Goal: Information Seeking & Learning: Learn about a topic

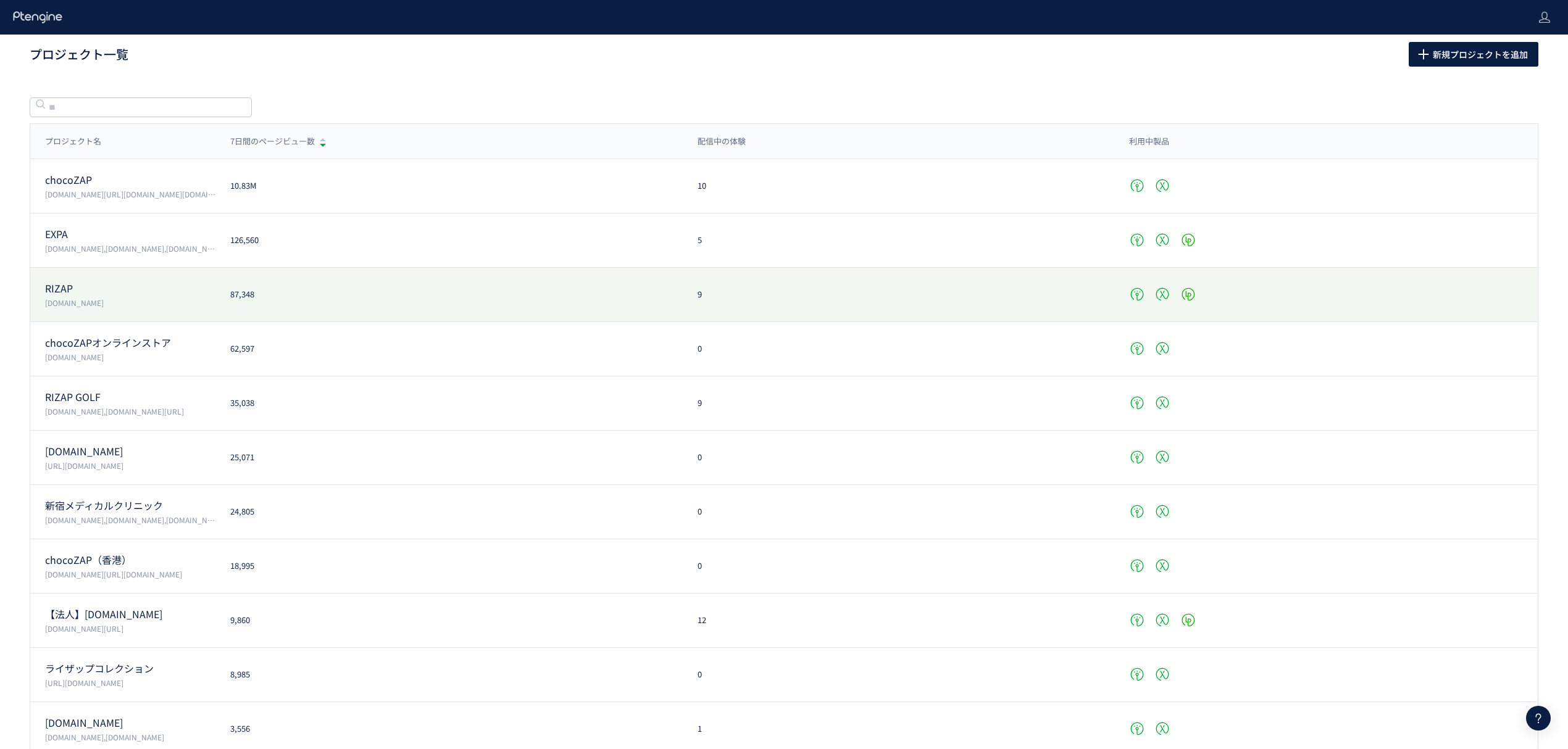
click at [75, 285] on p "RIZAP" at bounding box center [130, 288] width 171 height 14
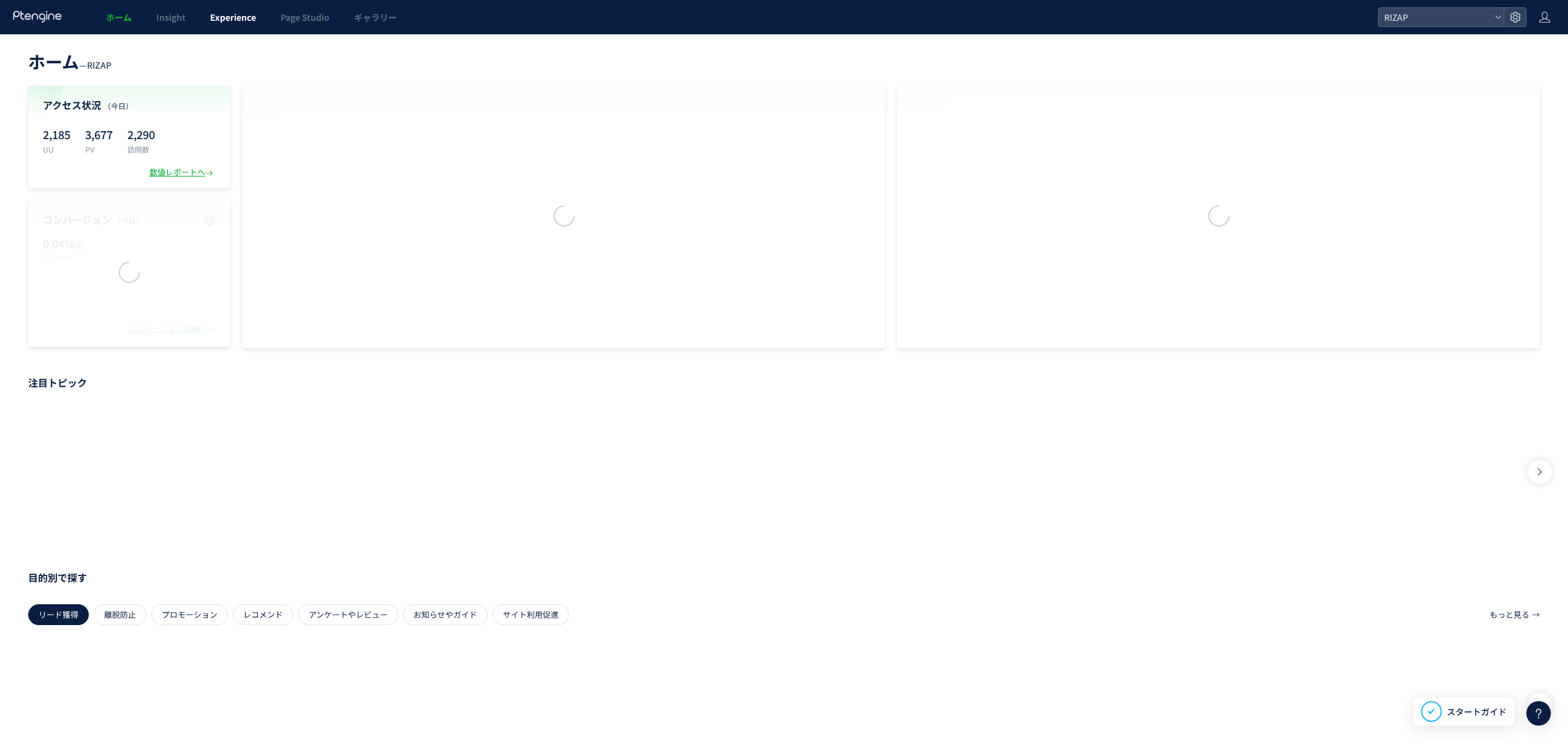
click at [240, 18] on span "Experience" at bounding box center [233, 17] width 46 height 12
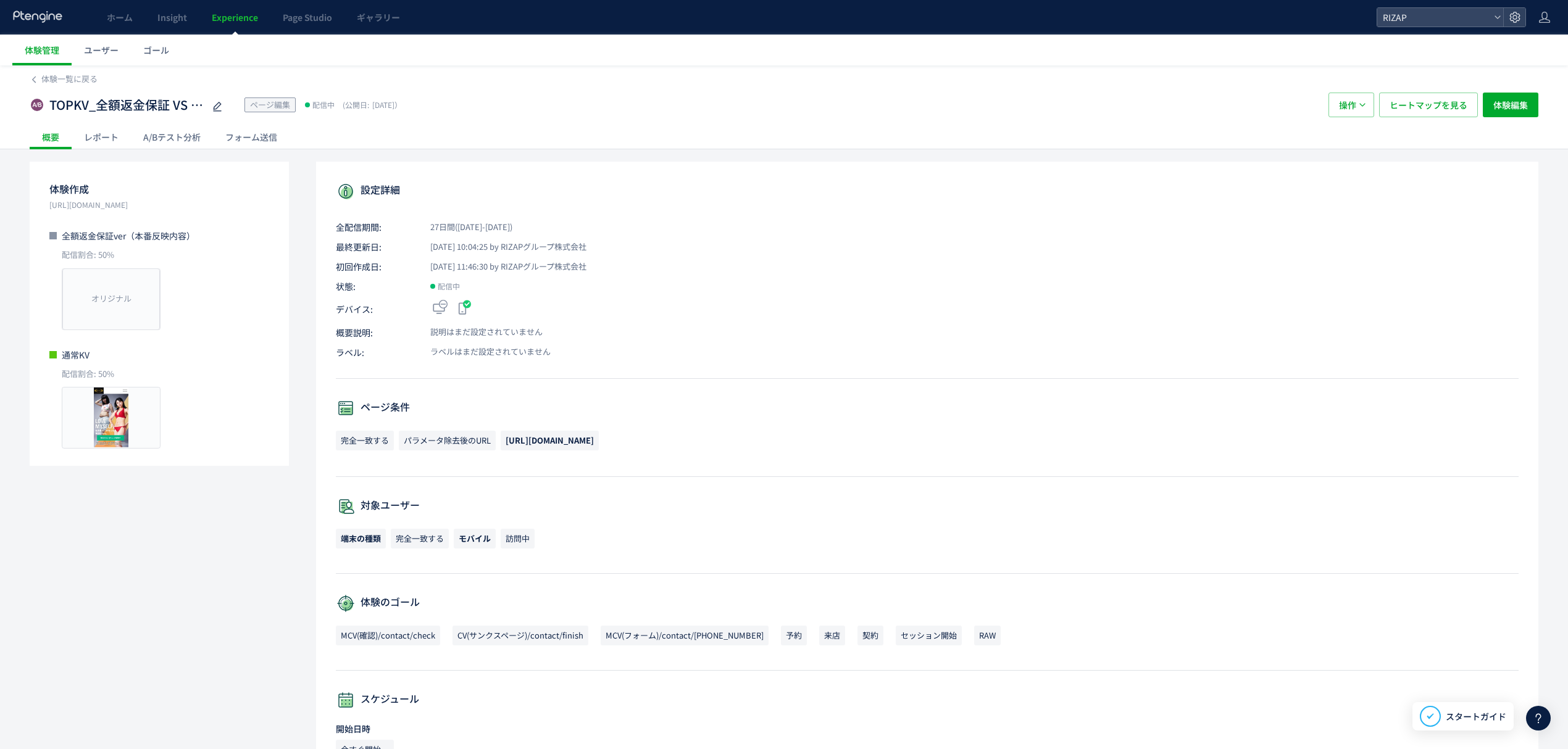
click at [111, 136] on div "レポート" at bounding box center [101, 137] width 59 height 25
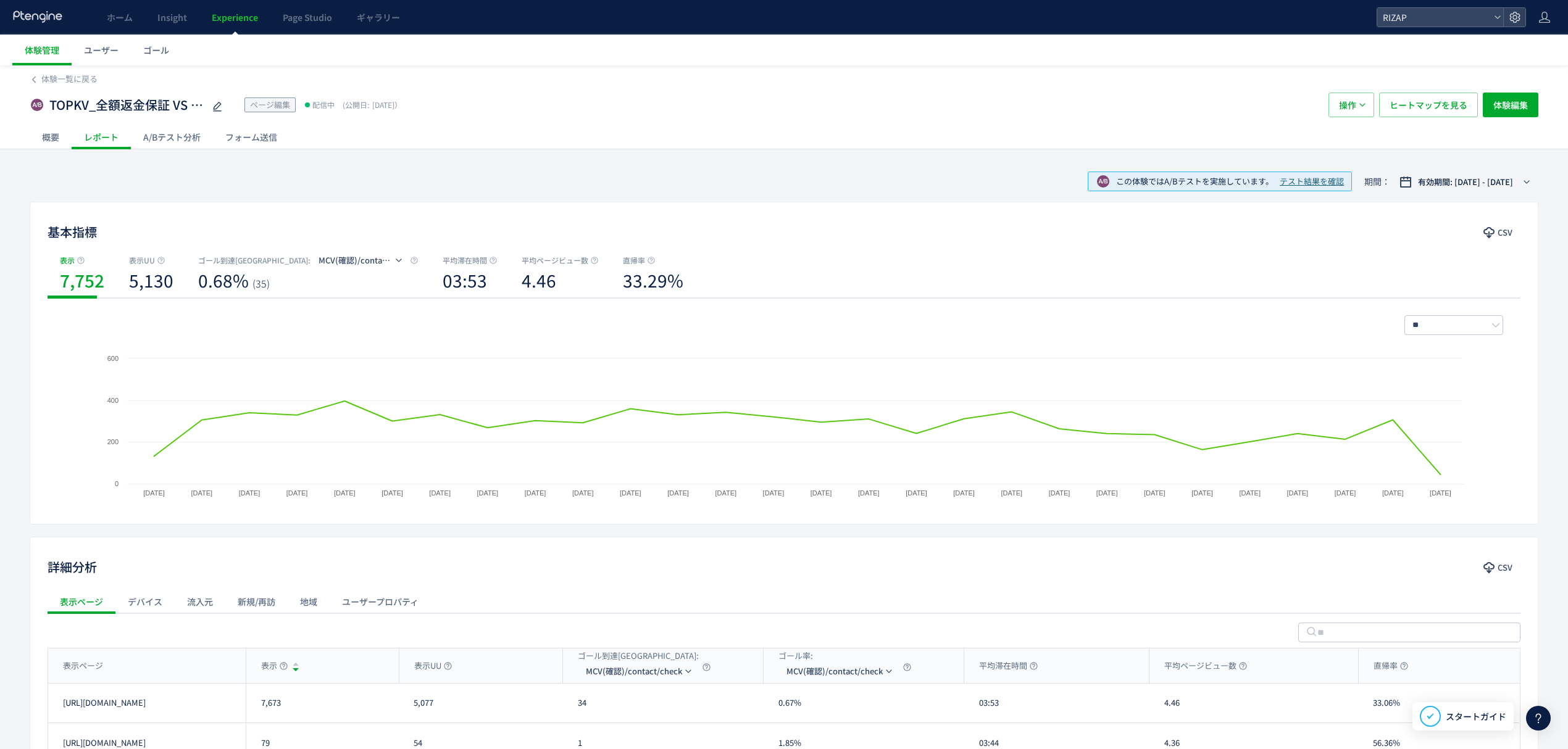
click at [176, 126] on div "A/Bテスト分析" at bounding box center [171, 137] width 82 height 25
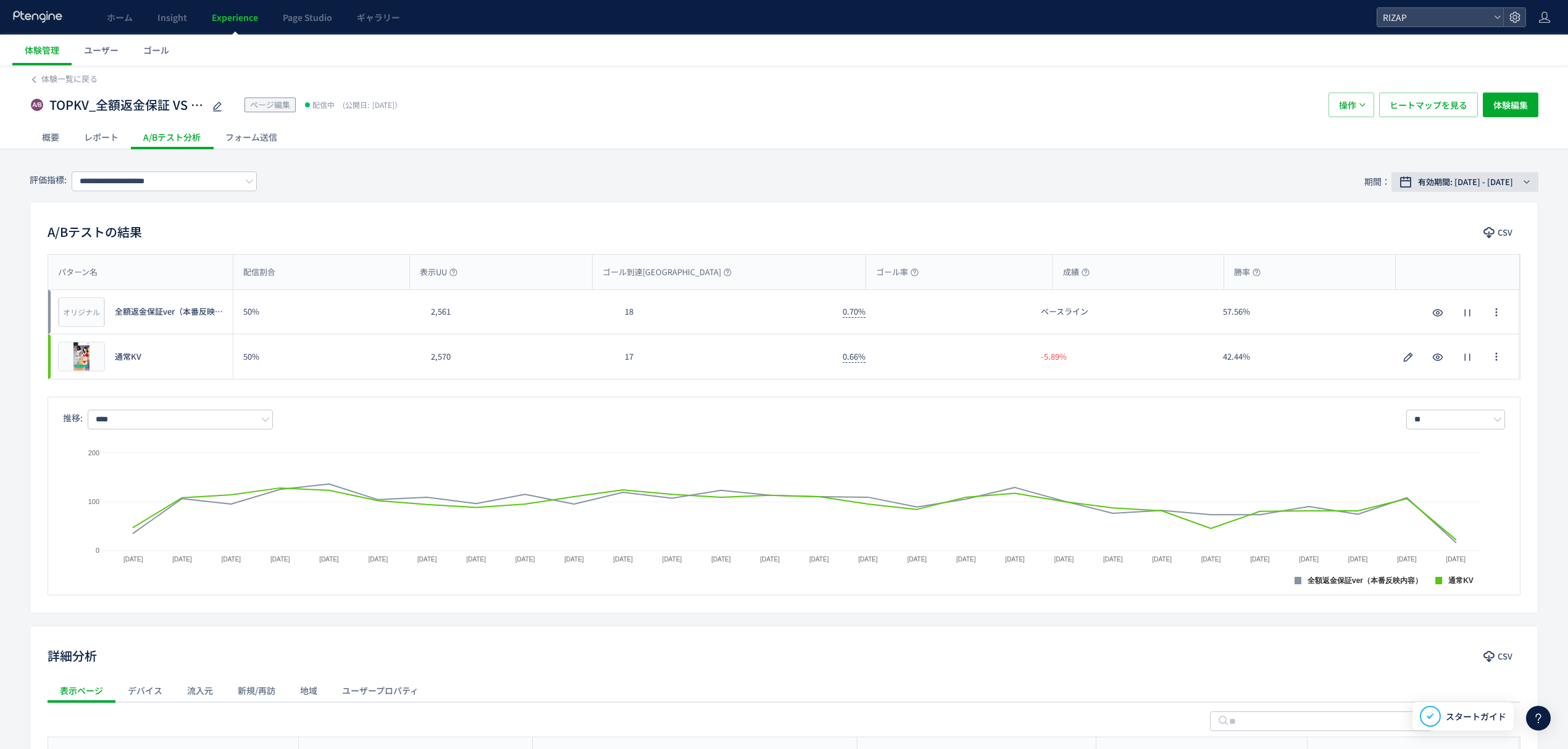
click at [1446, 179] on span "有効期間: 2025/08/28 - 今日" at bounding box center [1465, 181] width 95 height 12
click at [1433, 384] on span "期間指定" at bounding box center [1427, 385] width 35 height 12
click at [1486, 416] on button "適用" at bounding box center [1475, 417] width 31 height 15
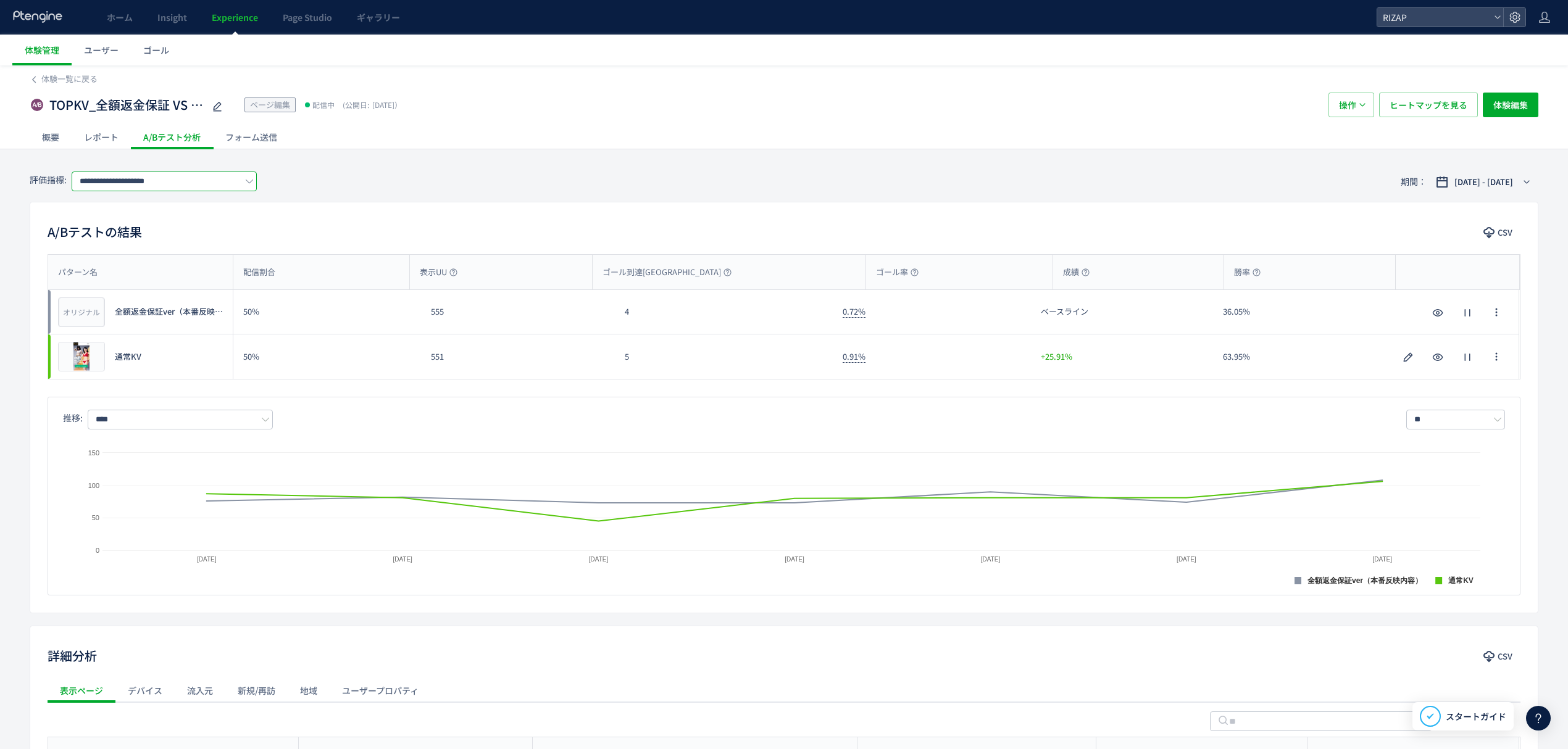
click at [168, 181] on input "**********" at bounding box center [164, 181] width 185 height 20
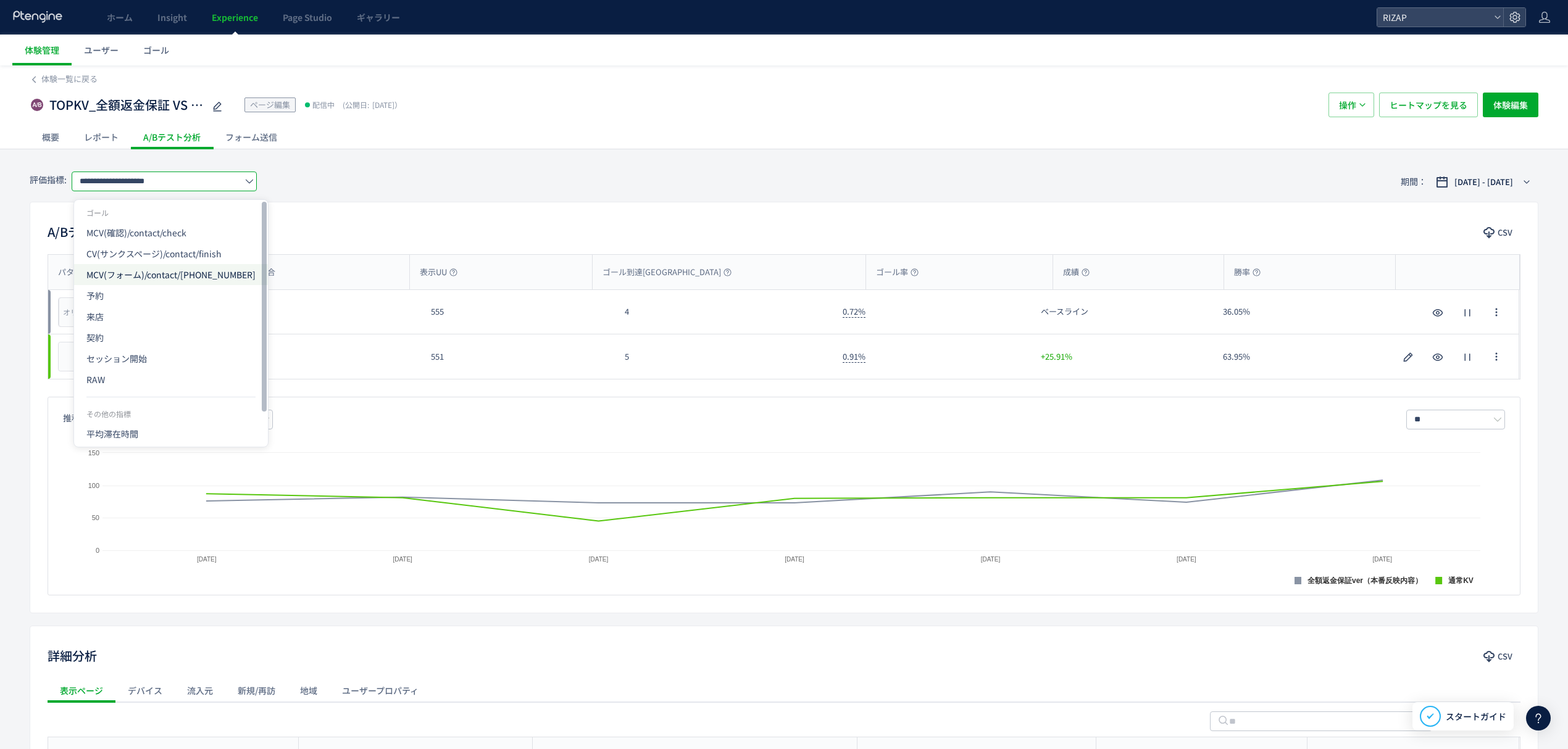
click at [135, 265] on span "MCV(フォーム)/contact/2022411" at bounding box center [171, 274] width 169 height 21
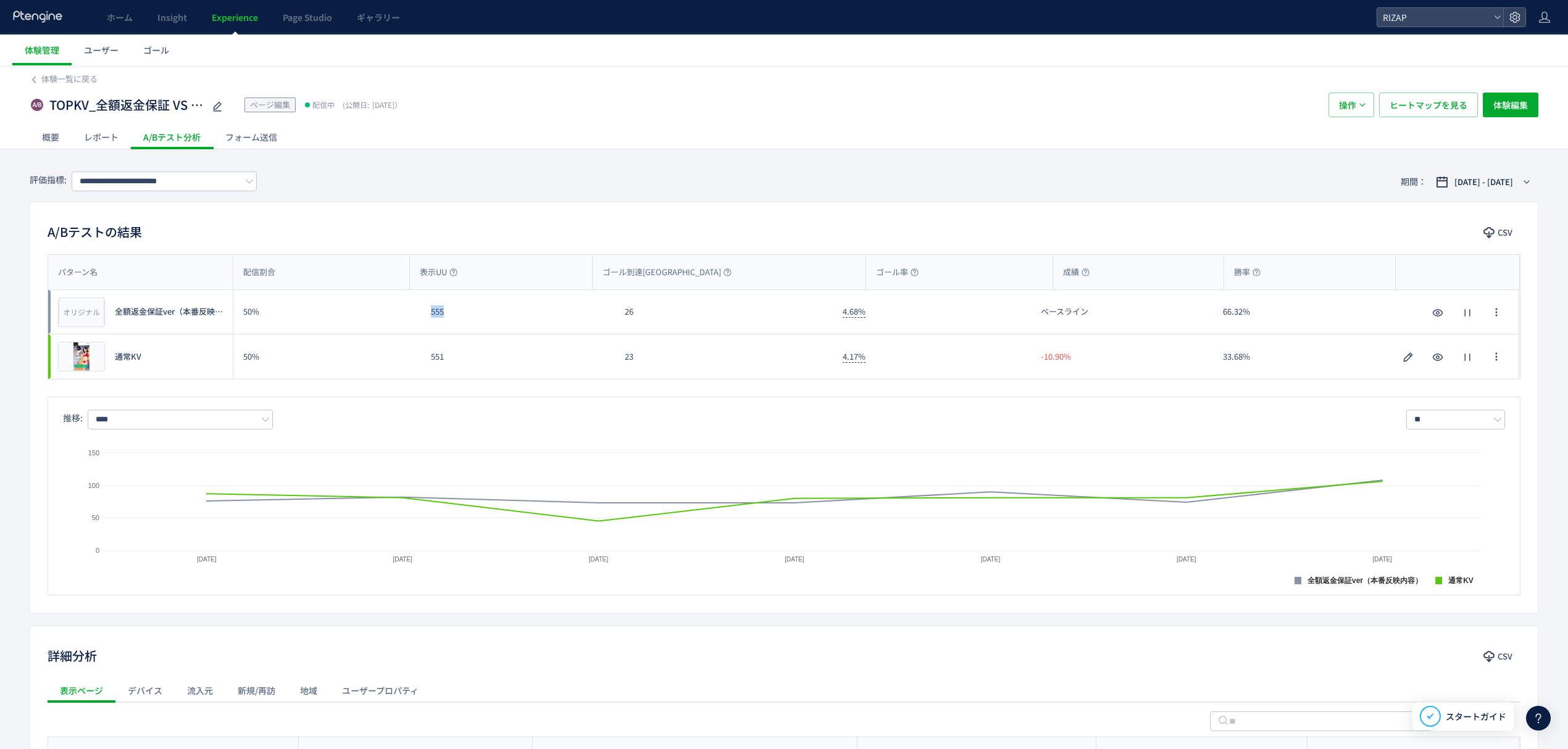
drag, startPoint x: 475, startPoint y: 320, endPoint x: 421, endPoint y: 316, distance: 54.1
click at [421, 316] on div "555" at bounding box center [518, 312] width 194 height 44
copy div "555"
drag, startPoint x: 455, startPoint y: 363, endPoint x: 411, endPoint y: 360, distance: 44.1
click at [411, 360] on div "プレビュー 通常KV 50% 551 23 4.17% -10.90% 33.68% プレビュー 通常KV" at bounding box center [783, 356] width 1471 height 44
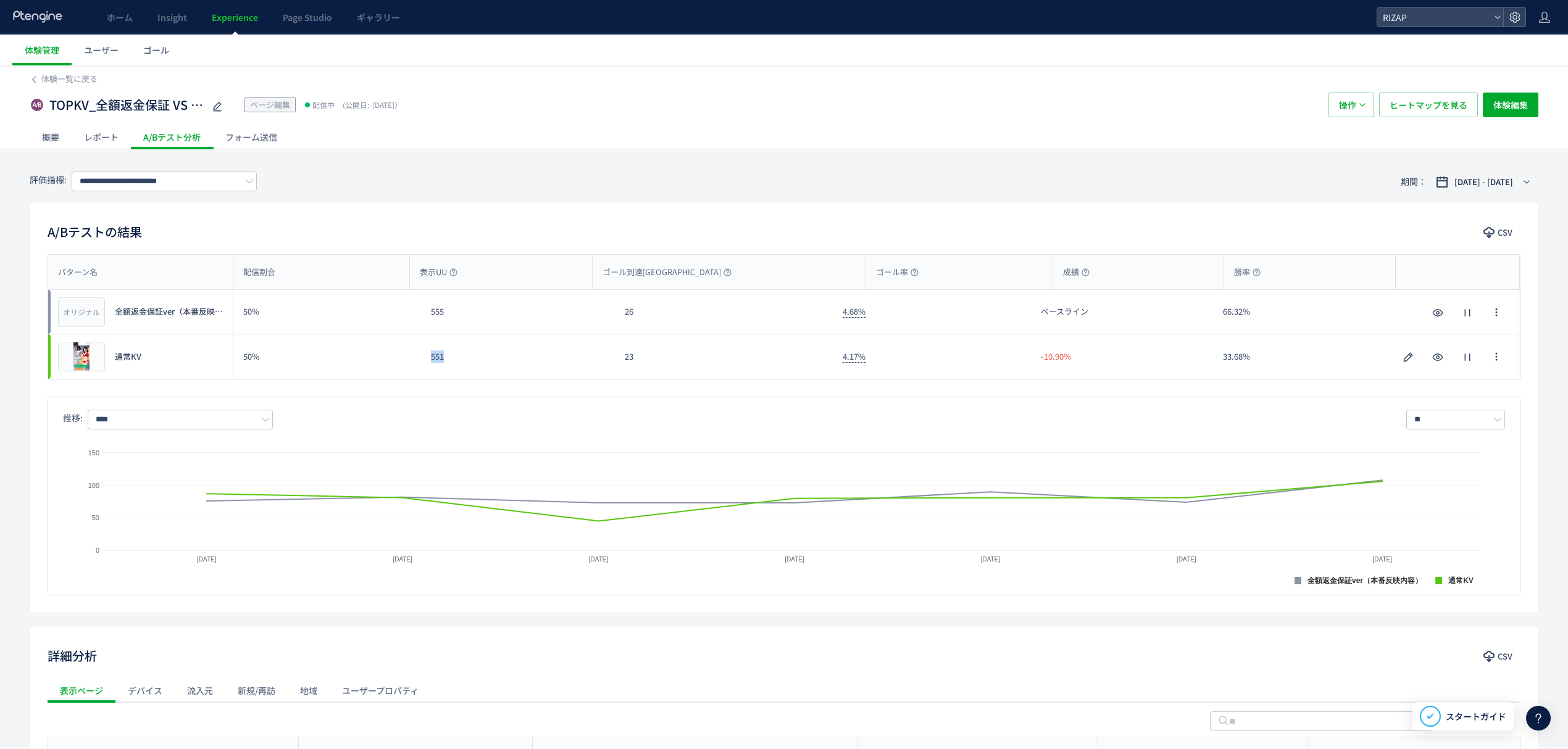
copy div "551"
click at [616, 321] on div "26" at bounding box center [724, 312] width 218 height 44
copy div "26"
click at [154, 183] on input "**********" at bounding box center [164, 181] width 185 height 20
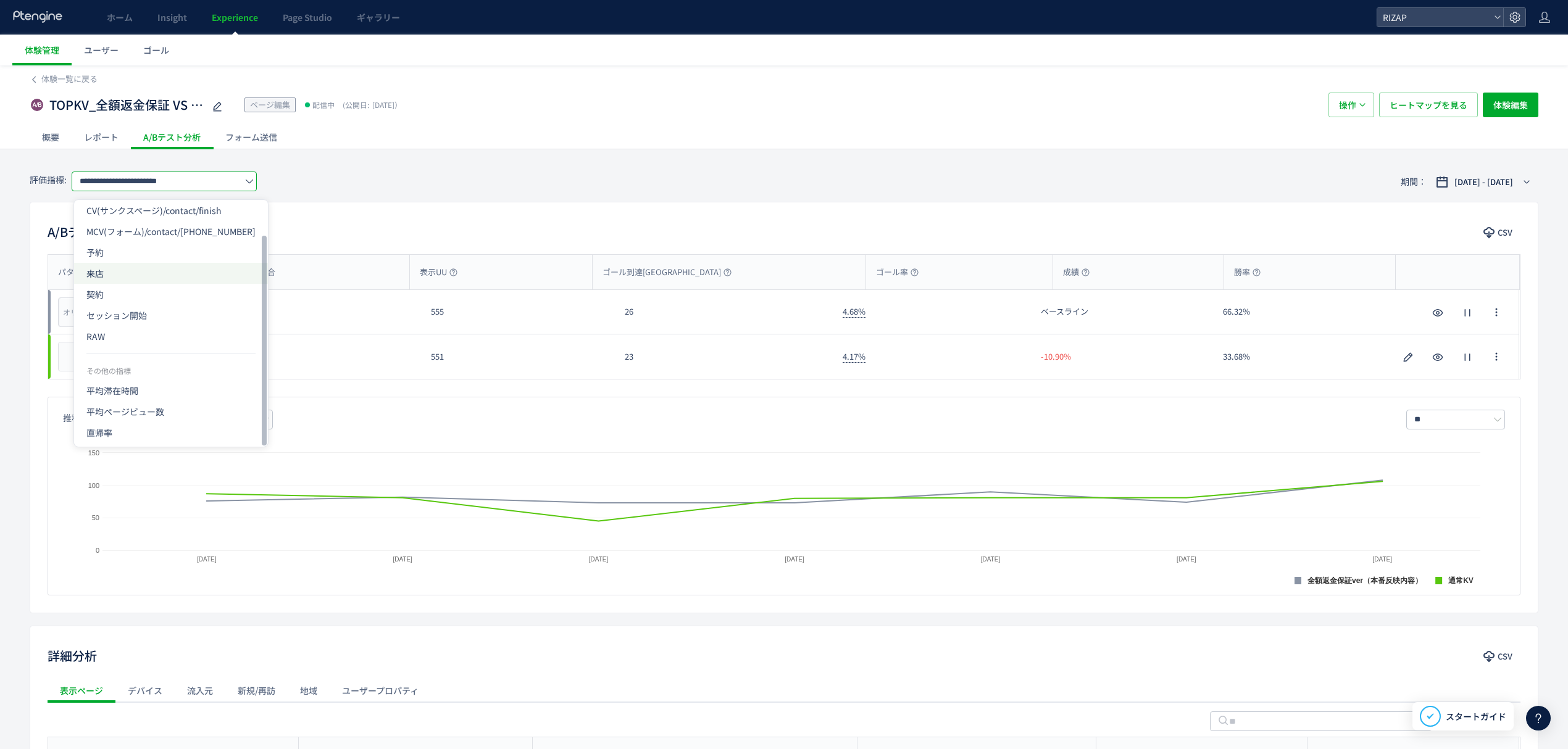
scroll to position [82, 0]
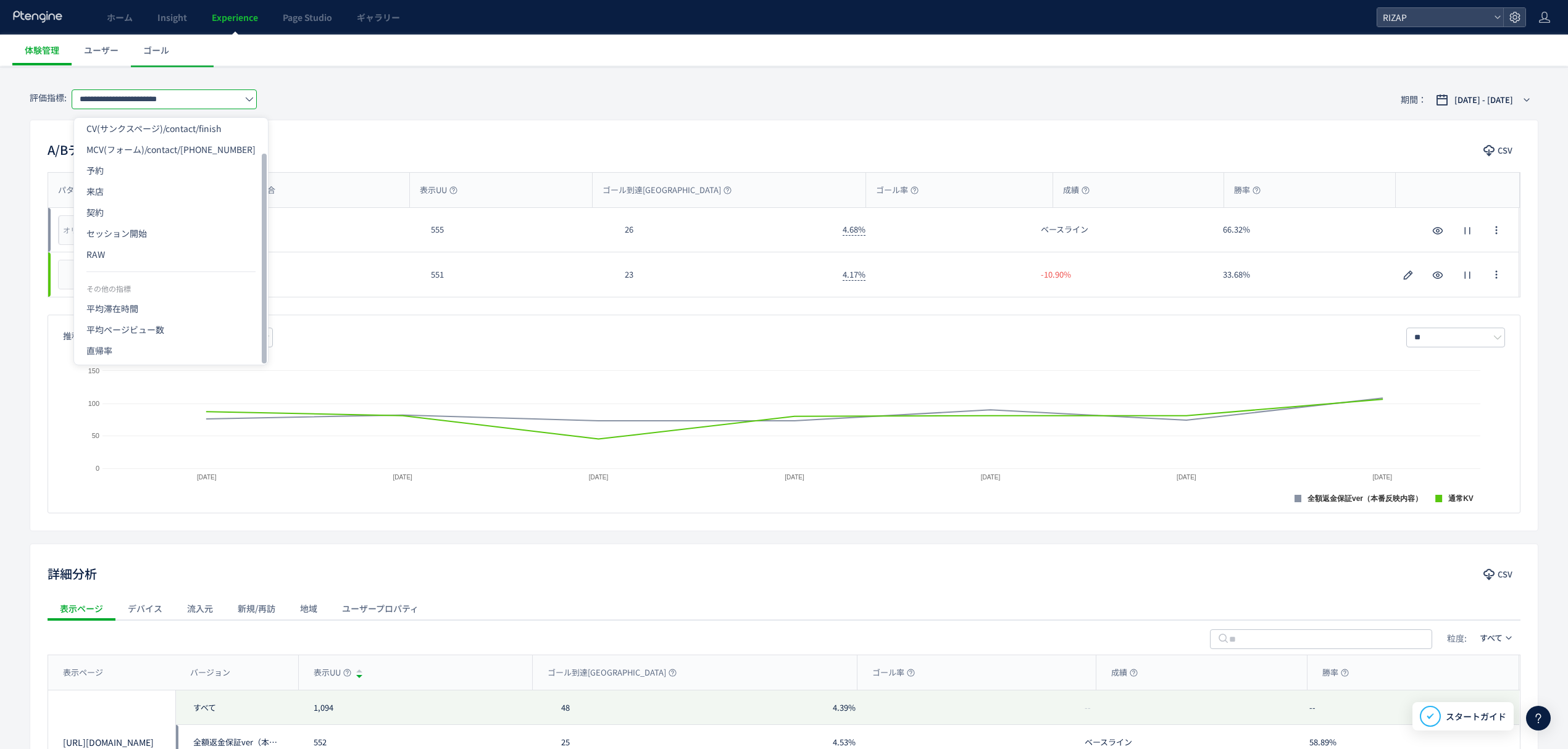
click at [389, 159] on div "A/Bテストの結果 CSV" at bounding box center [783, 151] width 1507 height 22
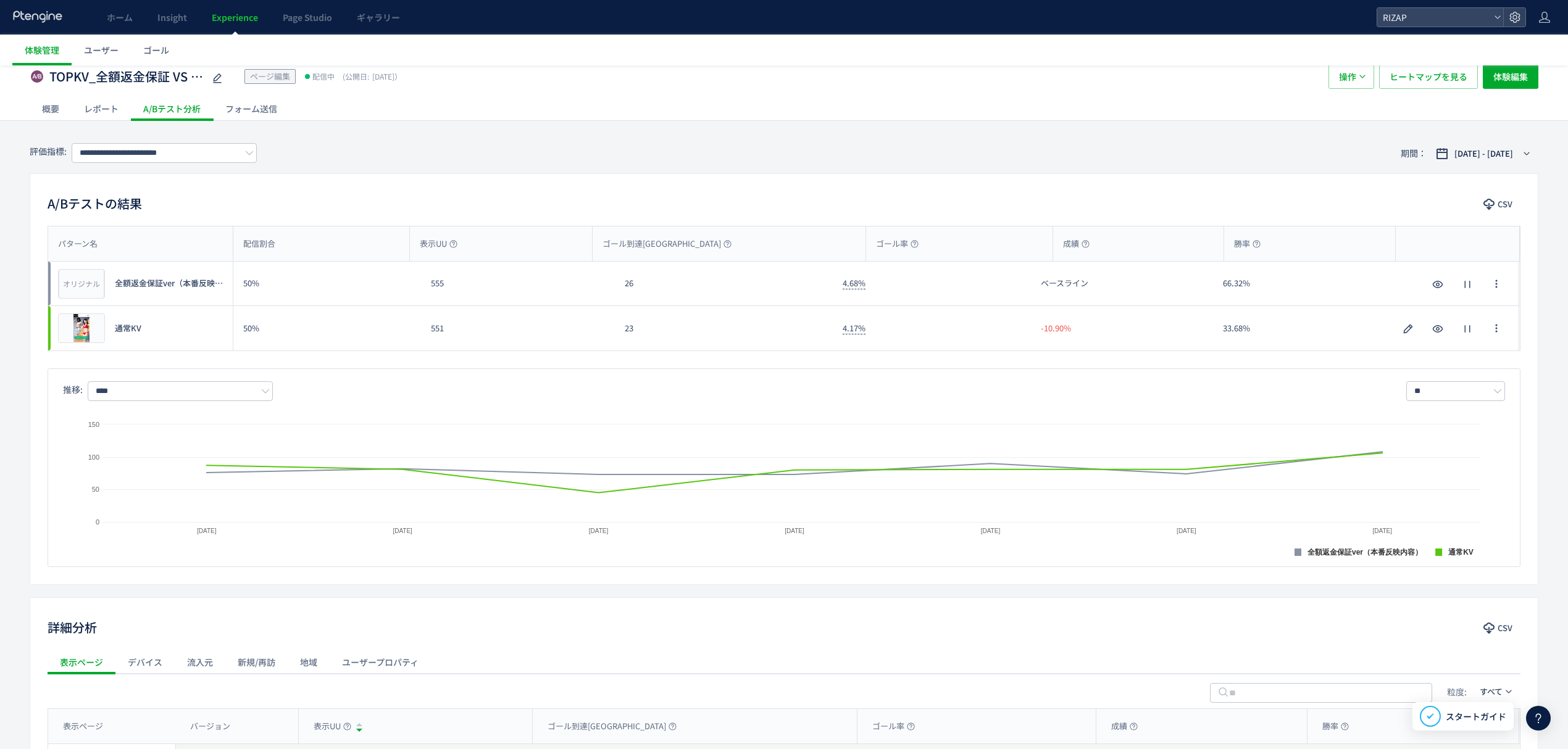
scroll to position [0, 0]
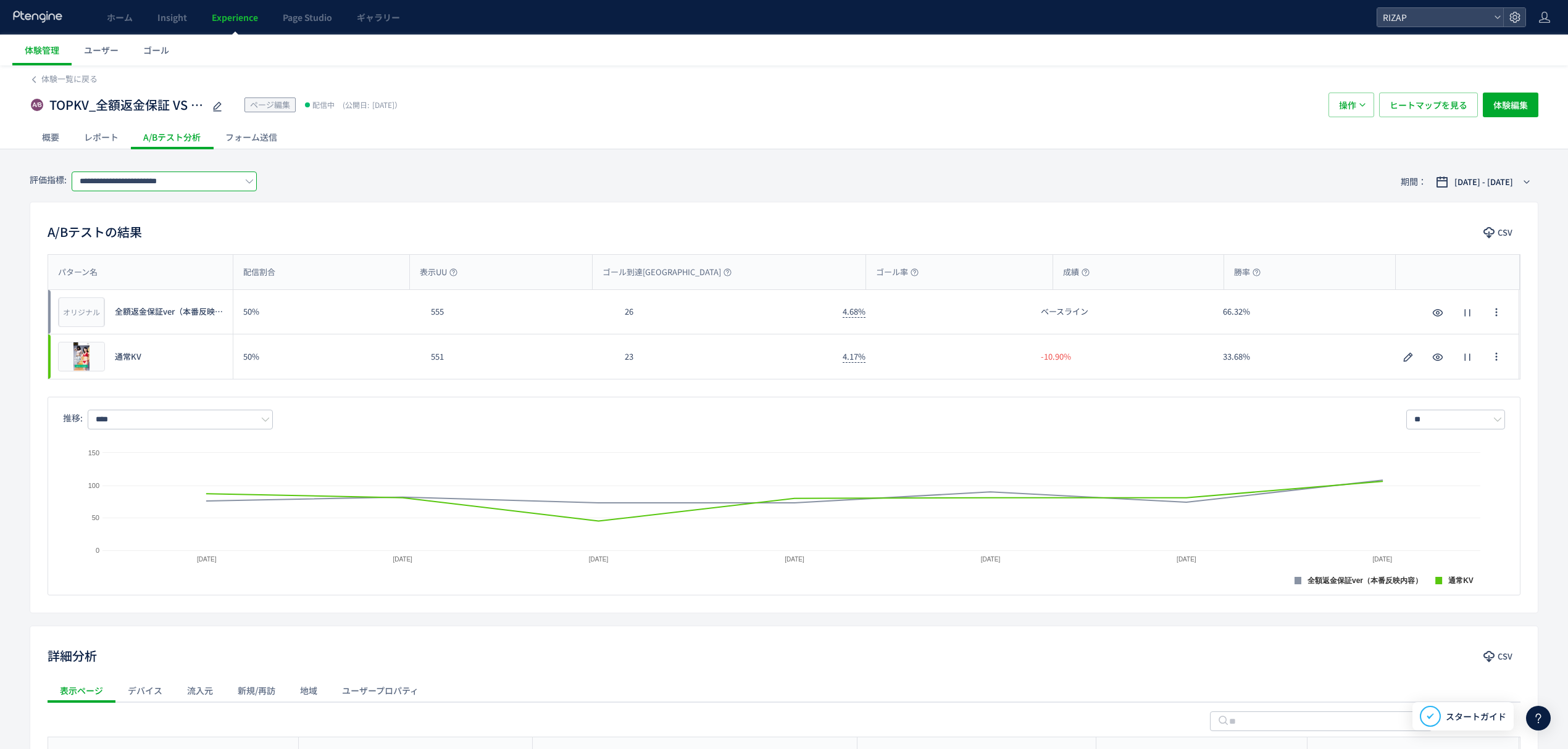
click at [156, 188] on input "**********" at bounding box center [164, 181] width 185 height 20
click at [161, 247] on span "CV(サンクスページ)/contact/finish" at bounding box center [171, 253] width 169 height 21
type input "**********"
click at [1454, 179] on span "2025/09/17 - 2025/09/23" at bounding box center [1483, 181] width 58 height 12
click at [1439, 386] on input "**********" at bounding box center [1442, 385] width 47 height 9
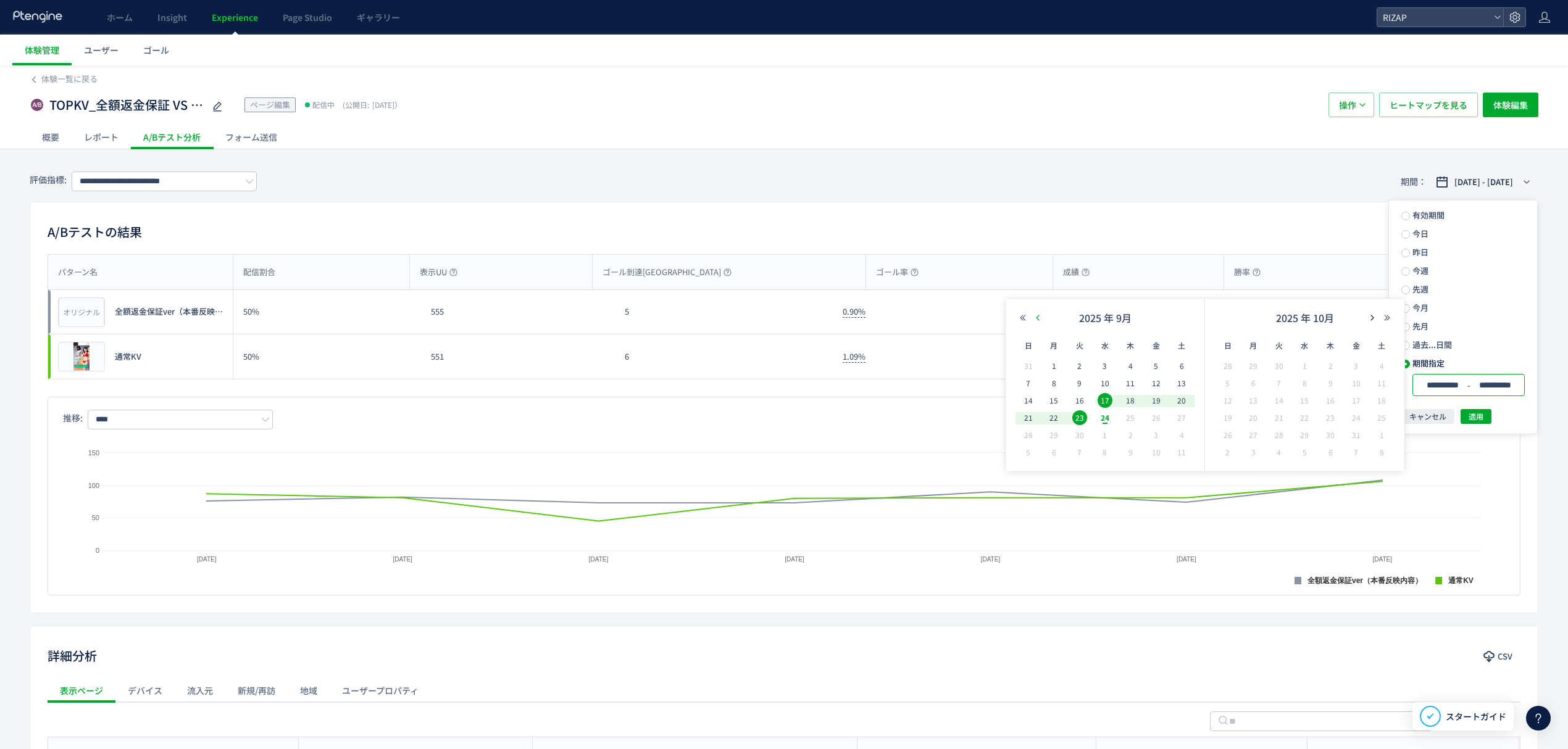
click at [1033, 317] on button "button" at bounding box center [1038, 318] width 15 height 8
click at [1132, 437] on span "28" at bounding box center [1130, 435] width 15 height 15
click at [1277, 419] on span "23" at bounding box center [1279, 418] width 15 height 15
type input "**********"
click at [1489, 414] on button "適用" at bounding box center [1475, 417] width 31 height 15
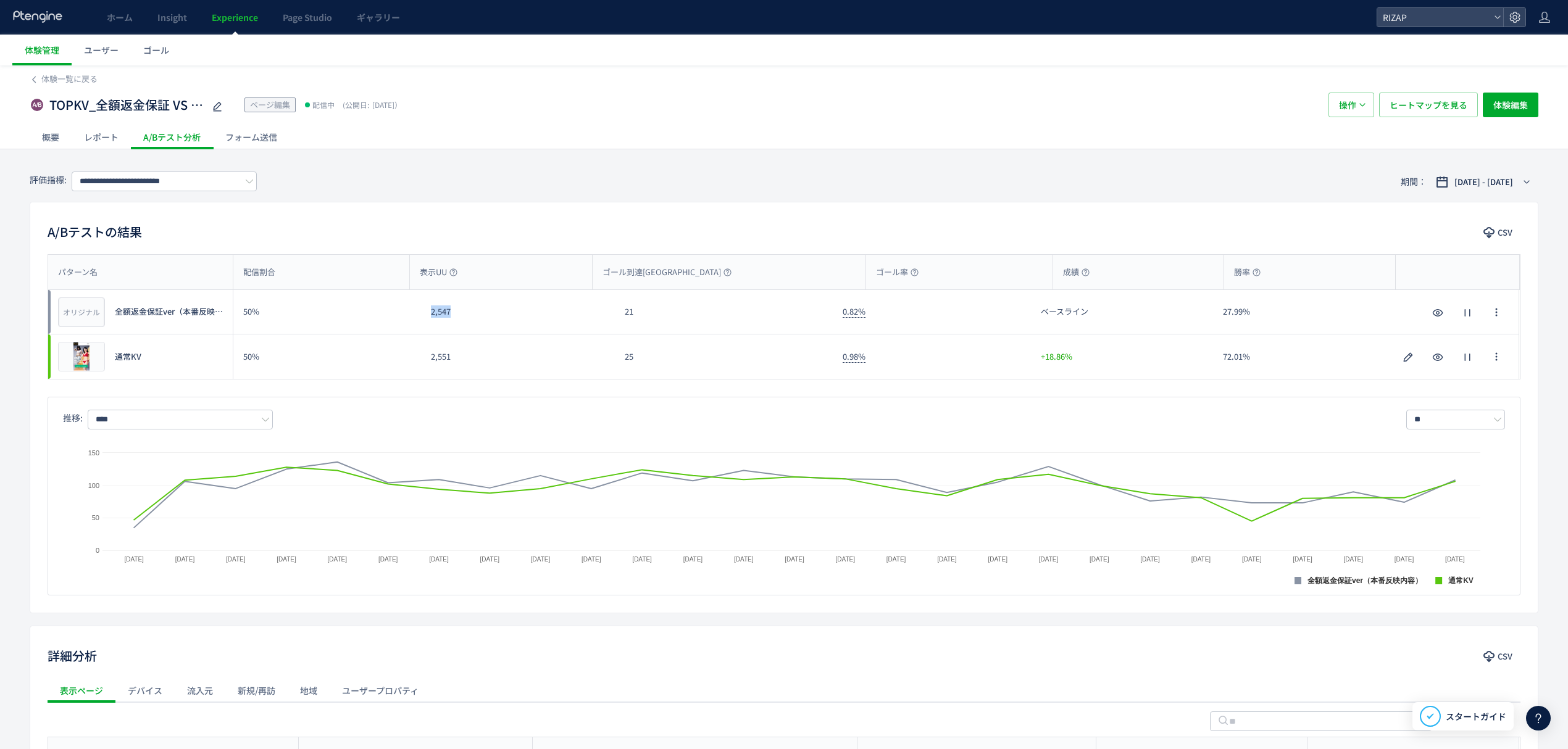
drag, startPoint x: 472, startPoint y: 322, endPoint x: 419, endPoint y: 316, distance: 53.3
click at [419, 316] on div "オリジナル プレビュー 全額返金保証ver（本番反映内容） 50% 2,547 21 0.82% ベースライン 27.99% オリジナル プレビュー 全額返金…" at bounding box center [783, 312] width 1471 height 44
copy div "2,547"
drag, startPoint x: 467, startPoint y: 357, endPoint x: 408, endPoint y: 356, distance: 59.0
click at [408, 356] on div "プレビュー 通常KV 50% 2,551 25 0.98% +18.86% 72.01% プレビュー 通常KV" at bounding box center [783, 356] width 1471 height 44
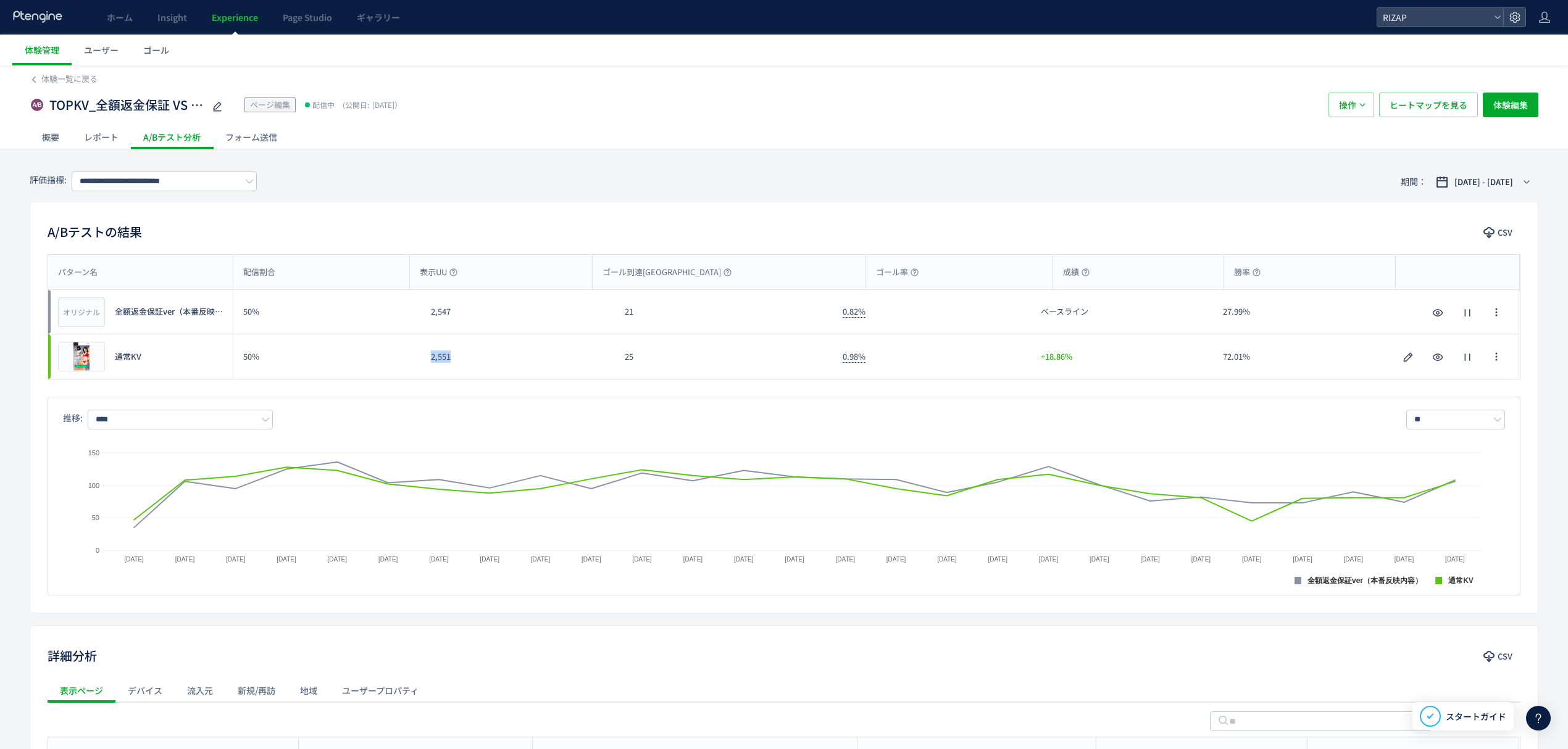
copy div "2,551"
drag, startPoint x: 628, startPoint y: 325, endPoint x: 613, endPoint y: 324, distance: 15.0
click at [613, 324] on div "オリジナル プレビュー 全額返金保証ver（本番反映内容） 50% 2,547 21 0.82% ベースライン 27.99% オリジナル プレビュー 全額返金…" at bounding box center [783, 312] width 1471 height 44
copy div "21"
drag, startPoint x: 628, startPoint y: 361, endPoint x: 613, endPoint y: 361, distance: 15.0
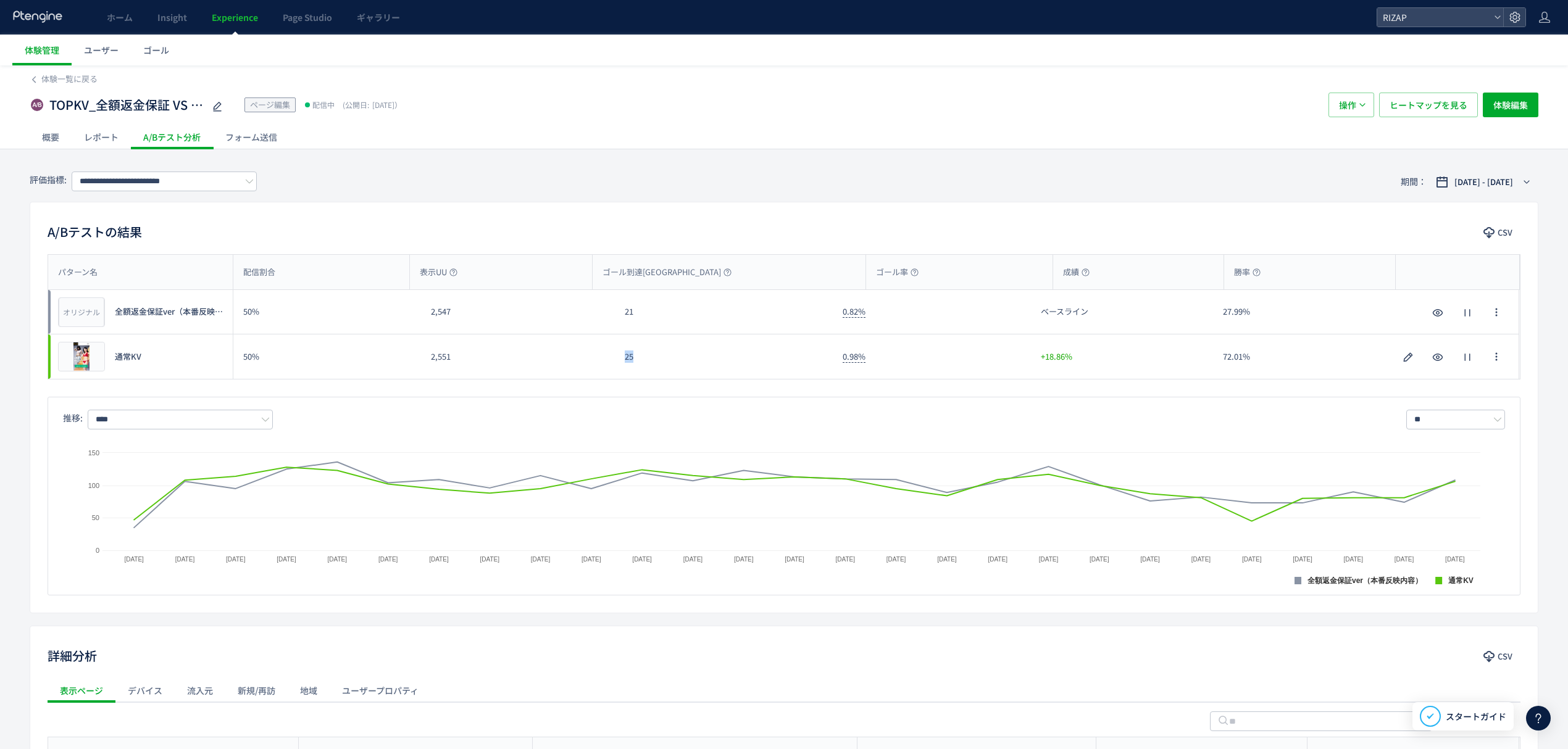
click at [613, 361] on div "プレビュー 通常KV 50% 2,551 25 0.98% +18.86% 72.01% プレビュー 通常KV" at bounding box center [783, 356] width 1471 height 44
copy div "25"
click at [94, 186] on input "**********" at bounding box center [164, 181] width 185 height 20
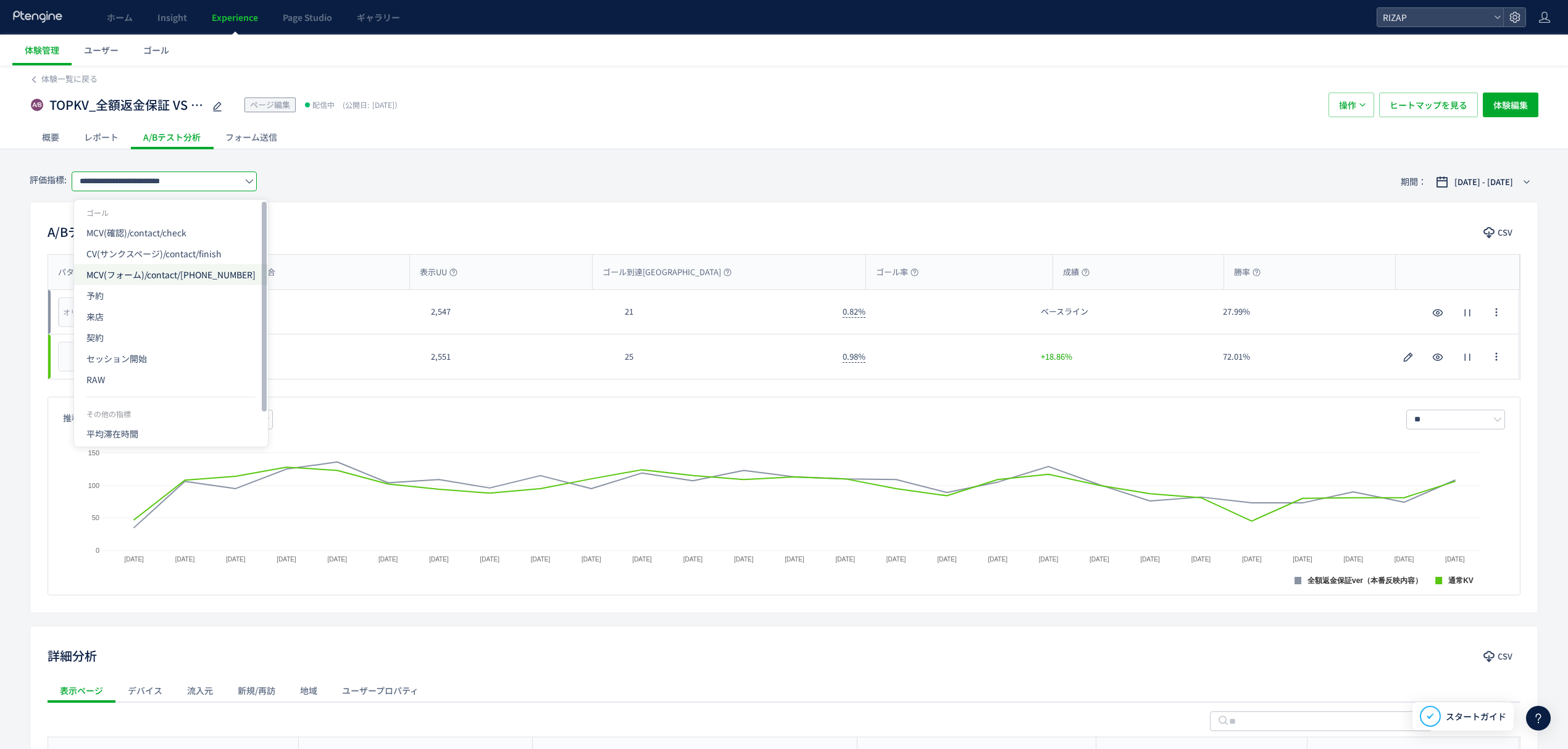
click at [141, 280] on span "MCV(フォーム)/contact/2022411" at bounding box center [171, 274] width 169 height 21
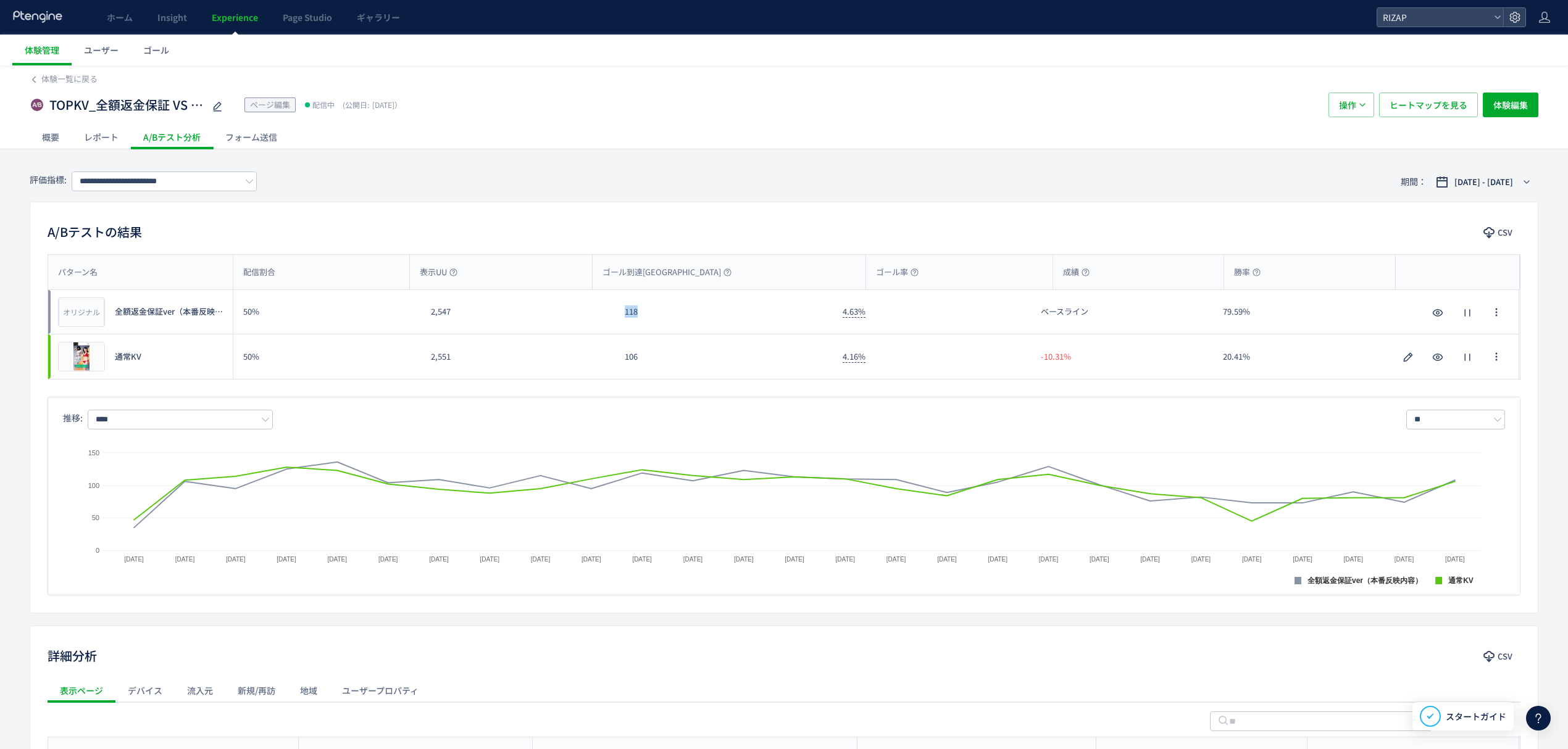
drag, startPoint x: 643, startPoint y: 326, endPoint x: 621, endPoint y: 326, distance: 22.0
click at [621, 326] on div "118" at bounding box center [724, 312] width 218 height 44
copy div "118"
drag, startPoint x: 645, startPoint y: 363, endPoint x: 627, endPoint y: 363, distance: 18.0
click at [627, 363] on div "106" at bounding box center [724, 356] width 218 height 44
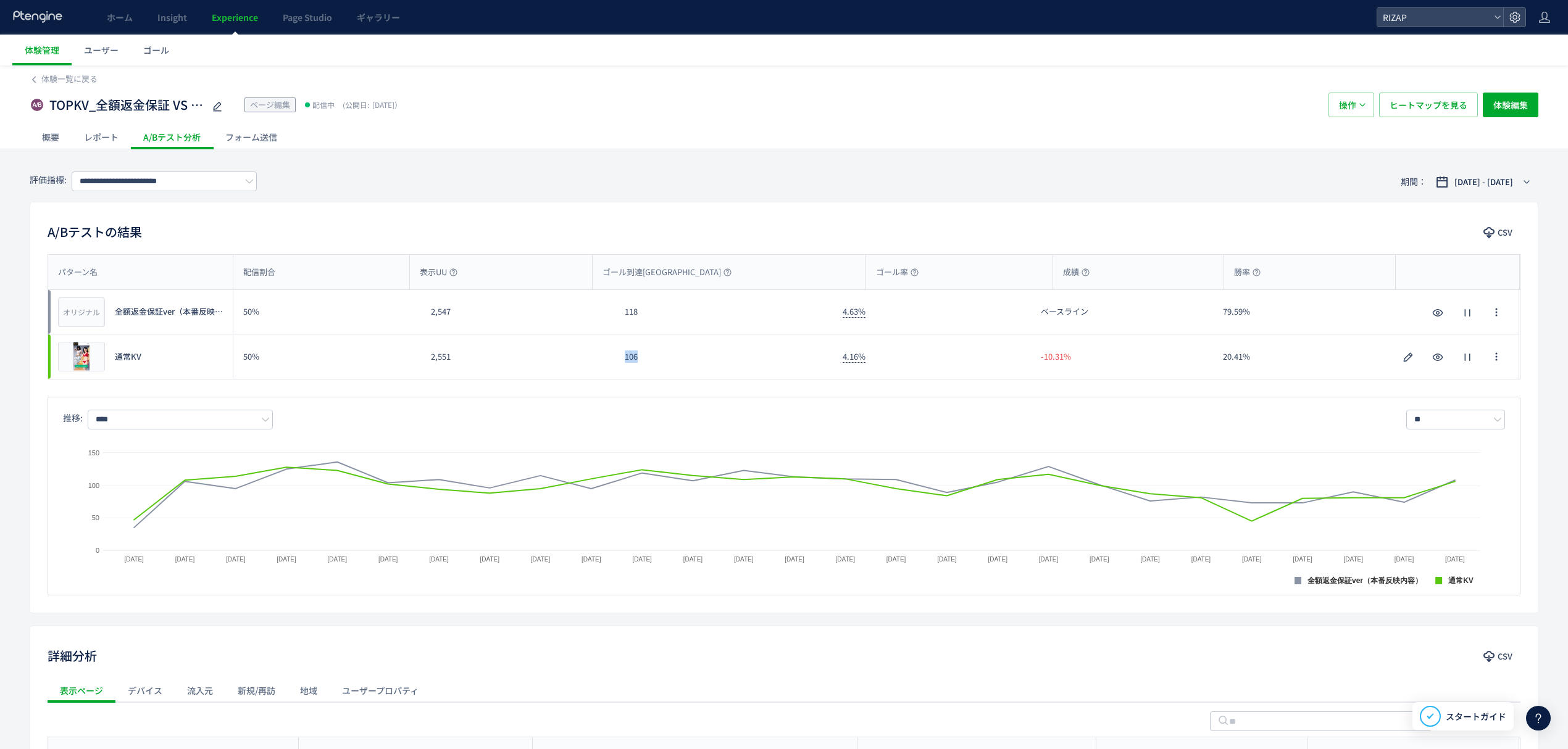
copy div "106"
click at [183, 183] on input "**********" at bounding box center [164, 181] width 185 height 20
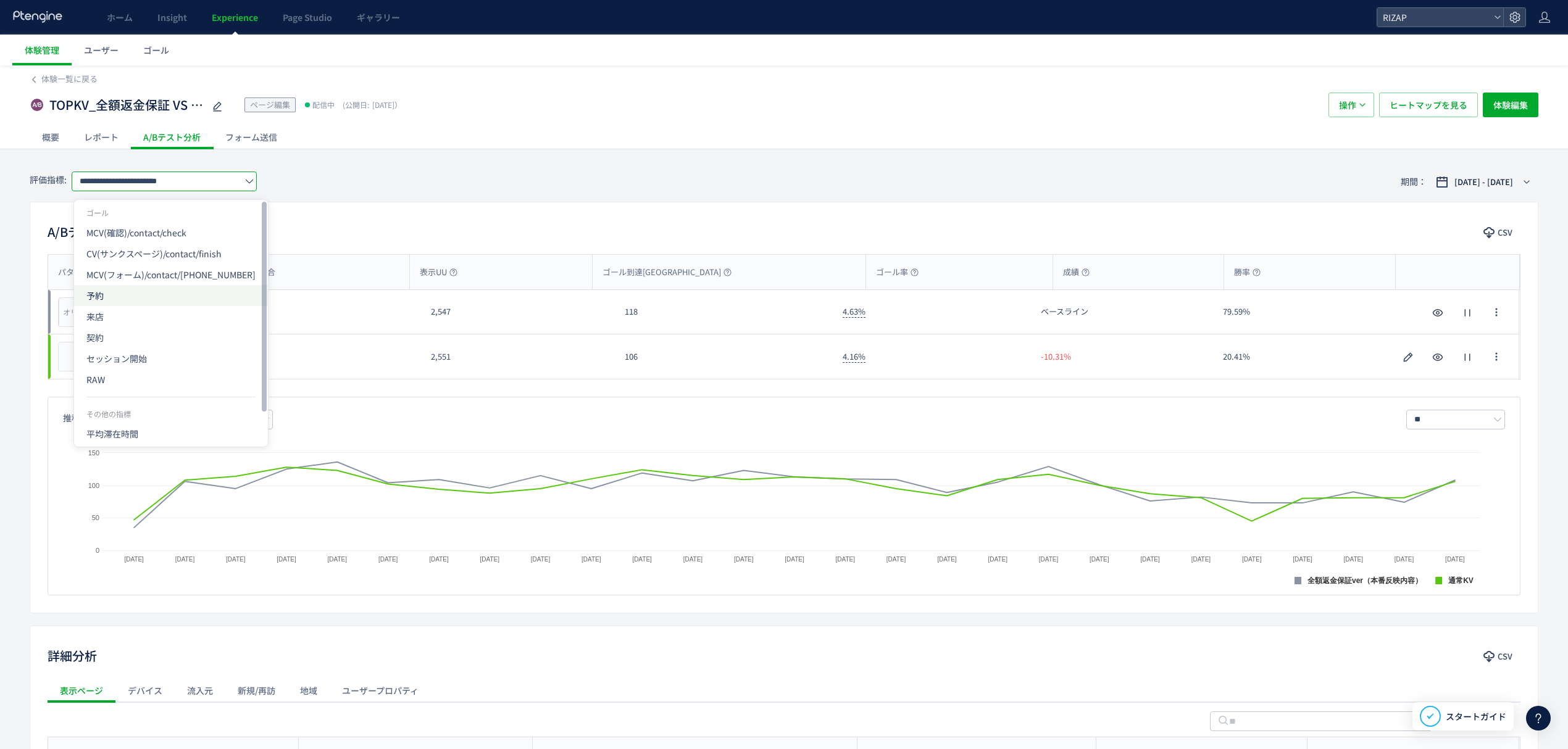
click at [118, 305] on span "予約" at bounding box center [171, 295] width 169 height 21
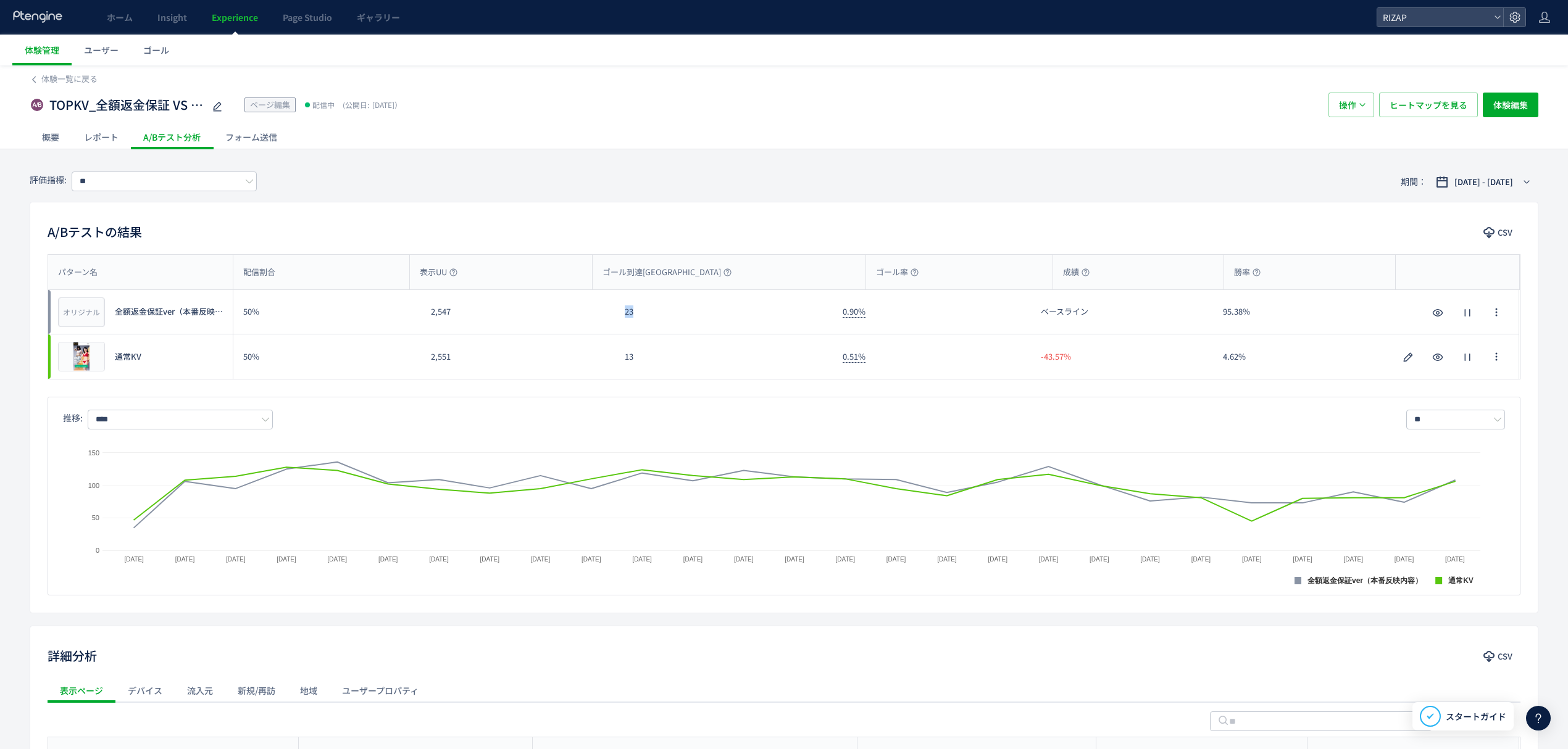
drag, startPoint x: 655, startPoint y: 324, endPoint x: 603, endPoint y: 319, distance: 52.2
click at [603, 319] on div "オリジナル プレビュー 全額返金保証ver（本番反映内容） 50% 2,547 23 0.90% ベースライン 95.38% オリジナル プレビュー 全額返金…" at bounding box center [783, 312] width 1471 height 44
copy div "23"
drag, startPoint x: 657, startPoint y: 360, endPoint x: 615, endPoint y: 360, distance: 42.0
click at [618, 360] on div "13" at bounding box center [724, 356] width 218 height 44
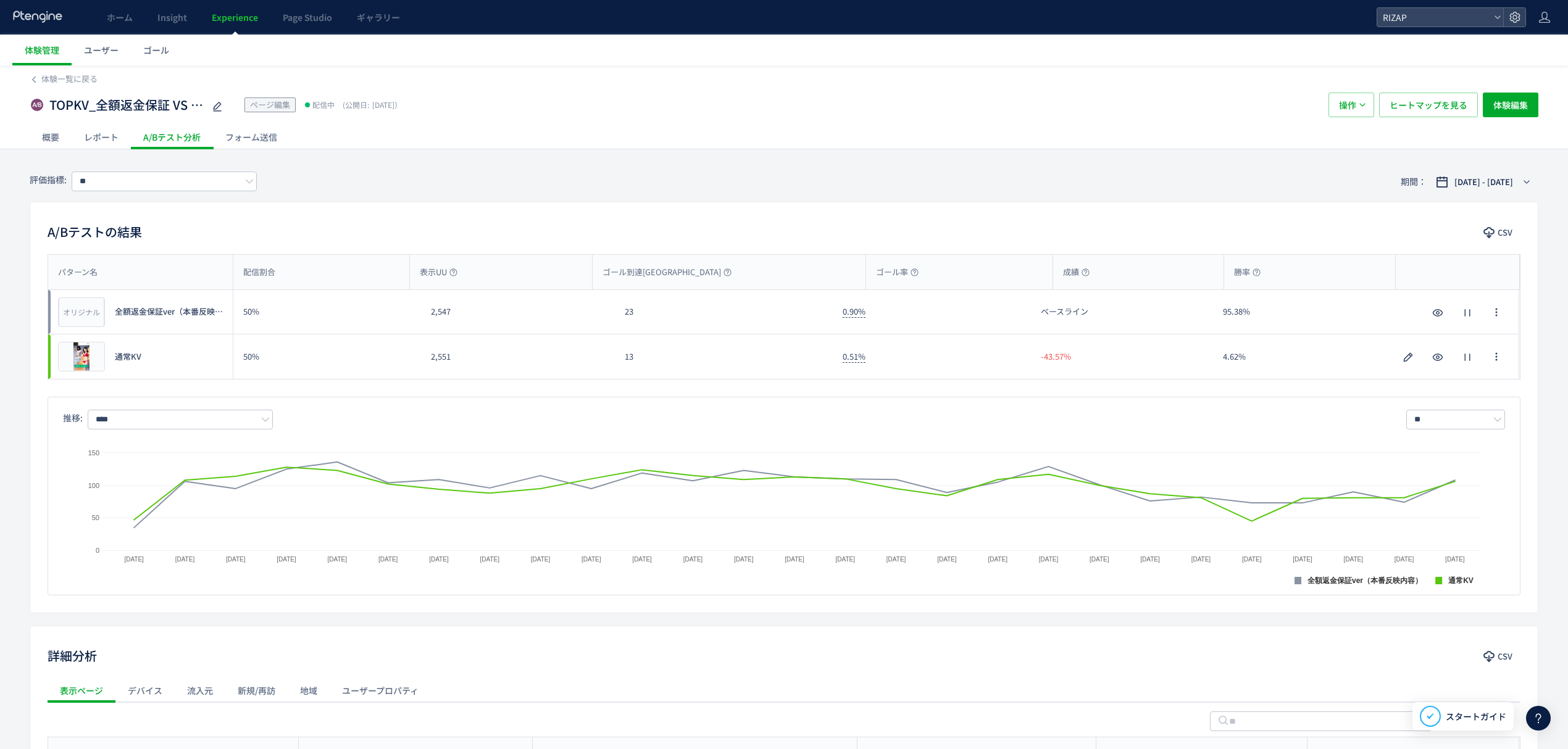
click at [149, 192] on div "評価指標: ** 期間： 2025/08/28 - 2025/09/23" at bounding box center [784, 181] width 1508 height 40
click at [146, 186] on input "**" at bounding box center [164, 181] width 185 height 20
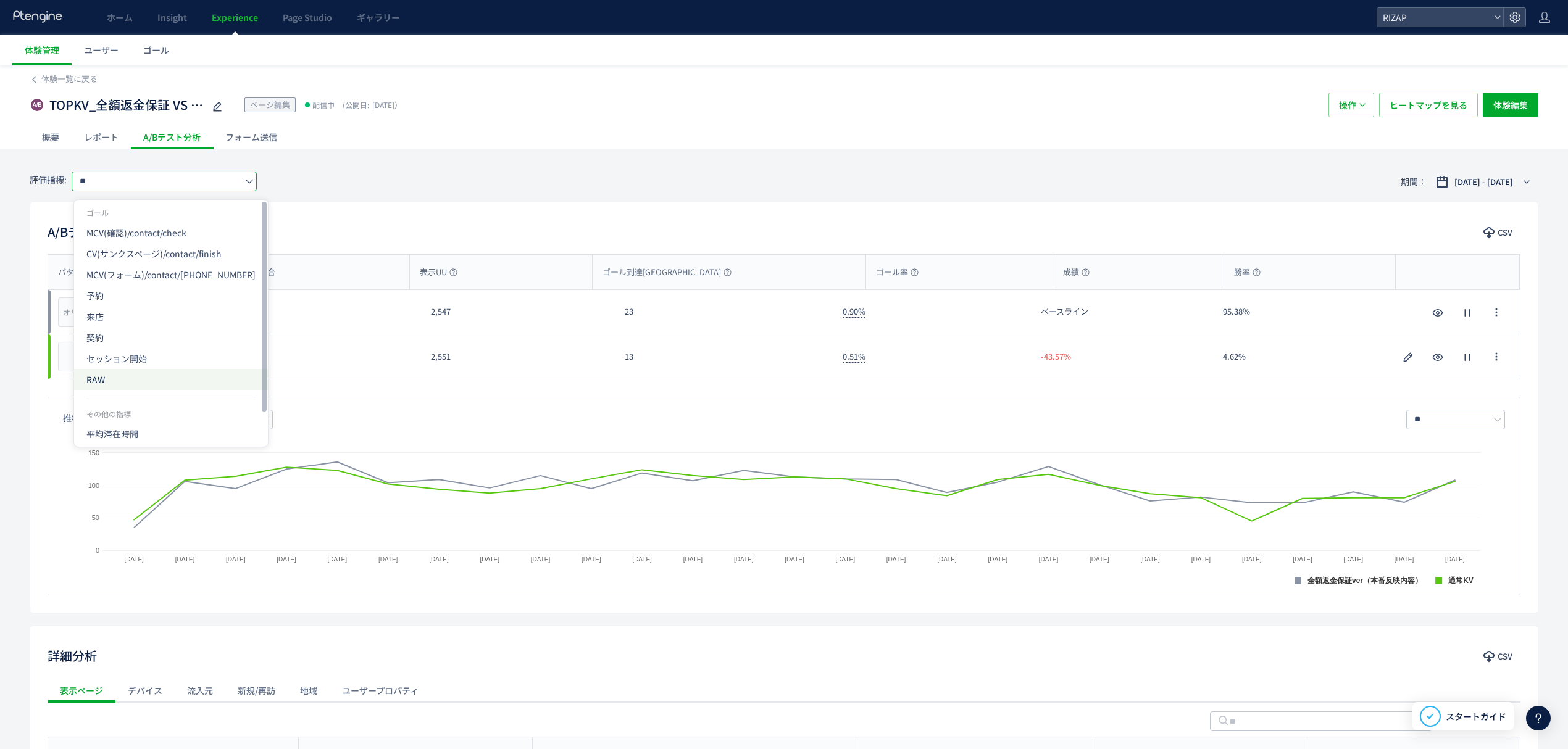
click at [95, 385] on span "RAW" at bounding box center [171, 379] width 169 height 21
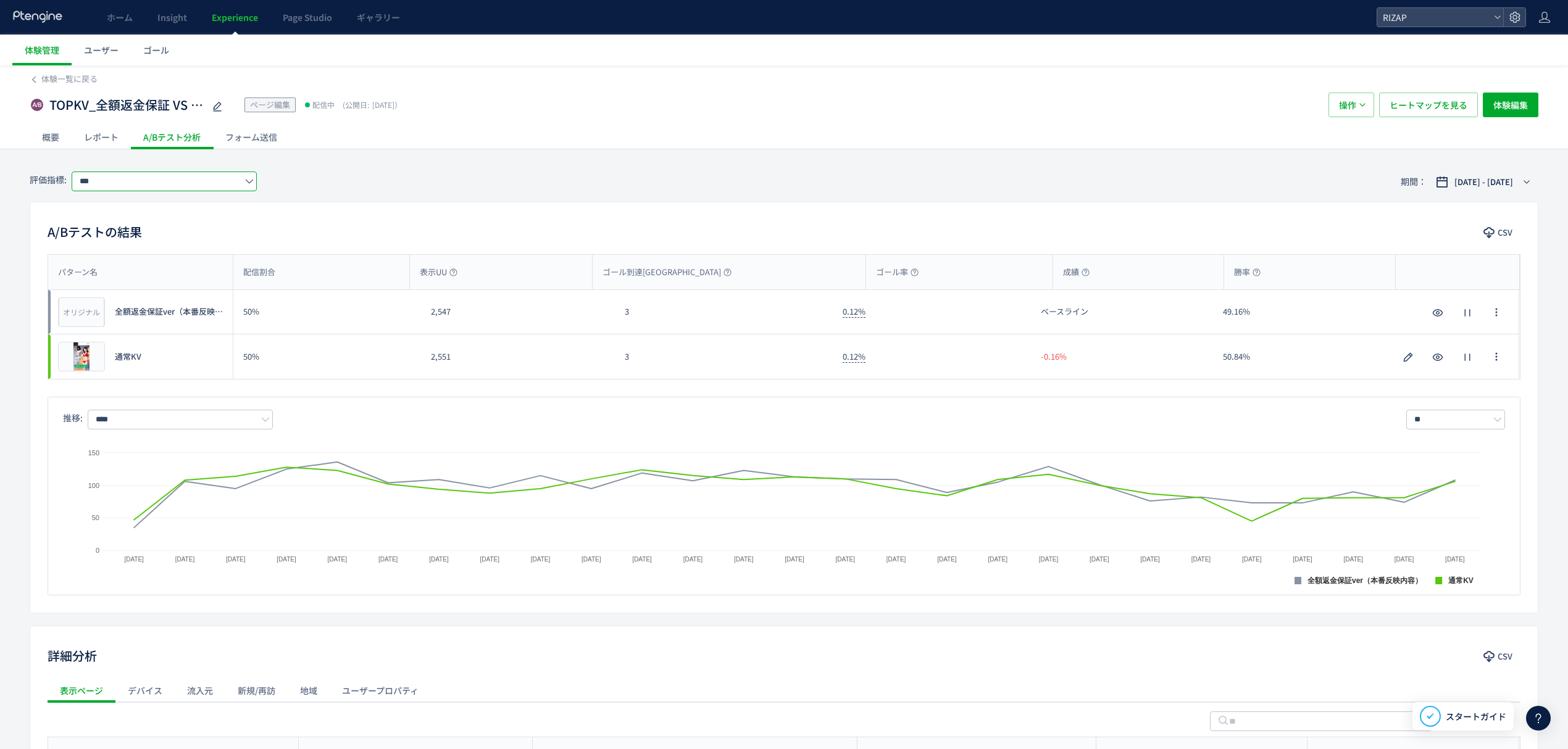
click at [131, 182] on input "***" at bounding box center [164, 181] width 185 height 20
click at [122, 309] on span "来店" at bounding box center [171, 316] width 169 height 21
drag, startPoint x: 648, startPoint y: 320, endPoint x: 621, endPoint y: 316, distance: 27.3
click at [621, 316] on div "17" at bounding box center [724, 312] width 218 height 44
drag, startPoint x: 650, startPoint y: 368, endPoint x: 620, endPoint y: 365, distance: 30.1
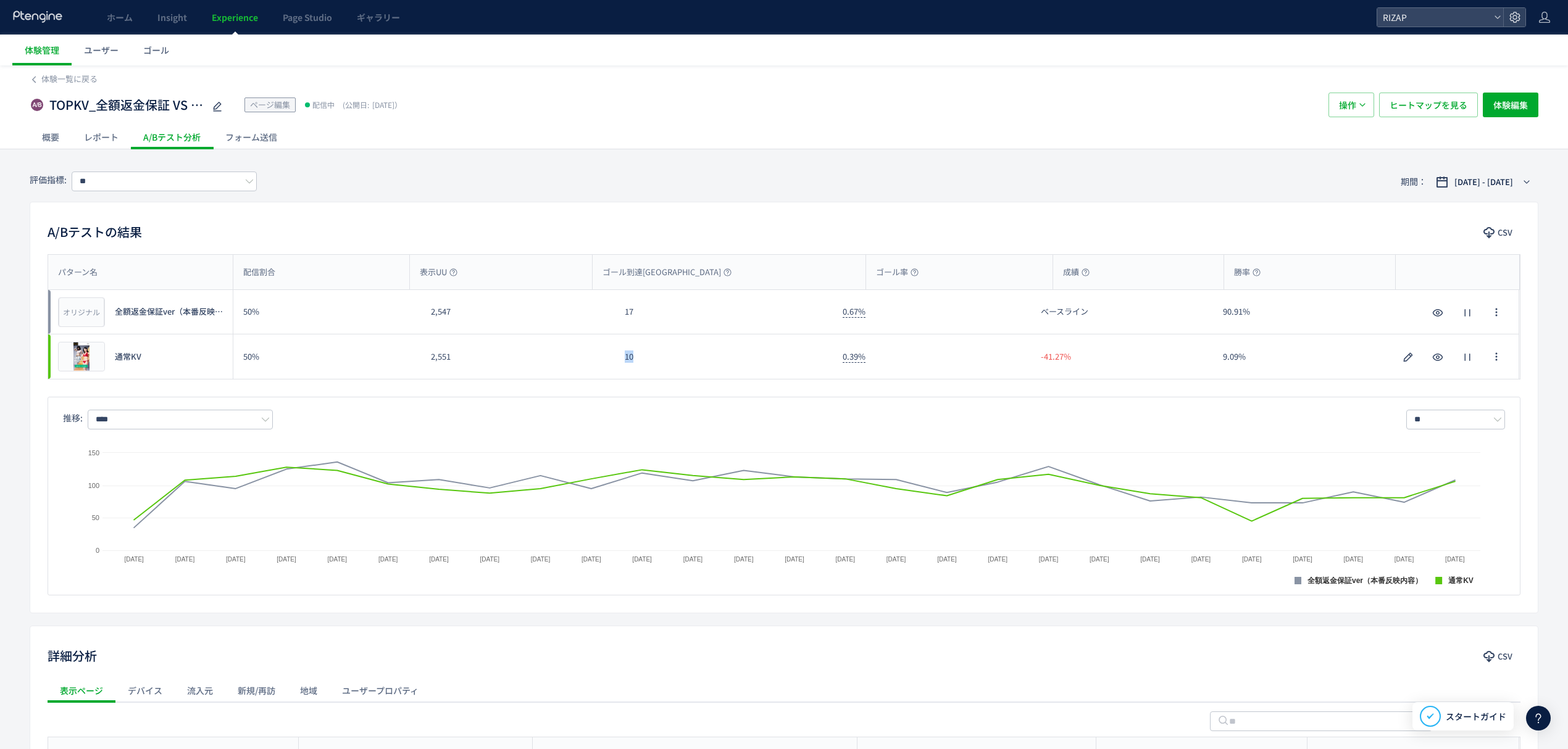
click at [620, 365] on div "10" at bounding box center [724, 356] width 218 height 44
click at [164, 181] on input "**" at bounding box center [164, 181] width 185 height 20
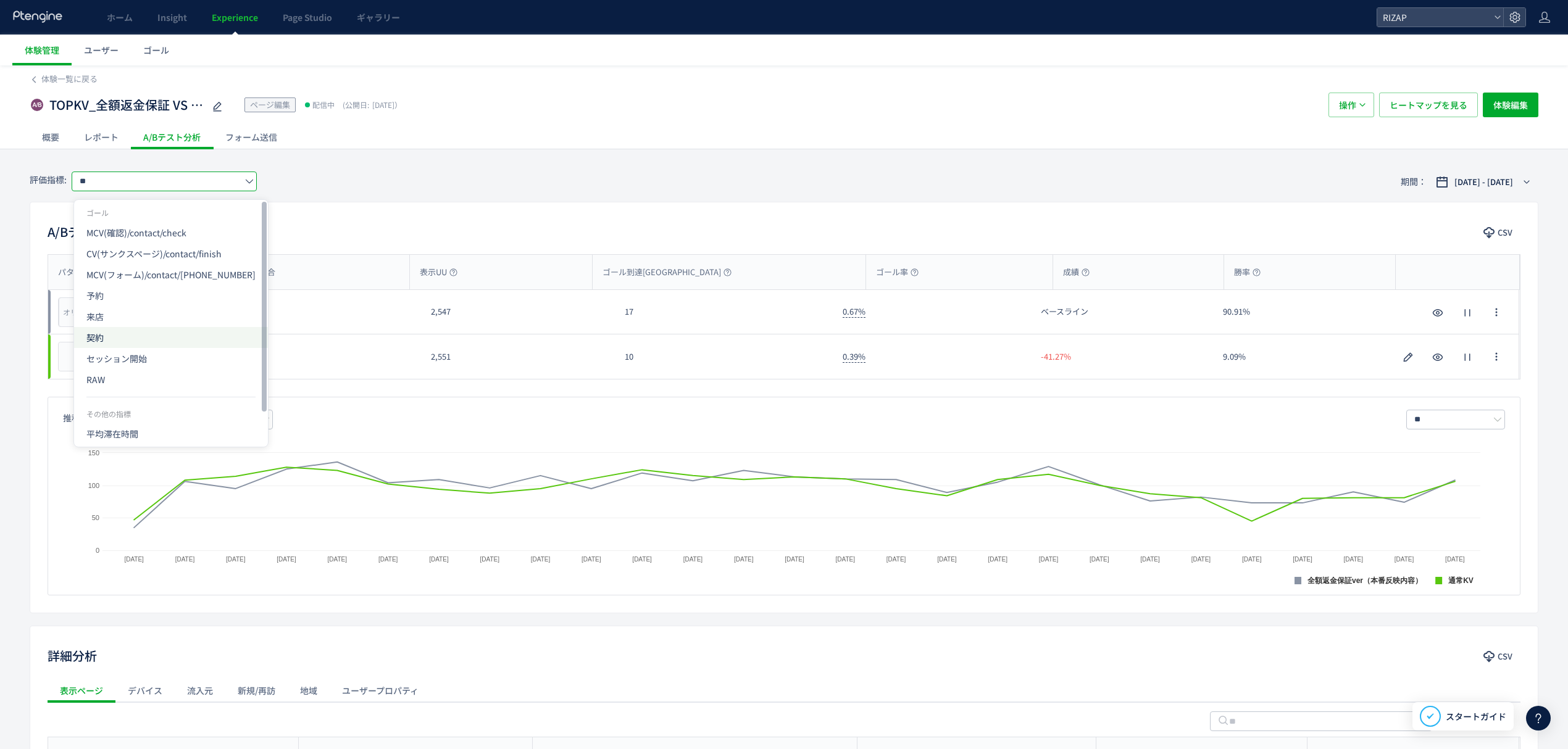
click at [111, 335] on span "契約" at bounding box center [171, 337] width 169 height 21
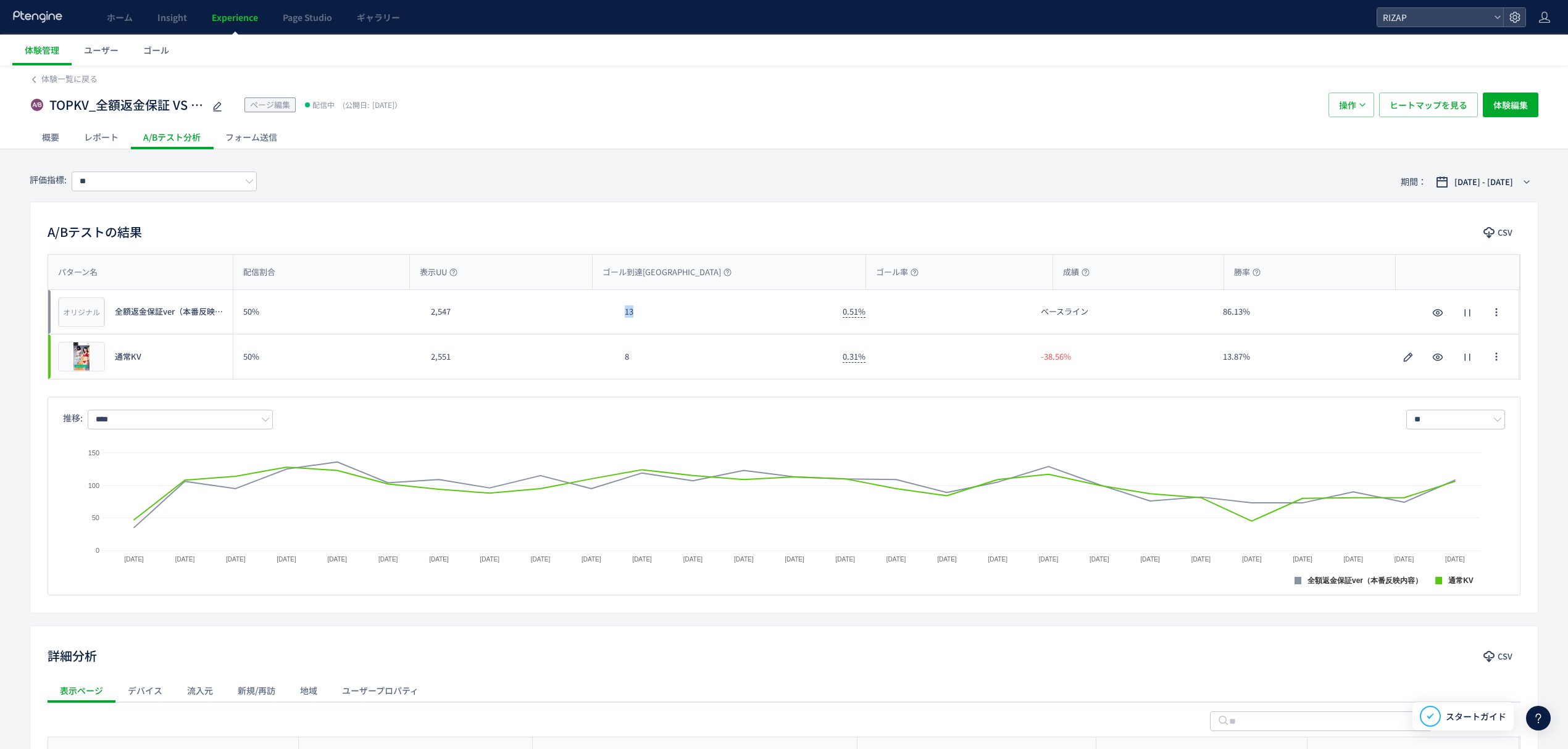
click at [618, 312] on div "13" at bounding box center [724, 312] width 218 height 44
drag, startPoint x: 648, startPoint y: 356, endPoint x: 608, endPoint y: 355, distance: 40.0
click at [613, 356] on div "プレビュー 通常KV 50% 2,551 8 0.31% -38.56% 13.87% プレビュー 通常KV" at bounding box center [783, 356] width 1471 height 44
click at [117, 176] on input "**" at bounding box center [164, 181] width 185 height 20
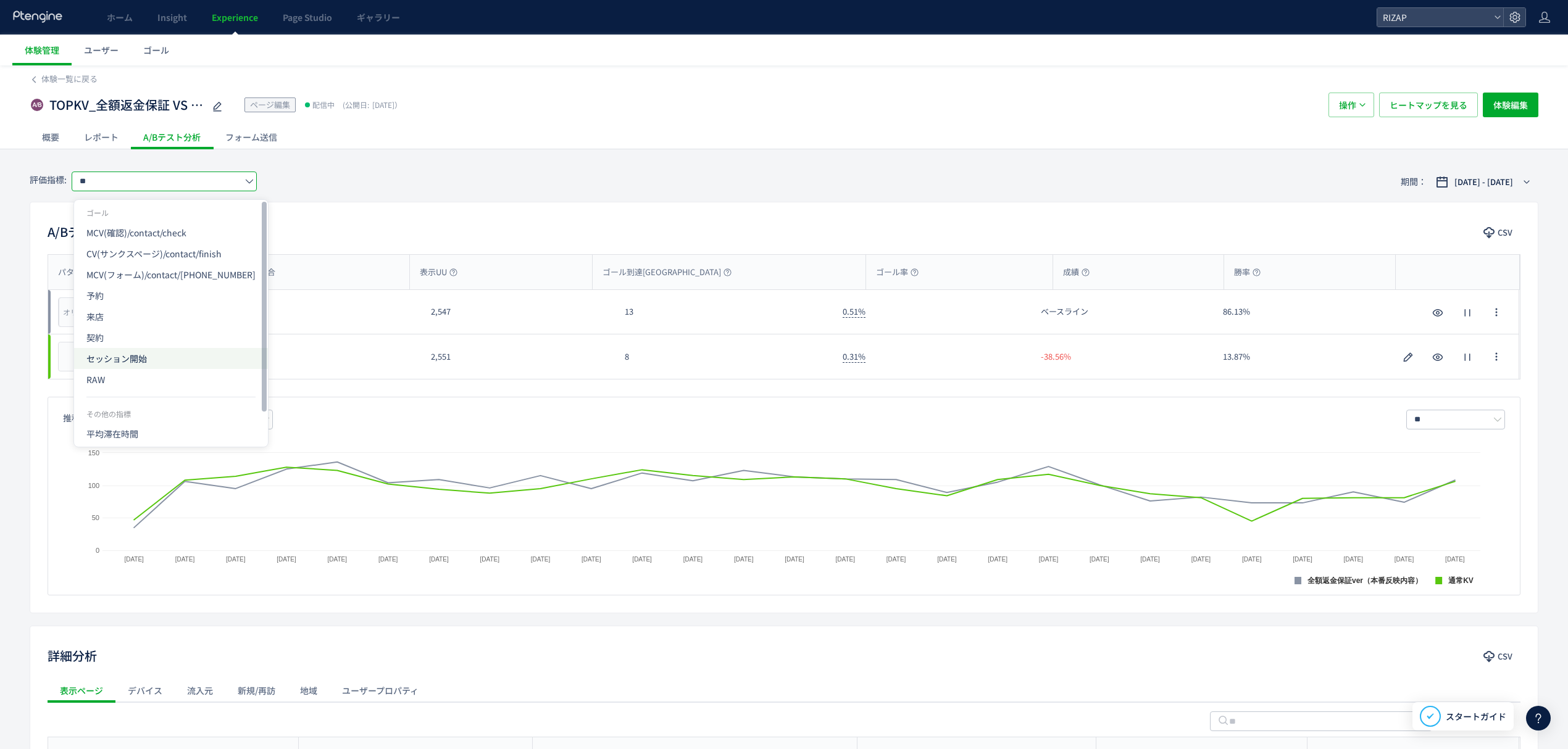
click at [136, 360] on span "セッション開始" at bounding box center [171, 358] width 169 height 21
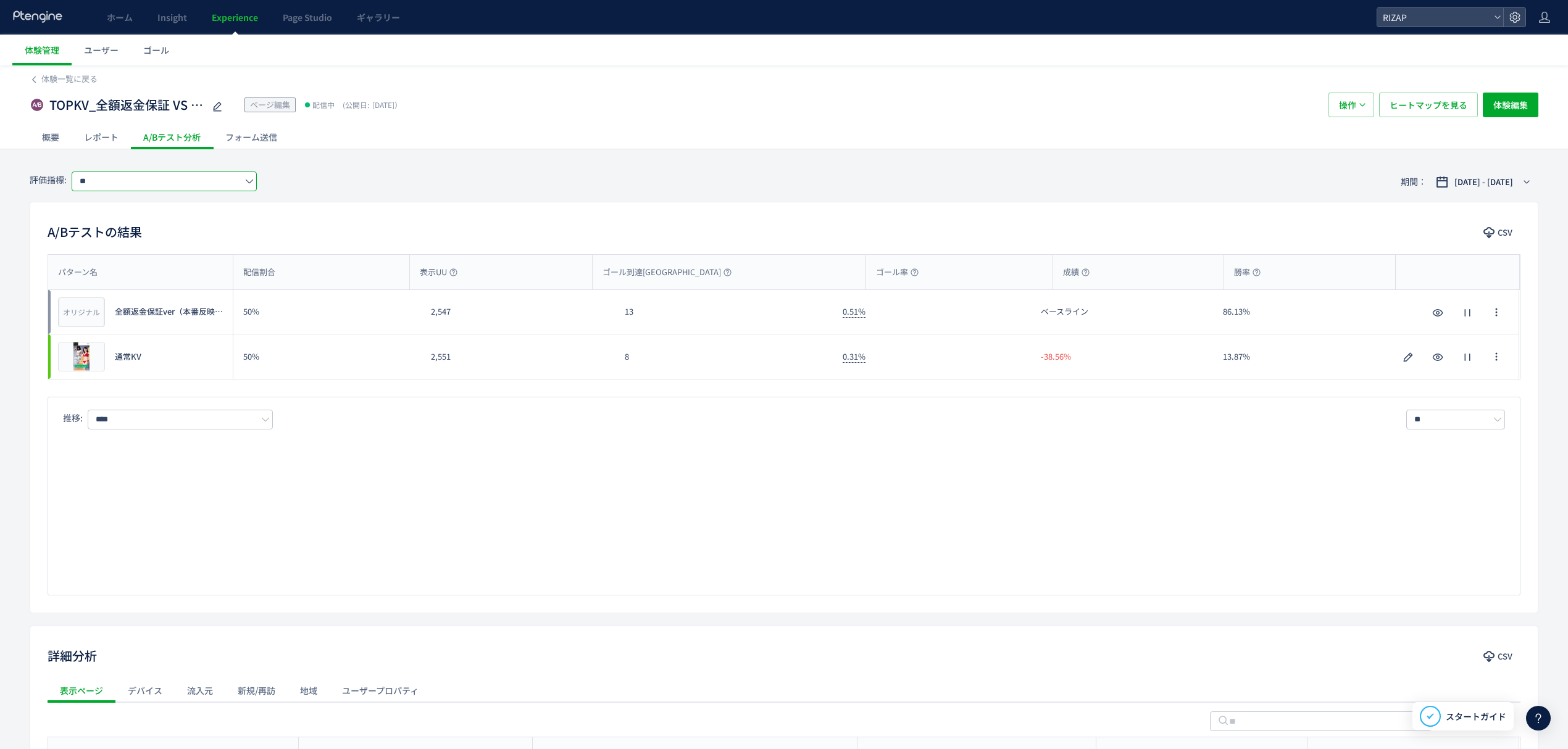
type input "*******"
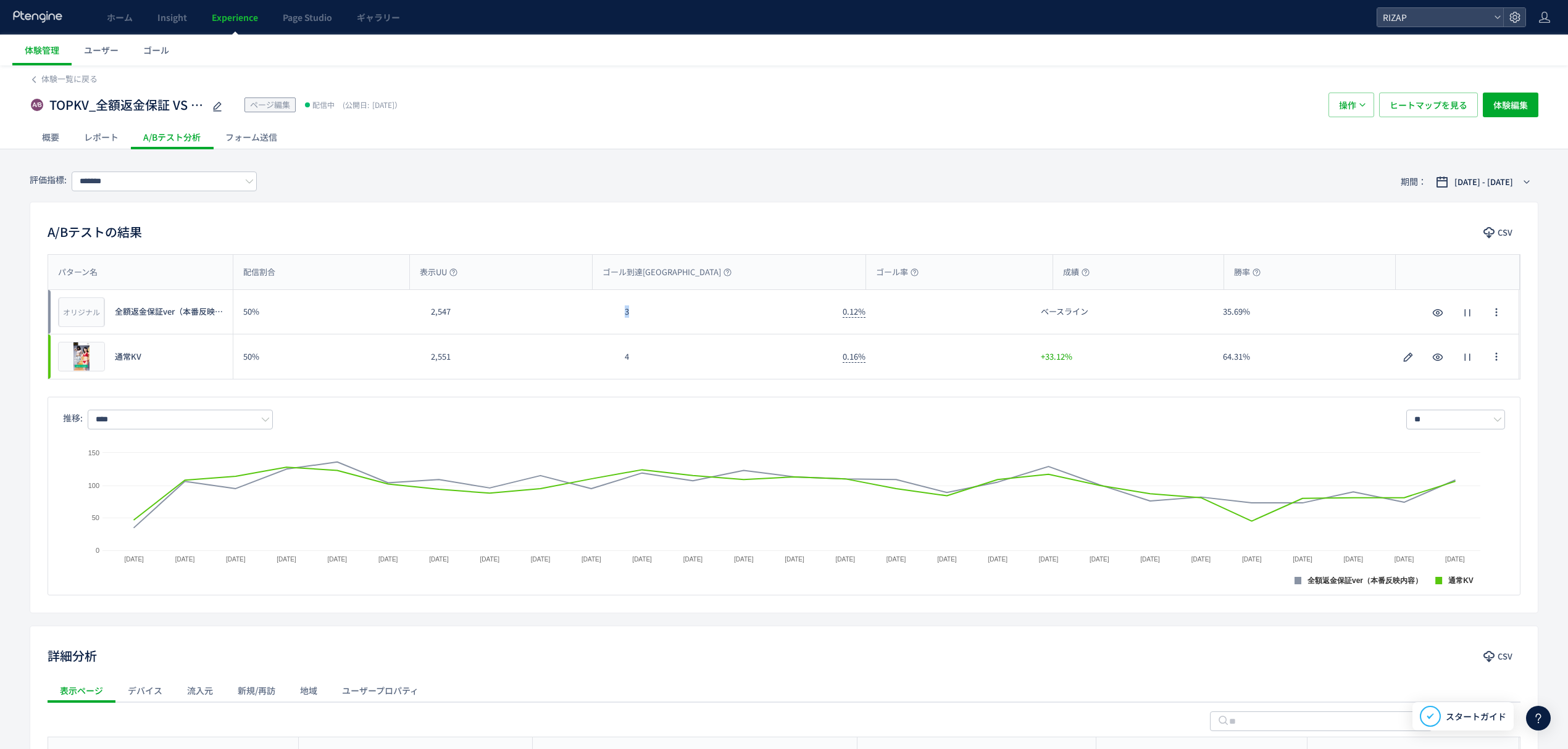
drag, startPoint x: 642, startPoint y: 321, endPoint x: 608, endPoint y: 321, distance: 34.0
click at [613, 321] on div "オリジナル プレビュー 全額返金保証ver（本番反映内容） 50% 2,547 3 0.12% ベースライン 35.69% オリジナル プレビュー 全額返金保…" at bounding box center [783, 312] width 1471 height 44
drag, startPoint x: 633, startPoint y: 362, endPoint x: 618, endPoint y: 362, distance: 15.0
click at [618, 362] on div "4" at bounding box center [724, 356] width 218 height 44
click at [1405, 115] on span "ヒートマップを見る" at bounding box center [1427, 105] width 77 height 25
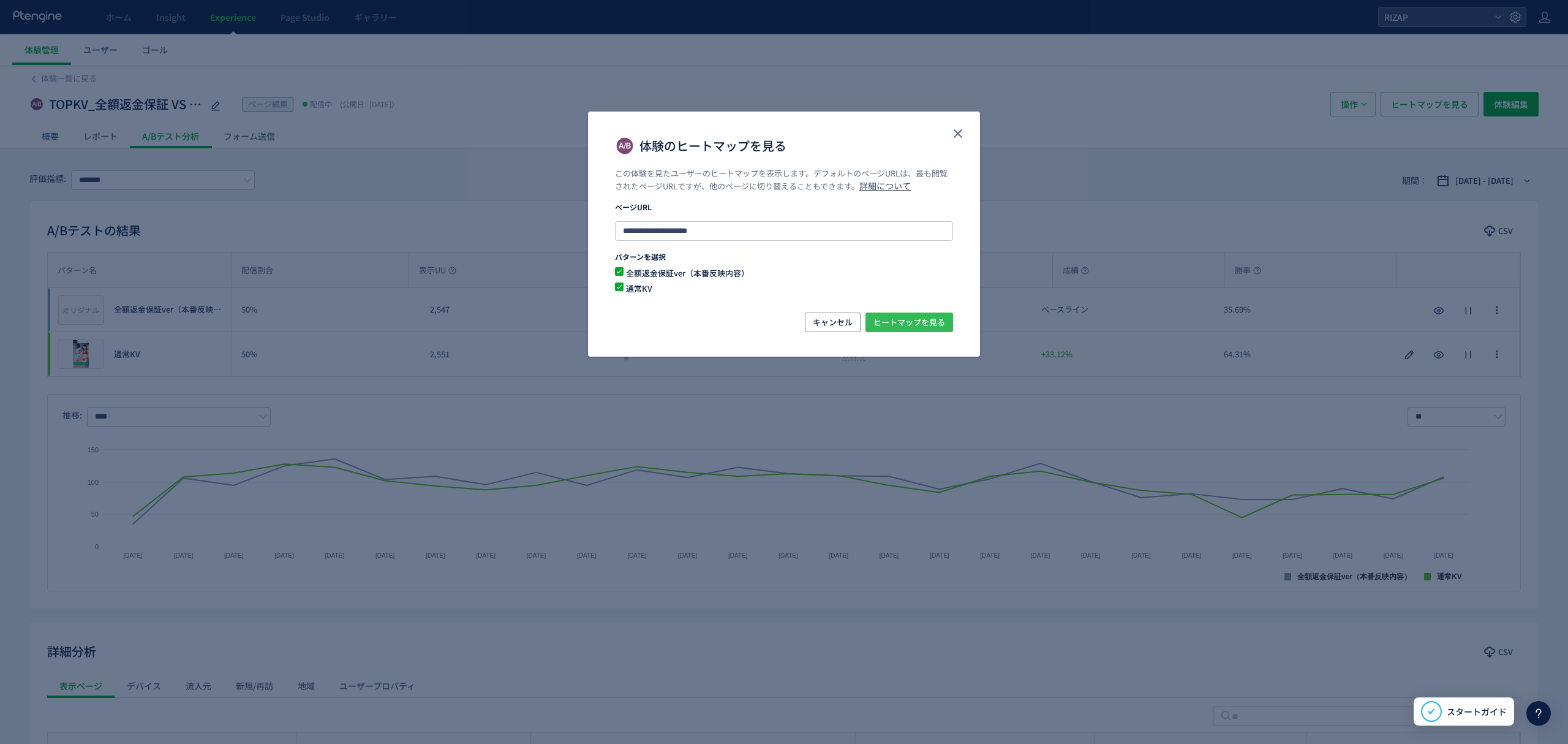
click at [924, 317] on span "ヒートマップを見る" at bounding box center [909, 322] width 72 height 20
click at [953, 124] on button "close" at bounding box center [958, 134] width 20 height 20
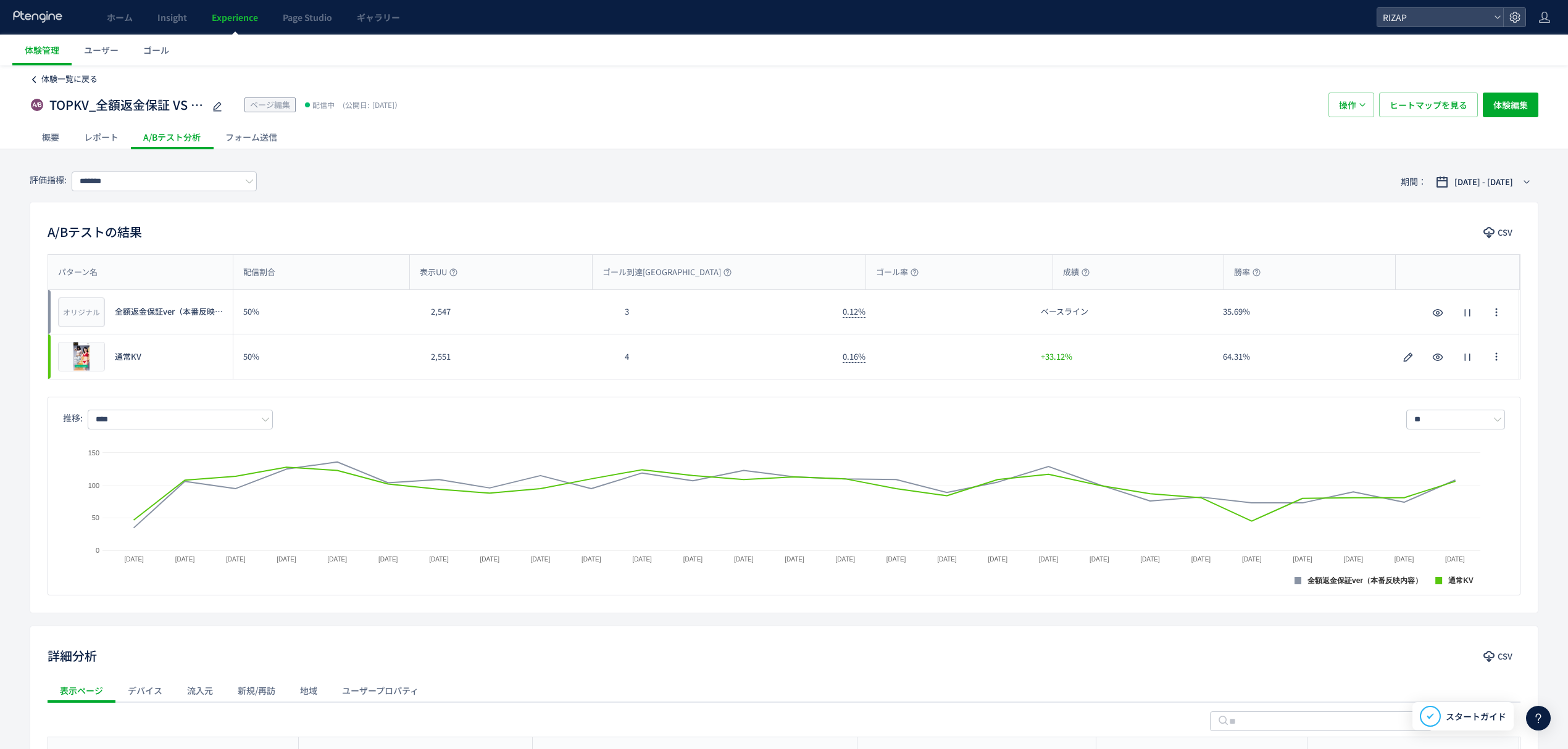
click at [65, 80] on span "体験一覧に戻る" at bounding box center [69, 79] width 56 height 12
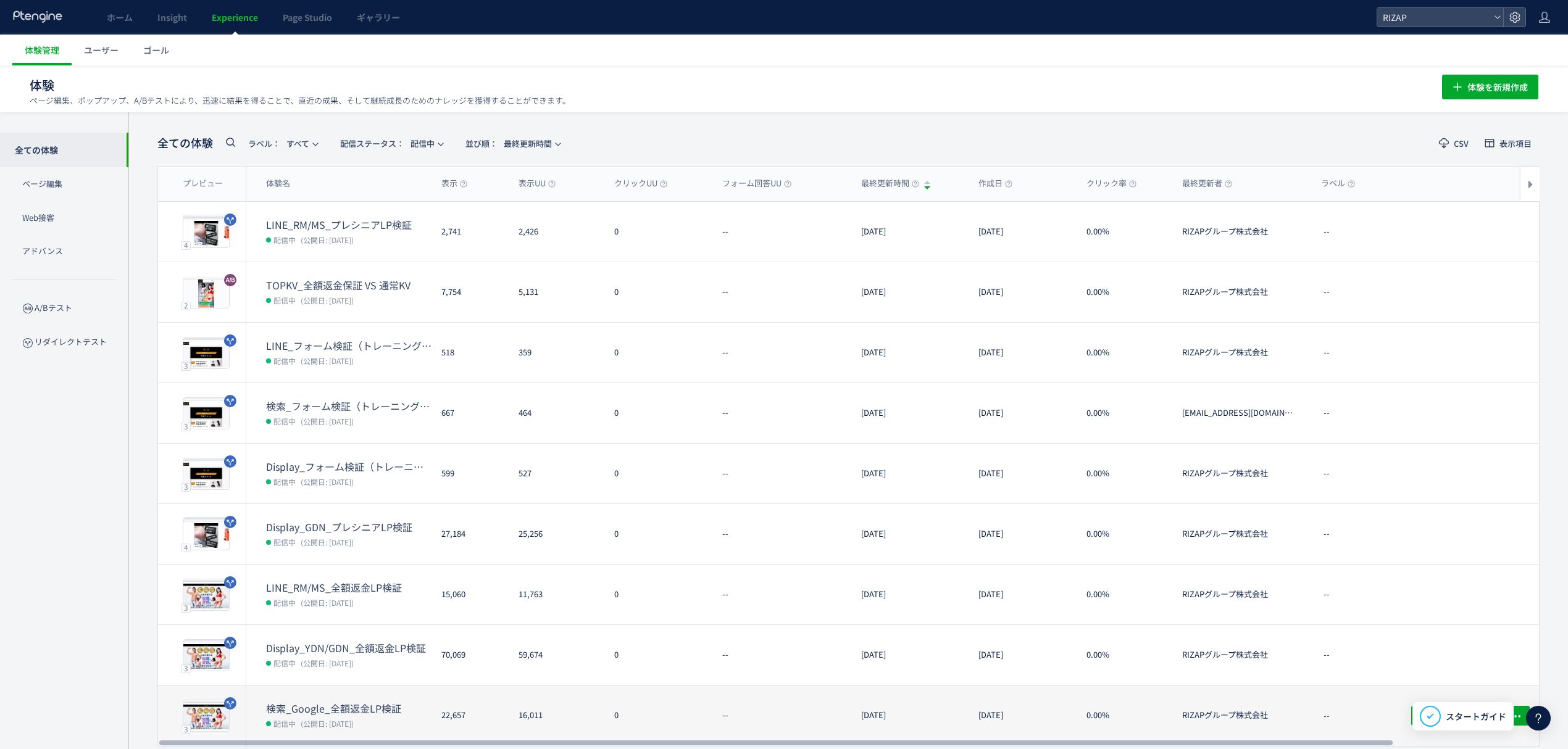
click at [316, 713] on dt "検索_Google_全額返金LP検証" at bounding box center [349, 708] width 166 height 14
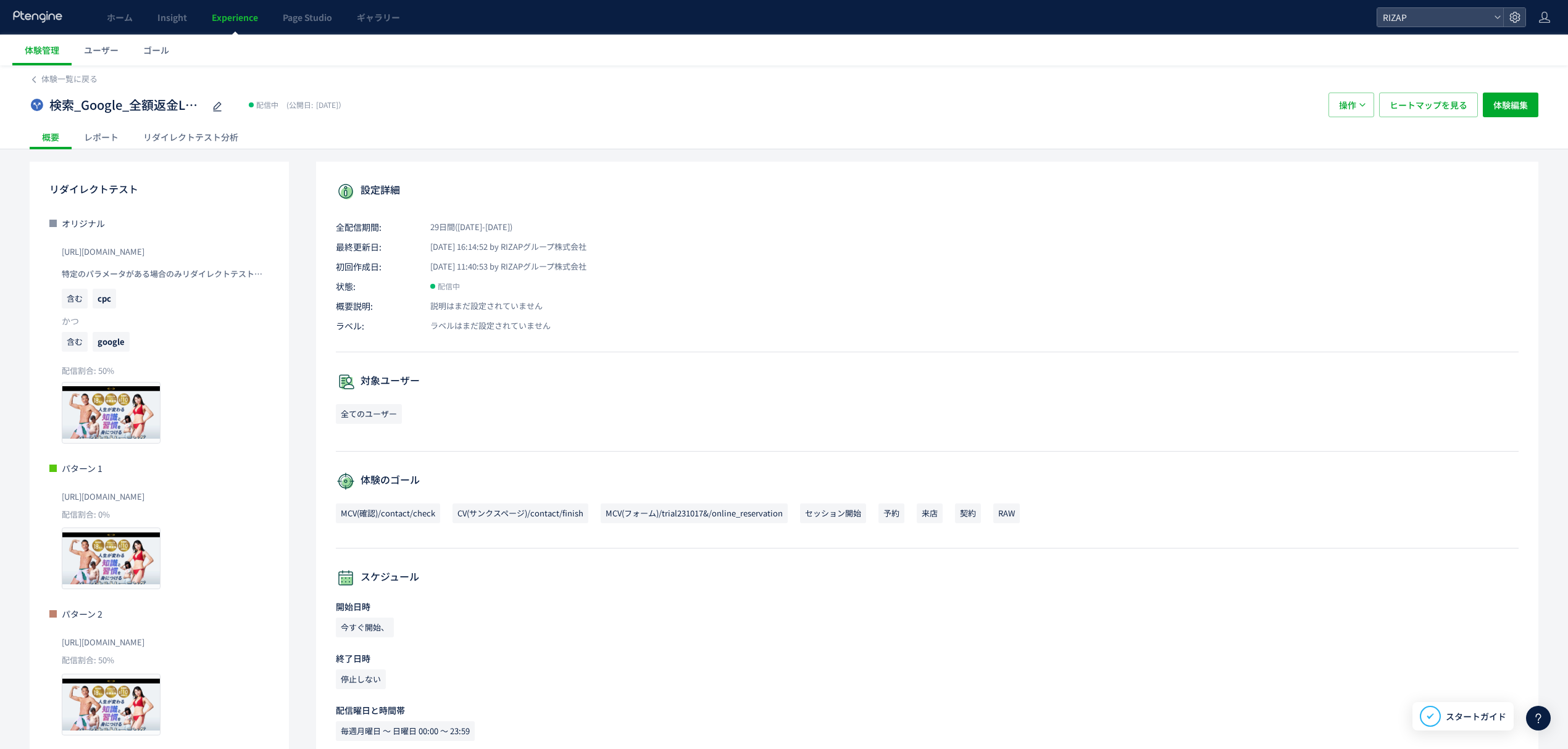
click at [94, 127] on div "レポート" at bounding box center [101, 137] width 59 height 25
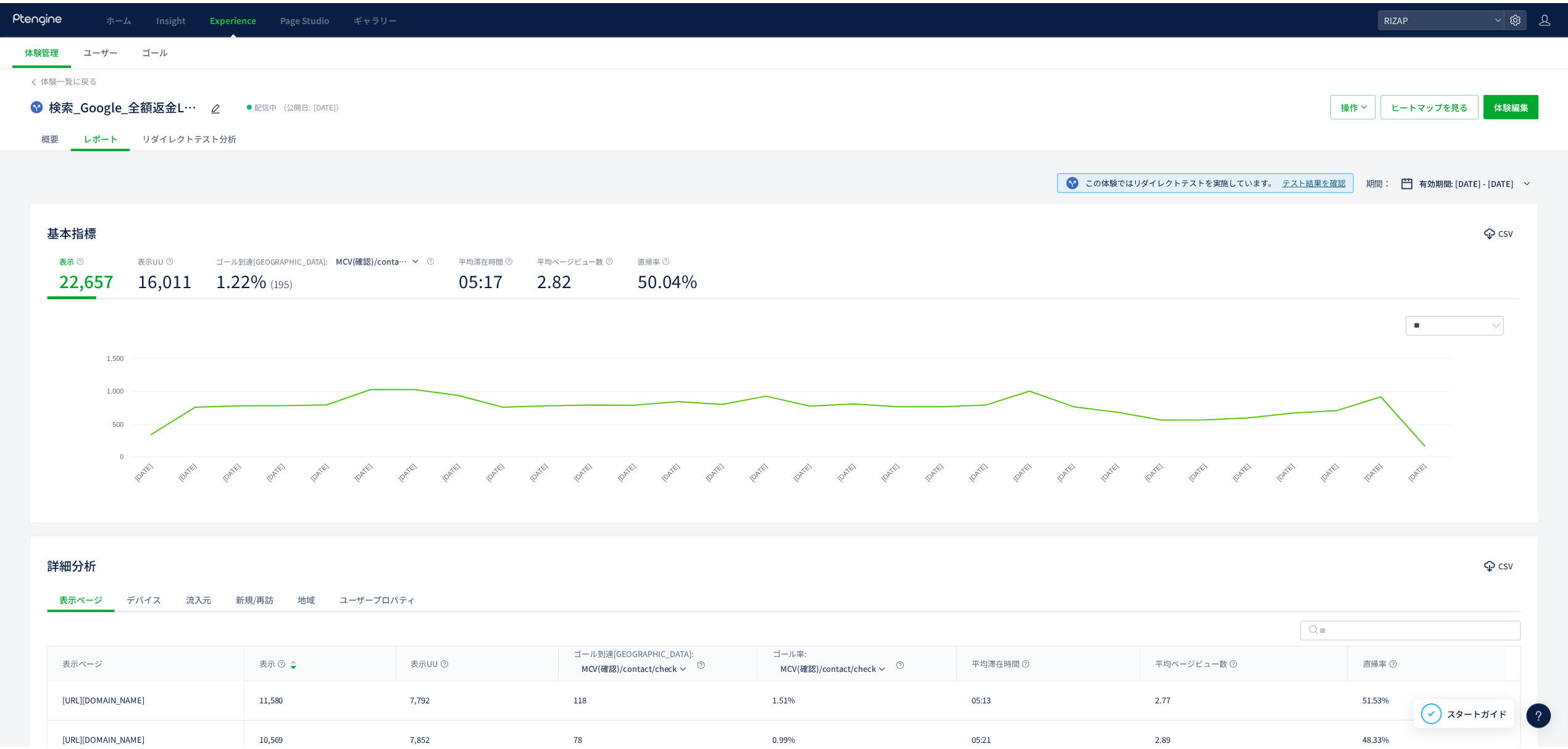
scroll to position [120, 0]
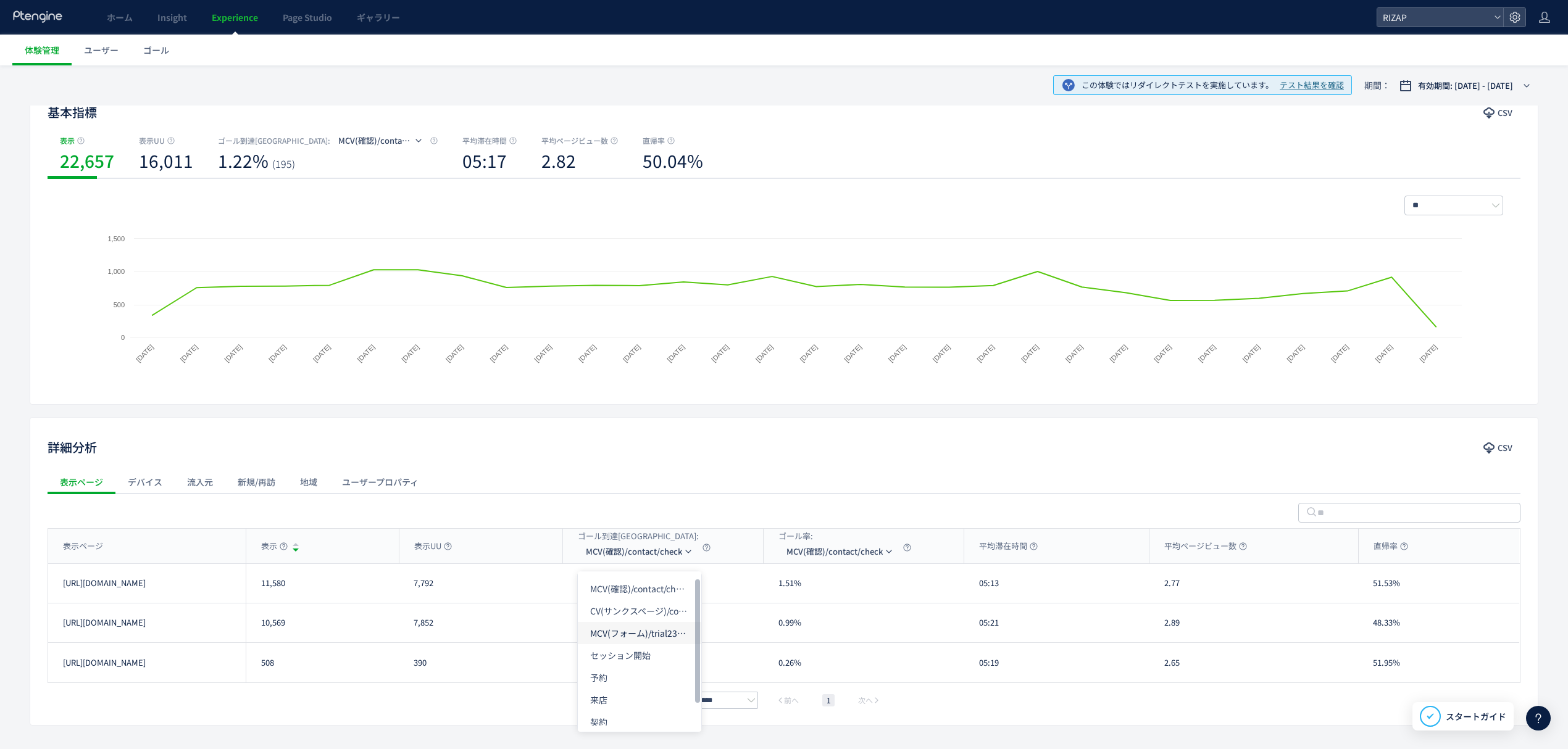
click at [623, 638] on li "MCV(フォーム)/trial231017&/online_reservation" at bounding box center [639, 632] width 123 height 22
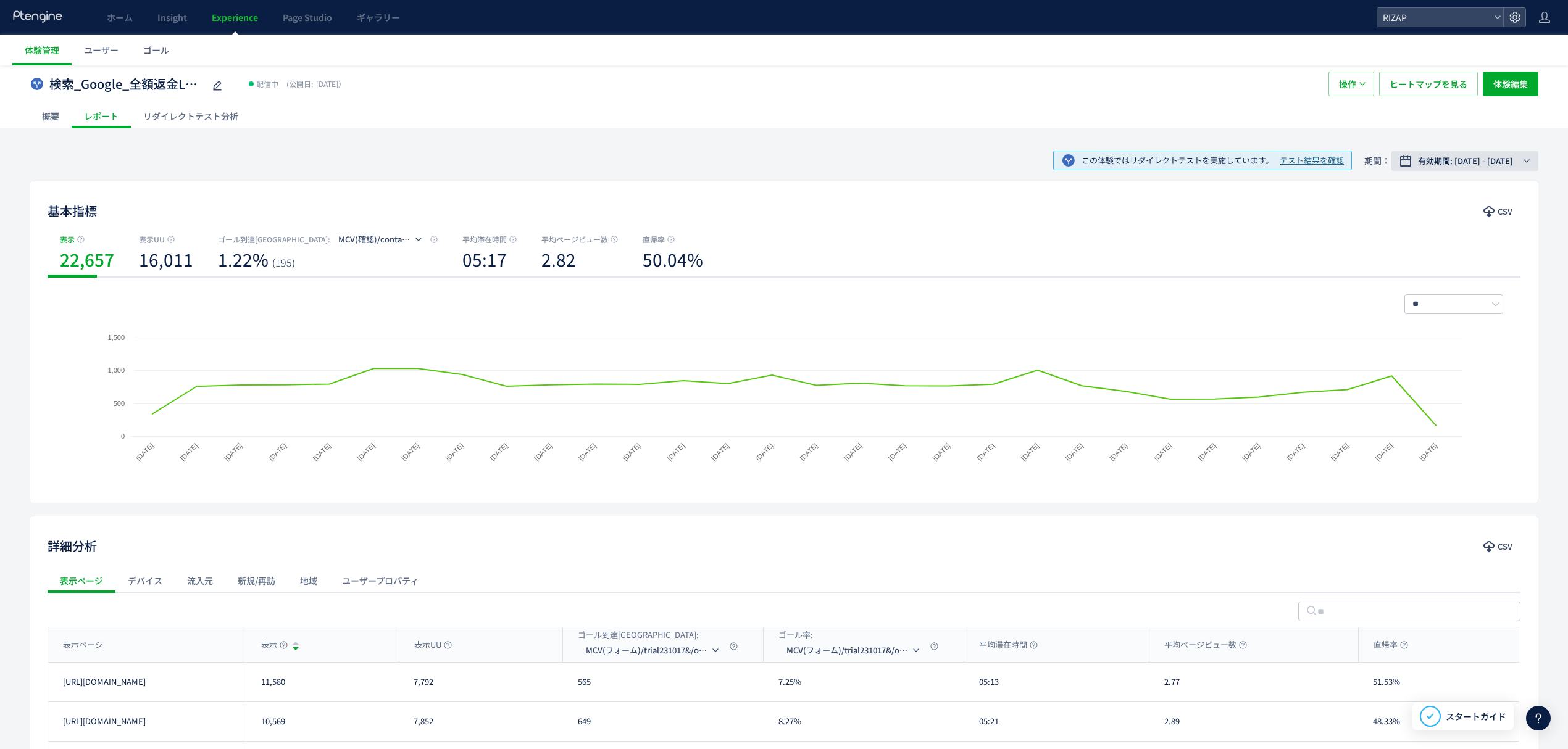
scroll to position [0, 0]
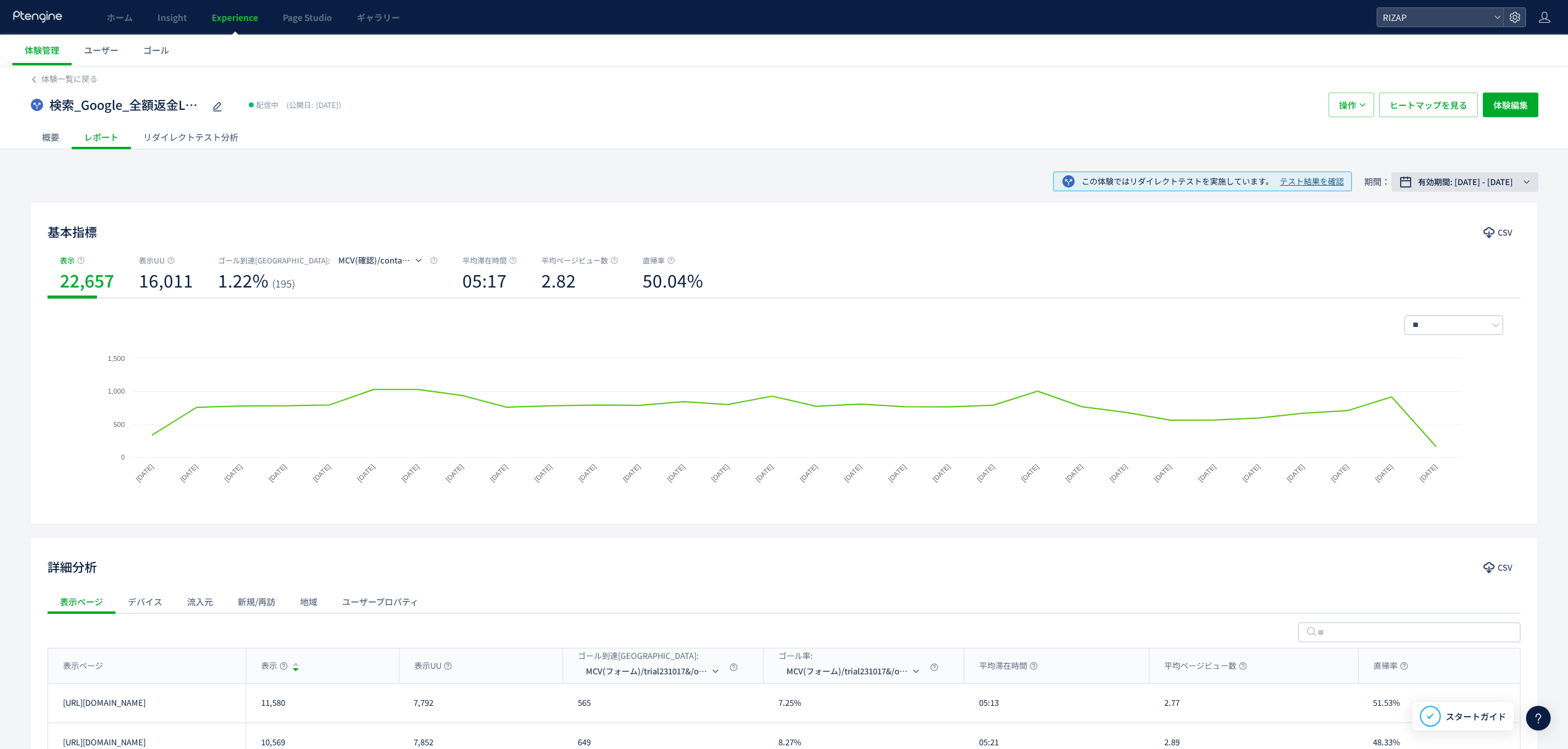
click at [1481, 183] on span "有効期間: [DATE] - [DATE]" at bounding box center [1465, 181] width 95 height 12
click at [1424, 385] on span "期間指定" at bounding box center [1427, 385] width 35 height 12
click at [1436, 384] on input "**********" at bounding box center [1442, 385] width 47 height 9
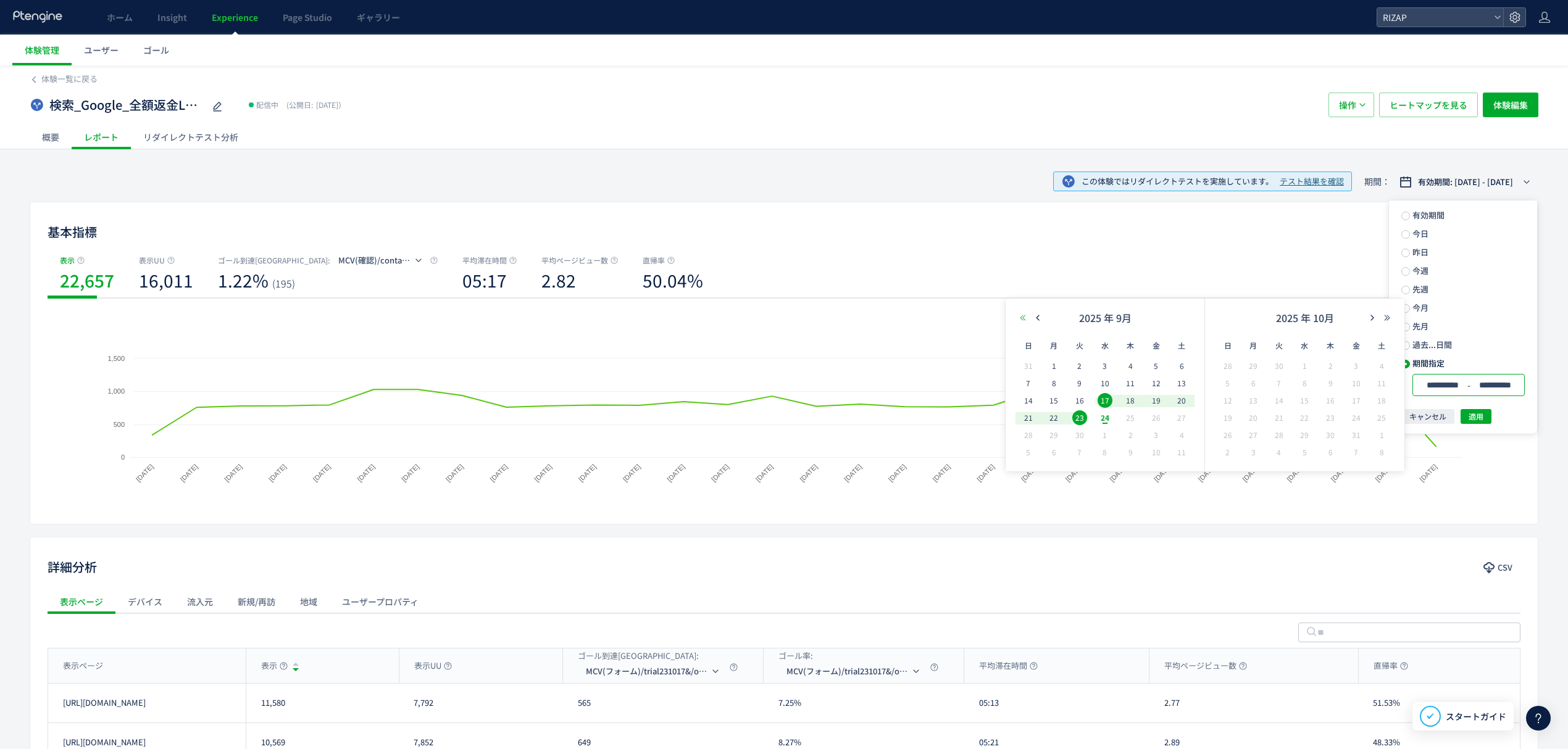
click at [1025, 321] on icon "button" at bounding box center [1022, 317] width 7 height 7
click at [1040, 319] on icon "button" at bounding box center [1037, 317] width 7 height 7
click at [1383, 319] on icon "button" at bounding box center [1387, 317] width 7 height 7
click at [1076, 435] on span "26" at bounding box center [1079, 435] width 15 height 15
click at [1281, 415] on span "23" at bounding box center [1279, 418] width 15 height 15
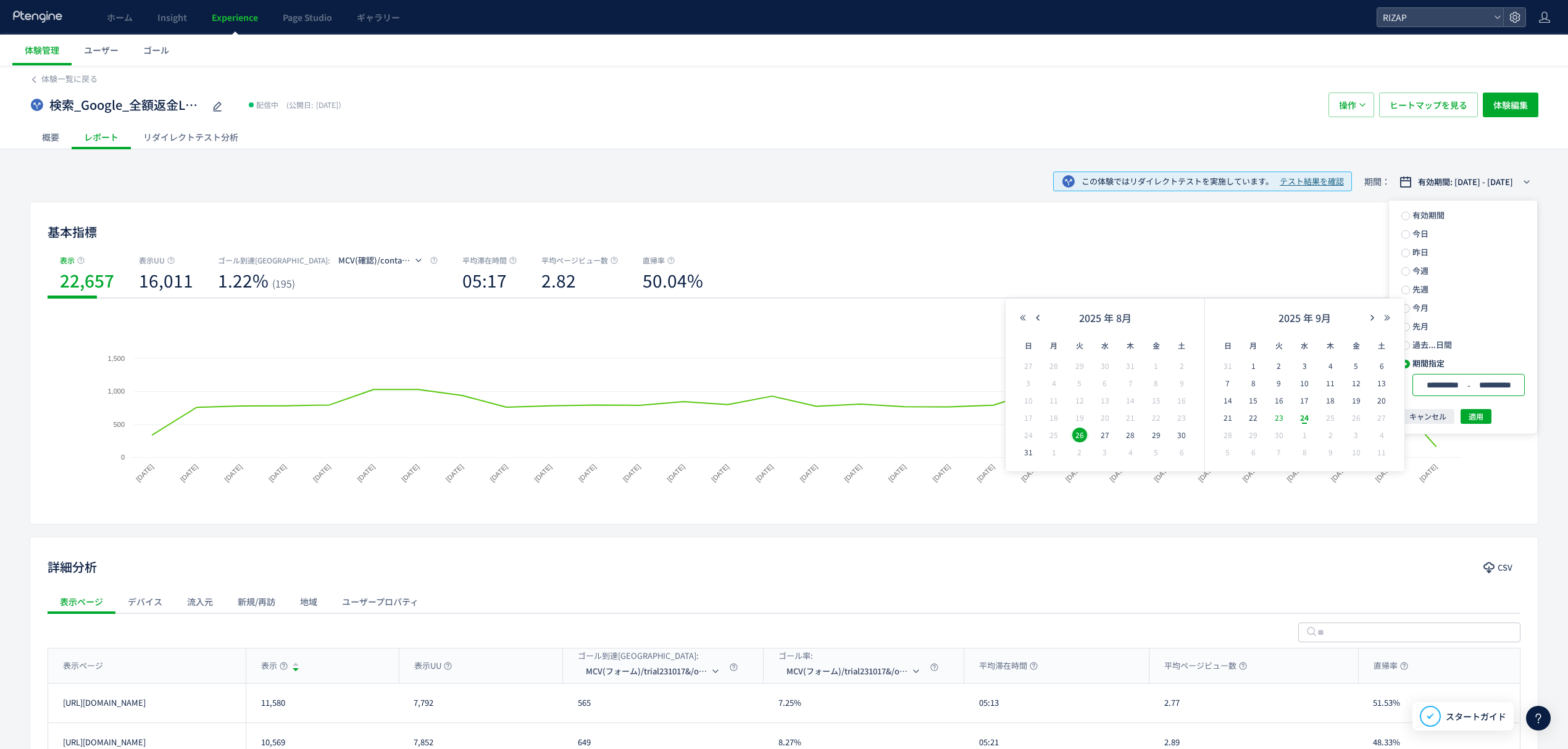
type input "**********"
click at [1479, 421] on span "適用" at bounding box center [1476, 417] width 15 height 15
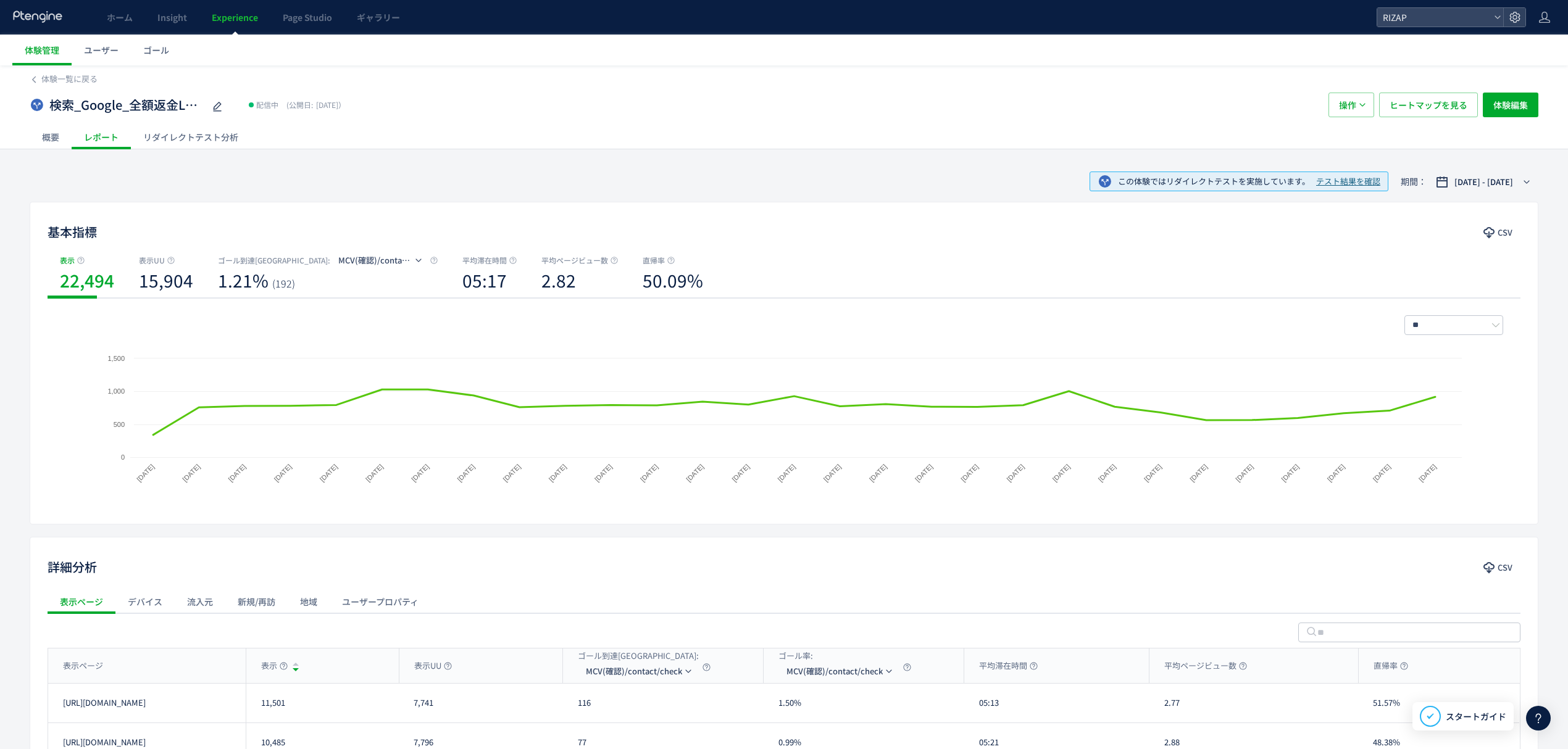
scroll to position [159, 0]
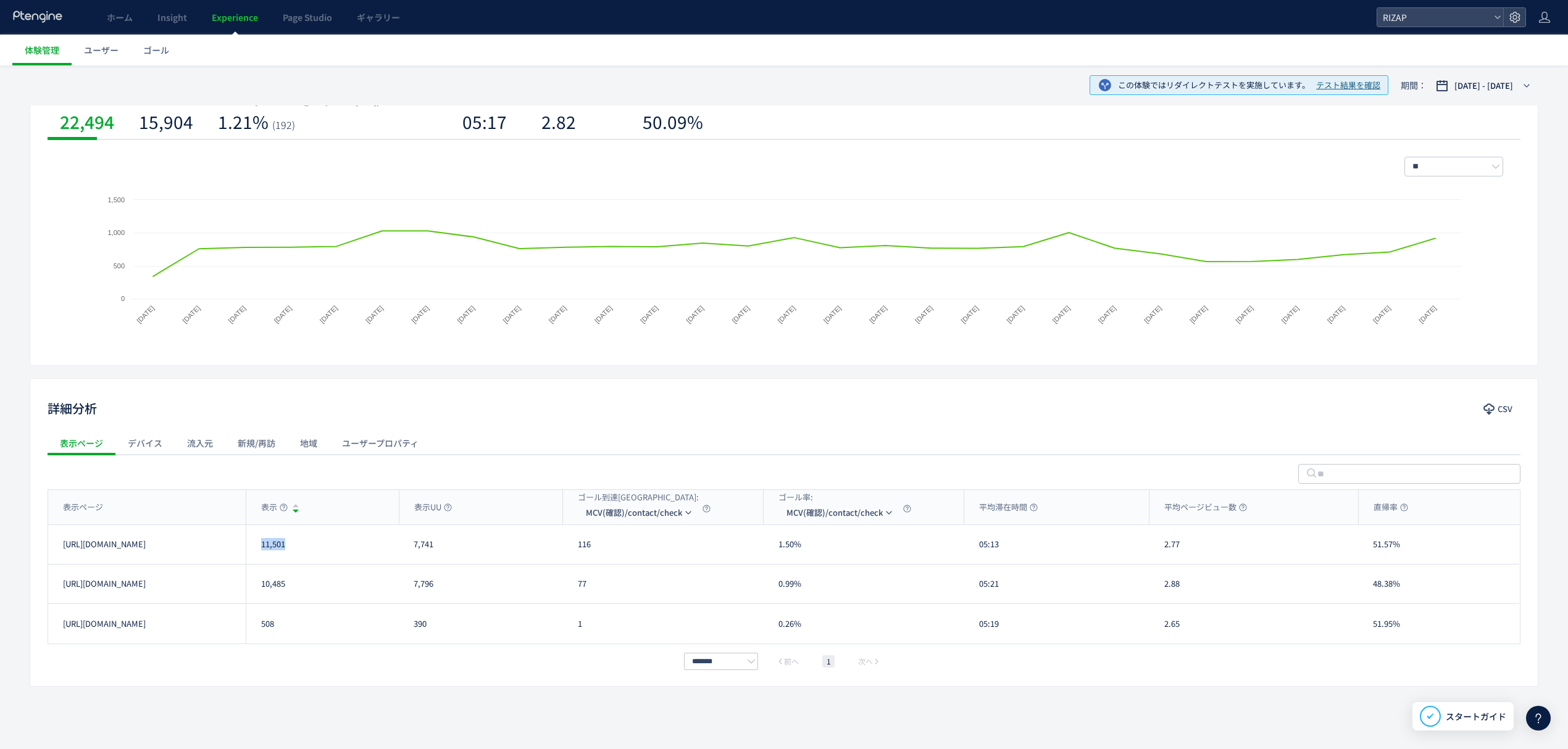
drag, startPoint x: 307, startPoint y: 548, endPoint x: 258, endPoint y: 552, distance: 49.2
click at [258, 552] on div "11,501" at bounding box center [322, 544] width 153 height 39
click at [357, 546] on div "11,501" at bounding box center [322, 544] width 153 height 39
drag, startPoint x: 300, startPoint y: 548, endPoint x: 262, endPoint y: 553, distance: 38.3
click at [262, 553] on div "11,501" at bounding box center [322, 544] width 153 height 39
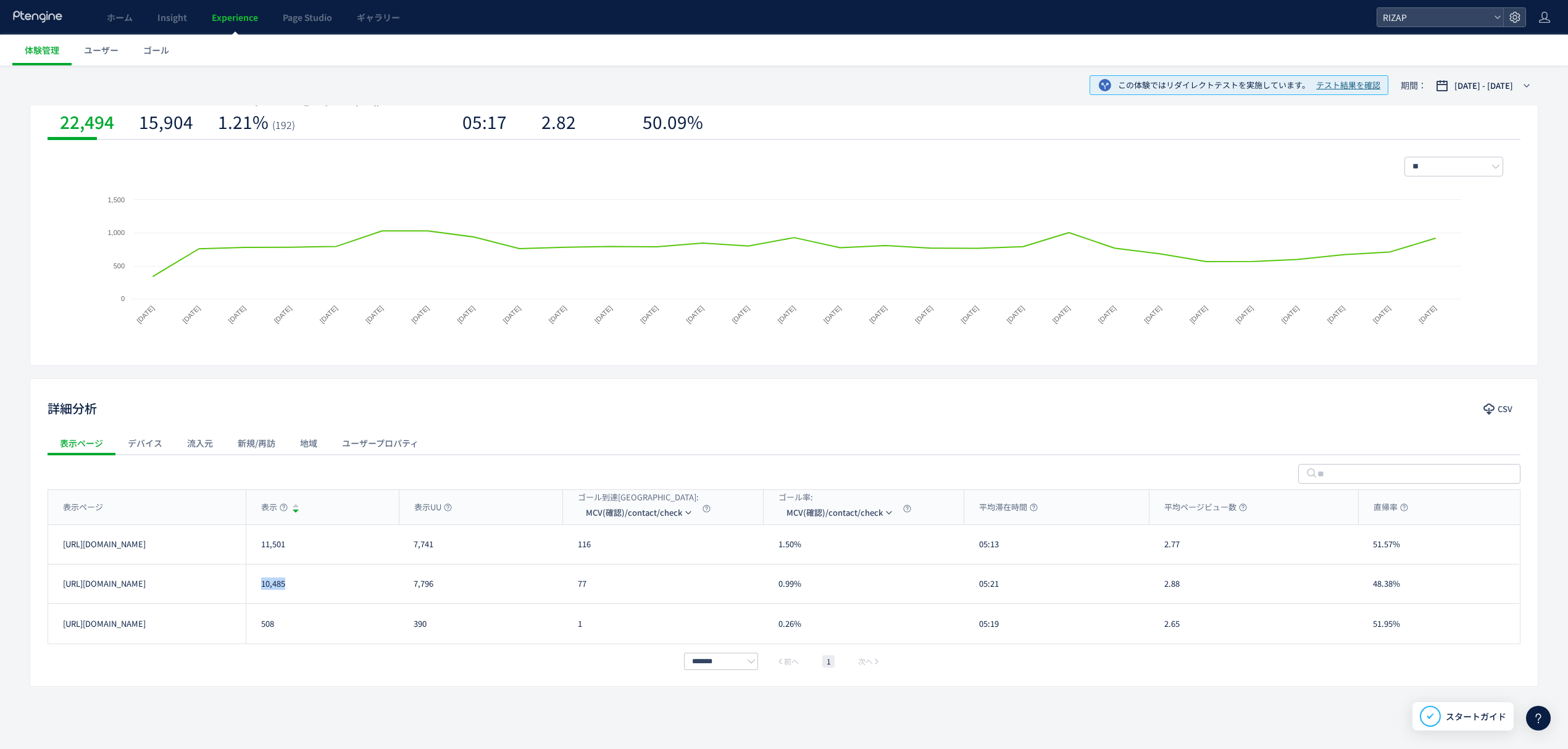
drag, startPoint x: 270, startPoint y: 595, endPoint x: 251, endPoint y: 598, distance: 19.2
click at [251, 598] on div "10,485" at bounding box center [322, 584] width 153 height 39
click at [633, 600] on li "MCV(フォーム)/trial231017&/online_reservation" at bounding box center [639, 594] width 123 height 22
drag, startPoint x: 573, startPoint y: 552, endPoint x: 563, endPoint y: 552, distance: 10.0
click at [563, 552] on div "561" at bounding box center [662, 544] width 201 height 39
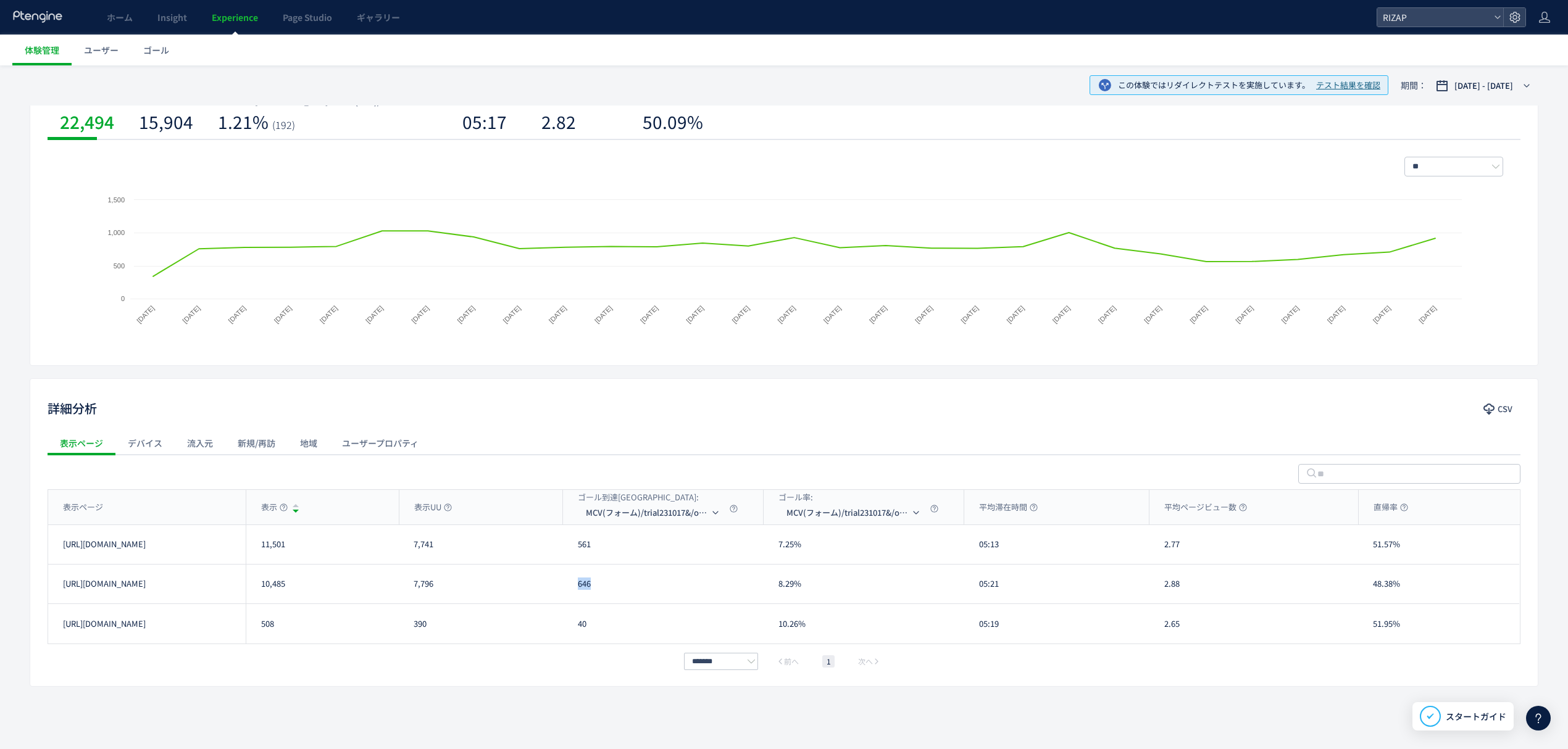
drag, startPoint x: 577, startPoint y: 585, endPoint x: 569, endPoint y: 585, distance: 8.0
click at [569, 585] on div "646" at bounding box center [662, 584] width 201 height 39
click at [640, 514] on span "MCV(フォーム)/trial231017&/online_reservation" at bounding box center [648, 513] width 123 height 20
click at [643, 517] on span "MCV(フォーム)/trial231017&/online_reservation" at bounding box center [648, 513] width 123 height 20
click at [643, 574] on li "CV(サンクスページ)/contact/finish" at bounding box center [654, 572] width 123 height 22
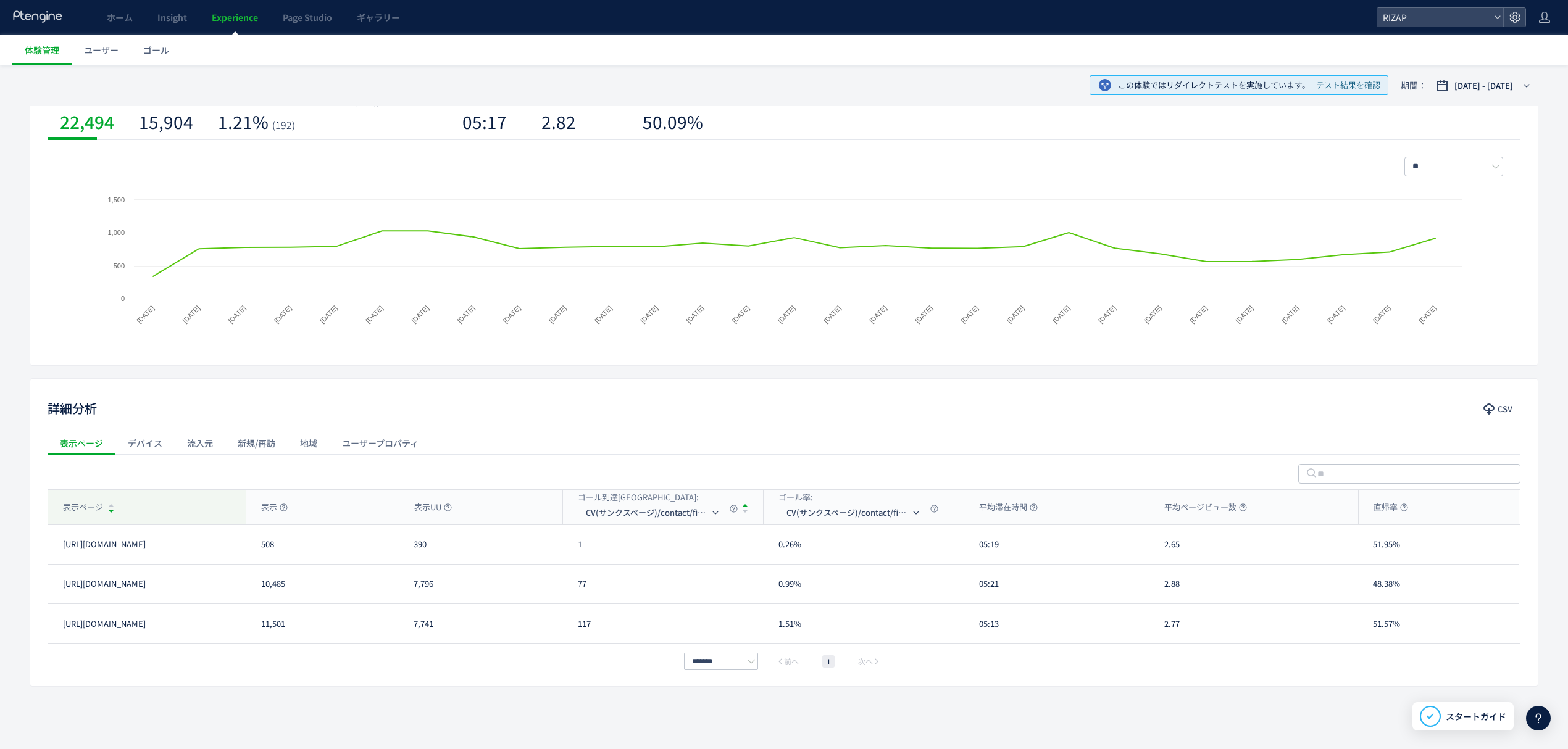
click at [161, 506] on div "表示ページ" at bounding box center [146, 508] width 197 height 35
drag, startPoint x: 608, startPoint y: 548, endPoint x: 569, endPoint y: 547, distance: 39.0
click at [569, 547] on div "117" at bounding box center [662, 544] width 201 height 39
click at [576, 630] on div "77" at bounding box center [662, 623] width 201 height 39
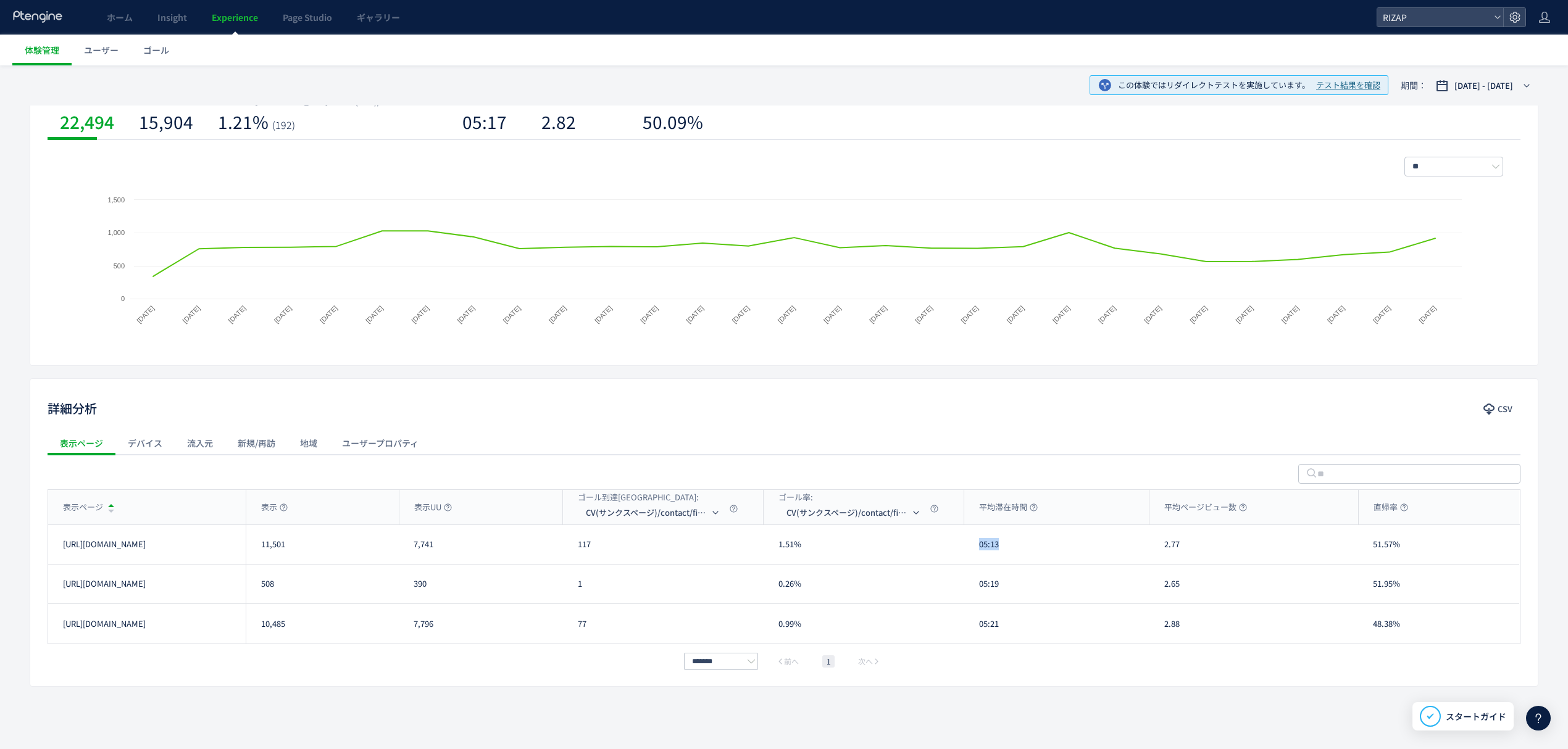
drag, startPoint x: 985, startPoint y: 552, endPoint x: 966, endPoint y: 546, distance: 19.9
click at [966, 546] on div "05:13" at bounding box center [1056, 544] width 185 height 39
drag, startPoint x: 1020, startPoint y: 628, endPoint x: 969, endPoint y: 636, distance: 51.6
click at [969, 636] on div "05:21" at bounding box center [1056, 623] width 185 height 39
click at [1166, 548] on div "2.77" at bounding box center [1253, 544] width 209 height 39
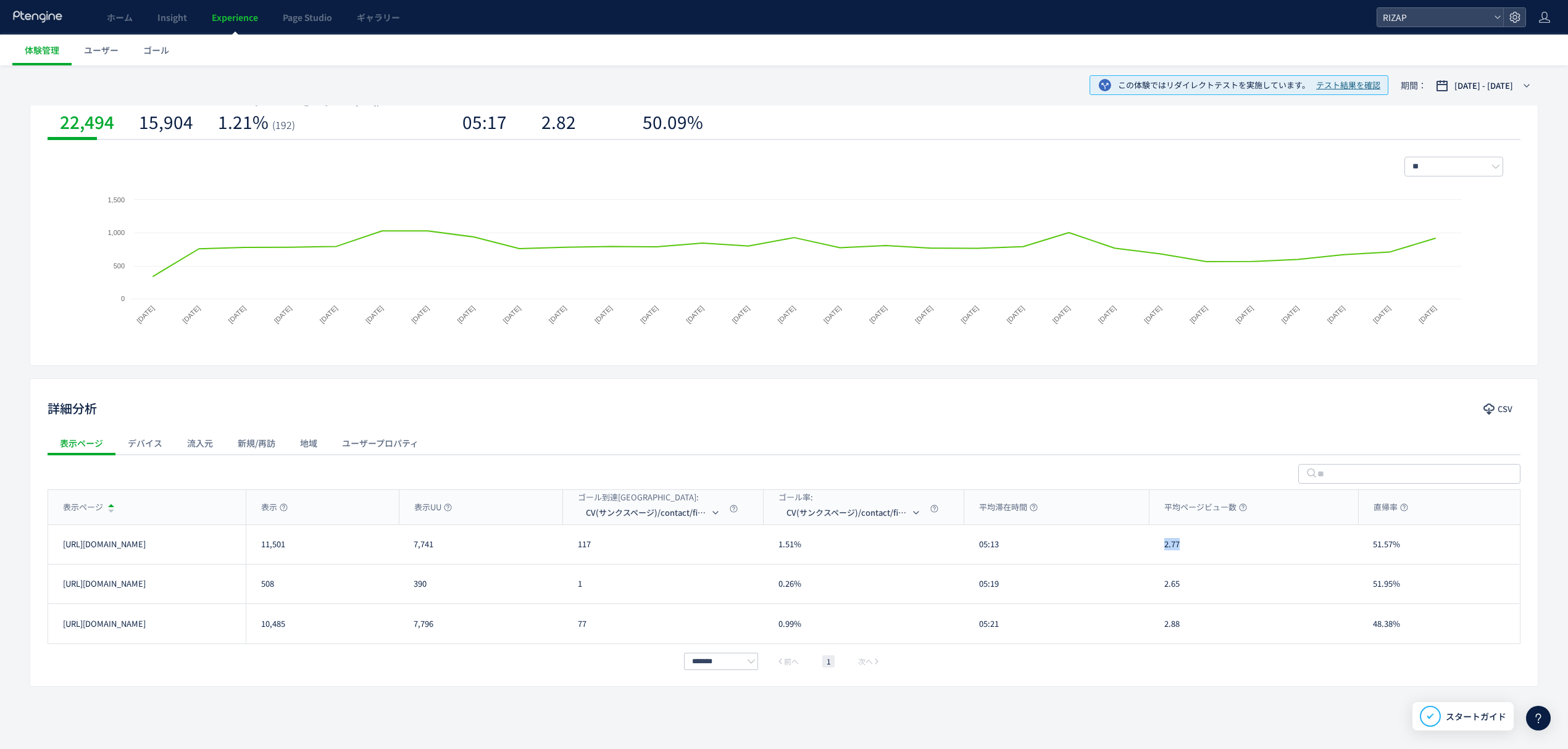
scroll to position [159, 0]
drag, startPoint x: 1188, startPoint y: 631, endPoint x: 1162, endPoint y: 631, distance: 26.0
click at [1162, 631] on div "2.88" at bounding box center [1253, 623] width 209 height 39
copy div "2.88"
drag, startPoint x: 1411, startPoint y: 544, endPoint x: 1369, endPoint y: 547, distance: 42.1
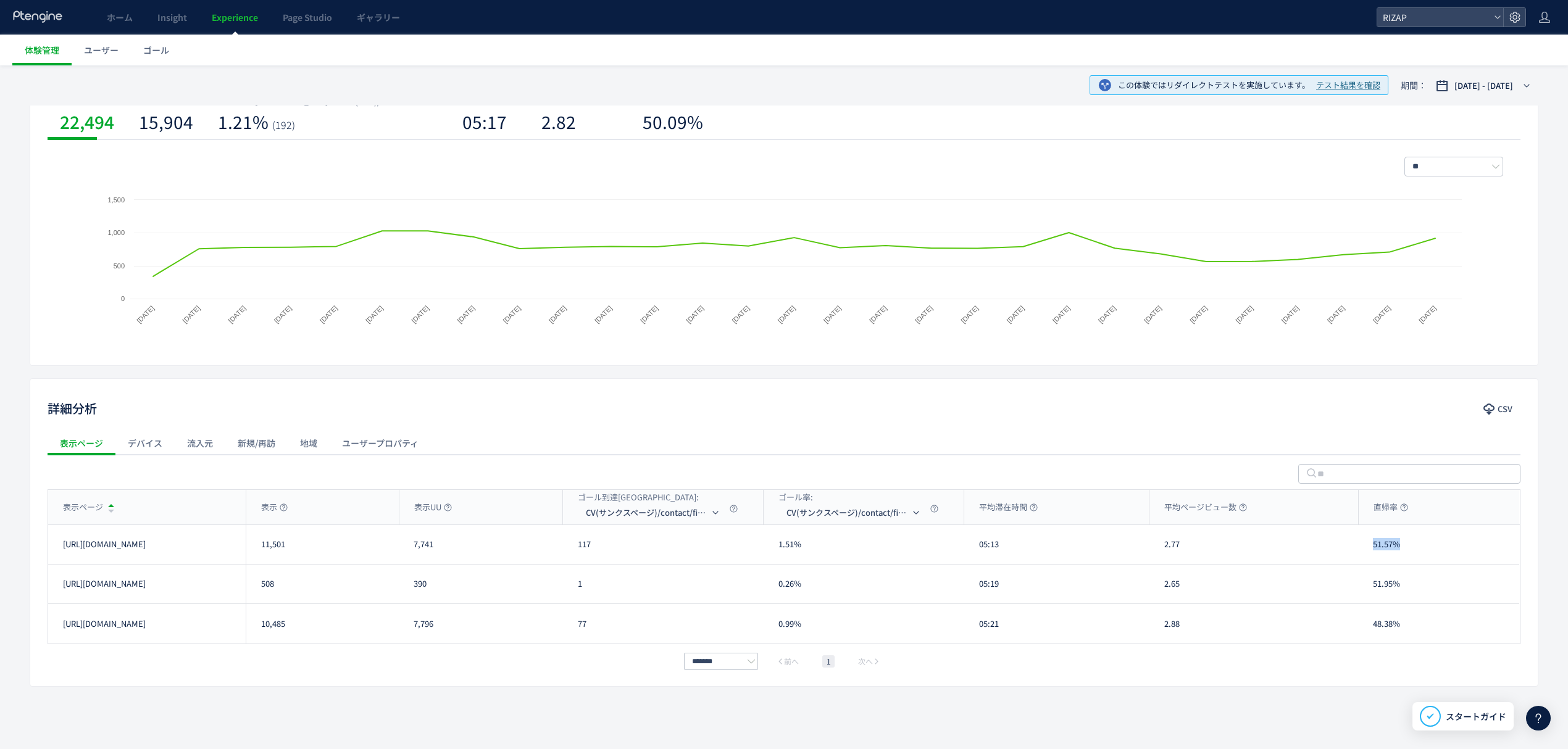
click at [1369, 547] on div "51.57%" at bounding box center [1438, 544] width 161 height 39
copy div "51.57%"
drag, startPoint x: 1426, startPoint y: 634, endPoint x: 1362, endPoint y: 627, distance: 64.4
click at [1362, 627] on div "48.38%" at bounding box center [1438, 623] width 161 height 39
copy div "48.38%"
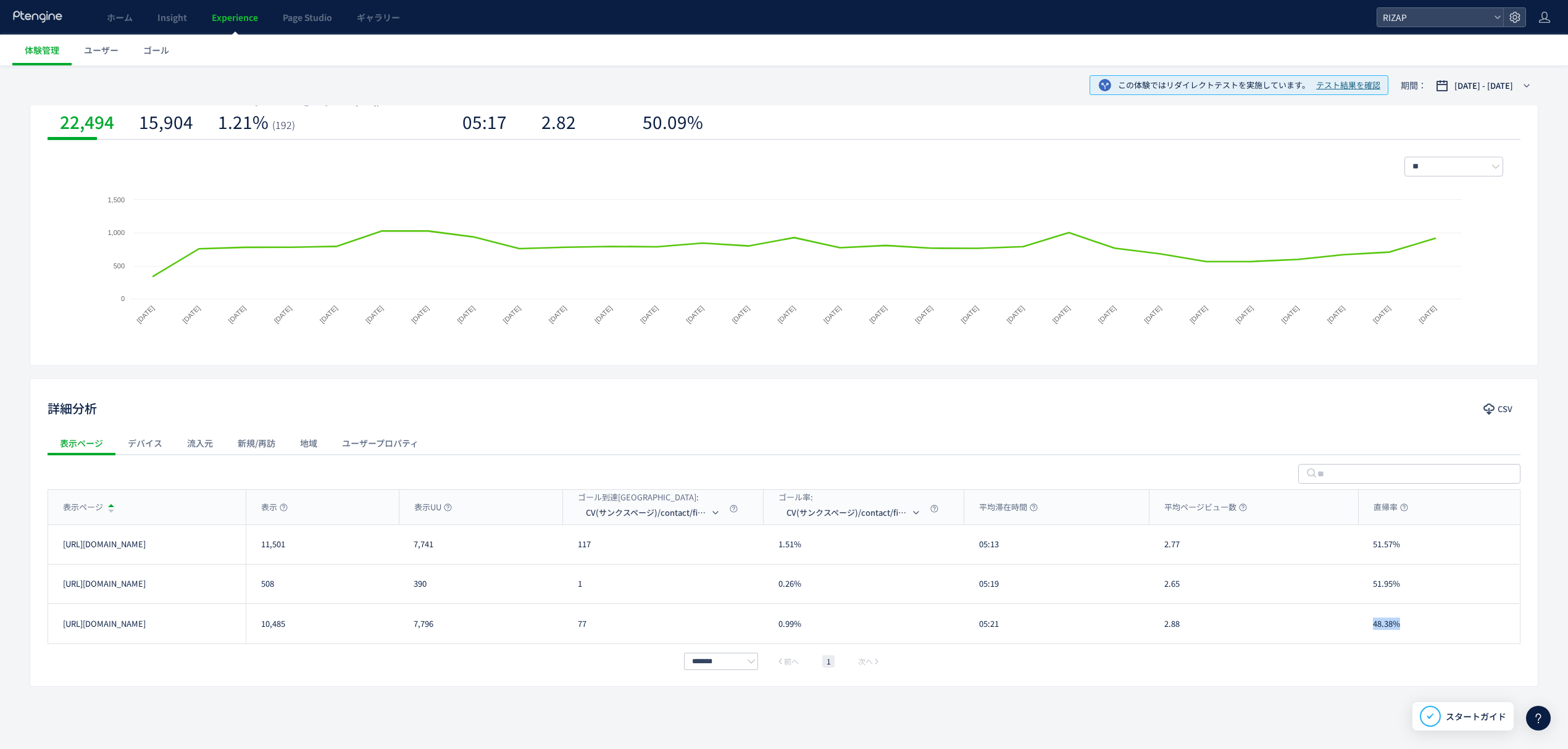
scroll to position [0, 0]
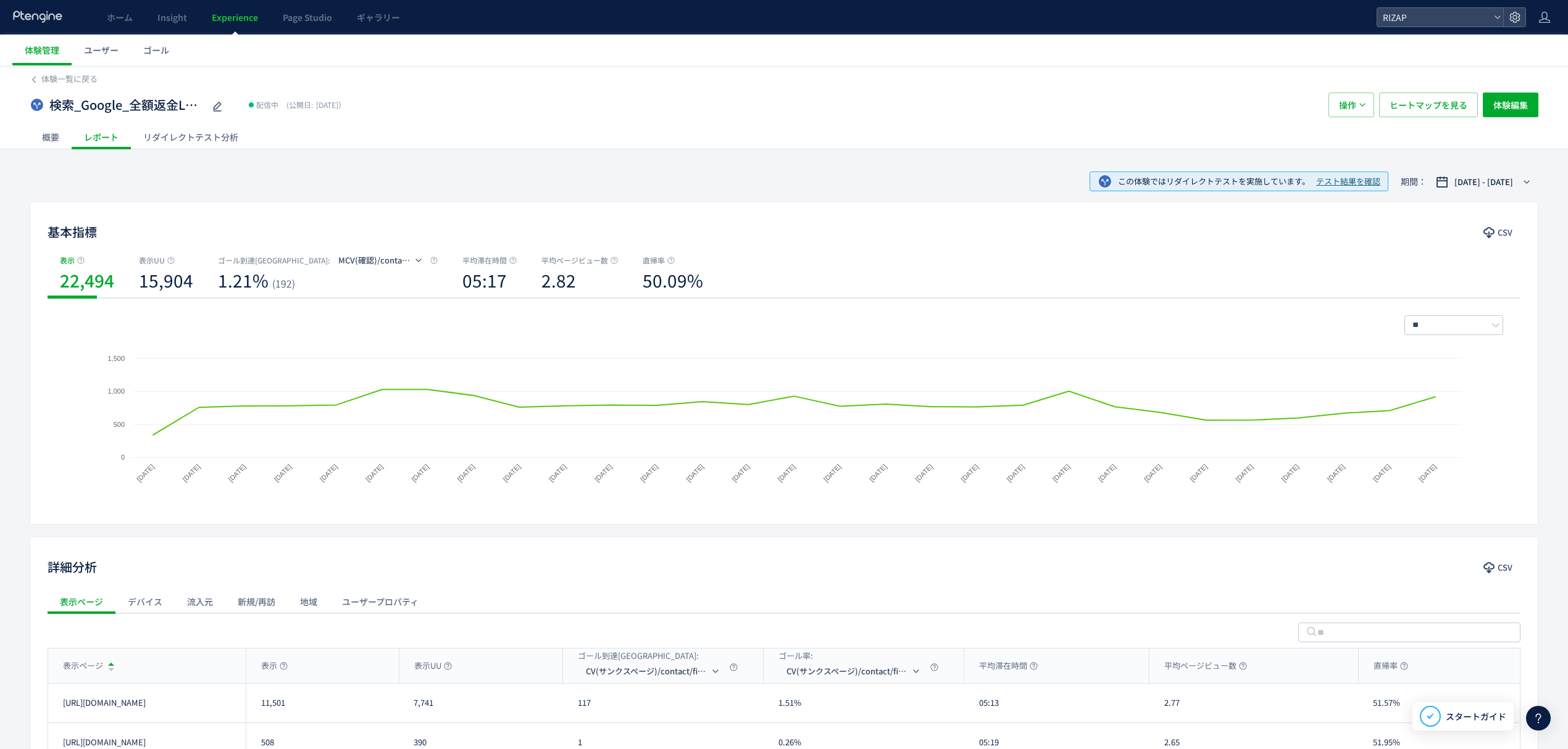
click at [196, 135] on div "リダイレクトテスト分析" at bounding box center [191, 137] width 120 height 25
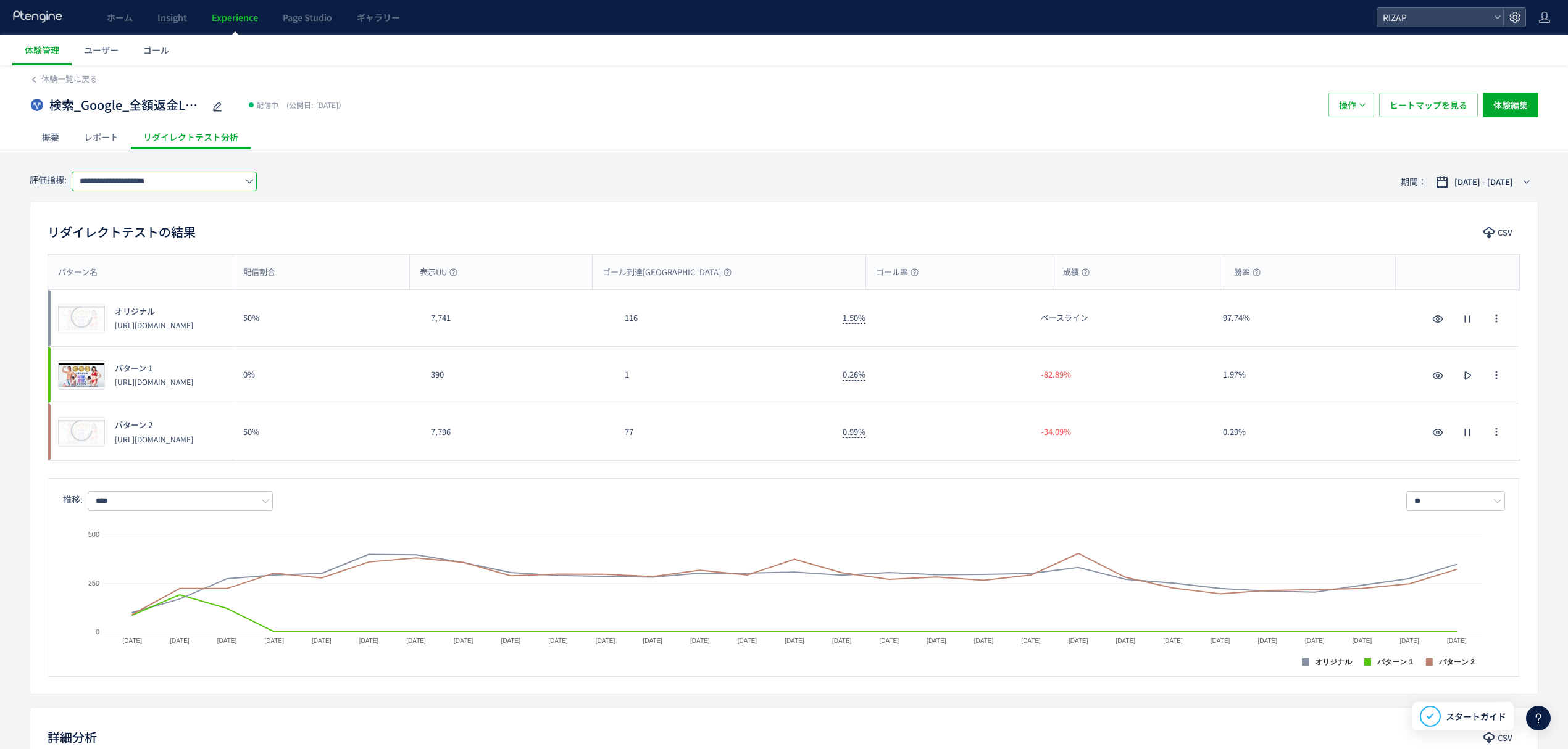
click at [198, 171] on input "**********" at bounding box center [164, 181] width 185 height 20
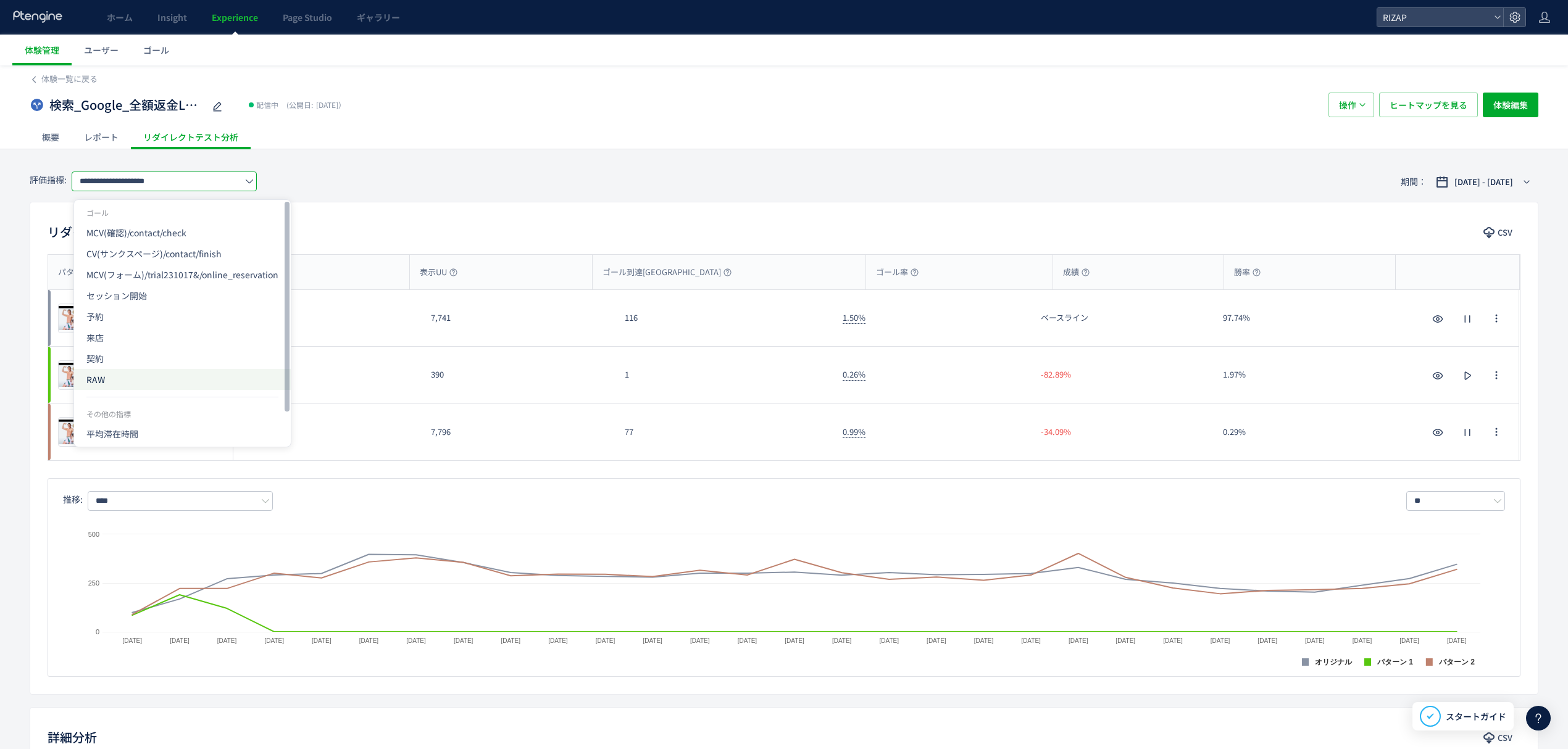
click at [127, 374] on span "RAW" at bounding box center [182, 379] width 192 height 21
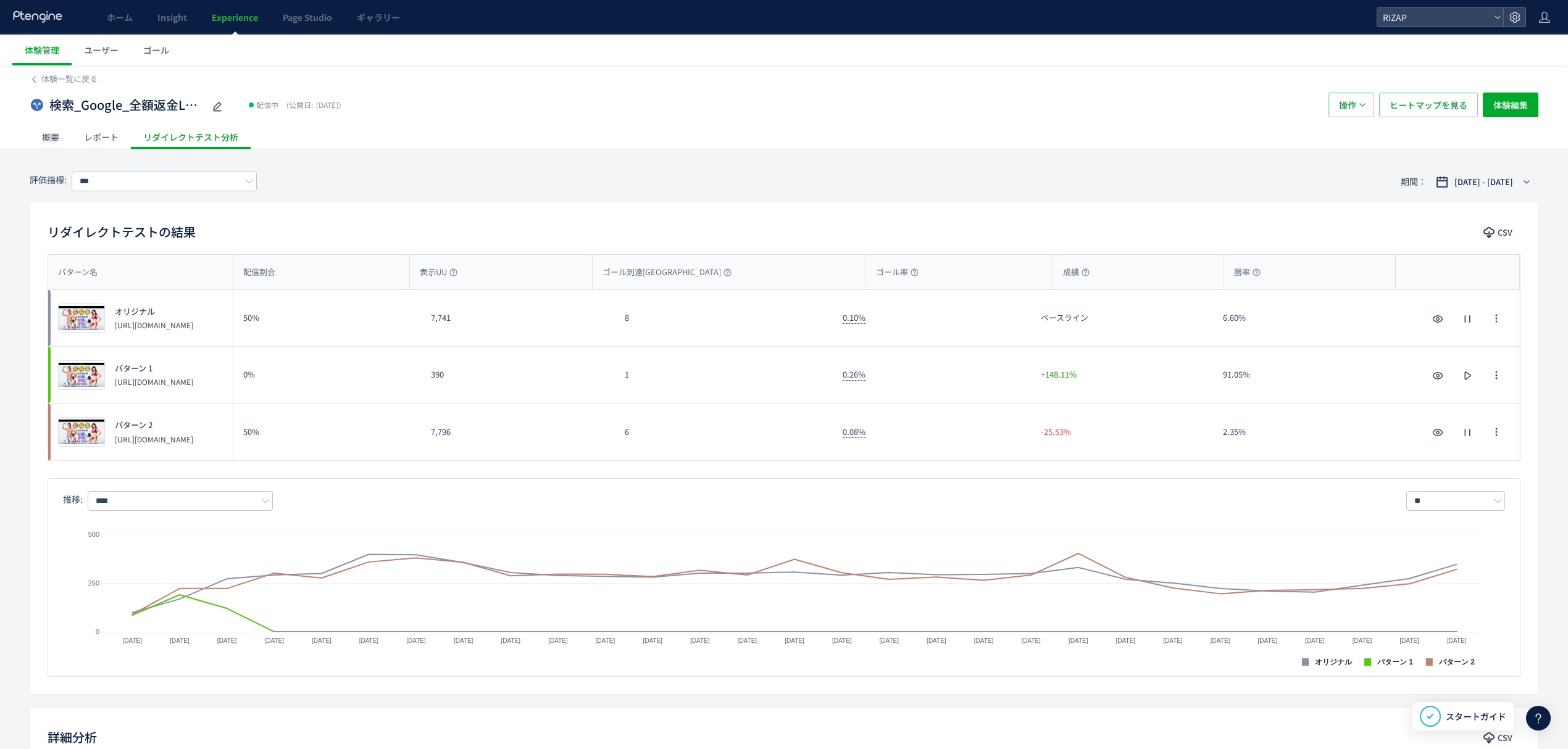
click at [82, 272] on span "パターン名" at bounding box center [77, 272] width 39 height 12
drag, startPoint x: 647, startPoint y: 330, endPoint x: 627, endPoint y: 331, distance: 20.0
click at [627, 331] on div "8" at bounding box center [724, 318] width 218 height 56
copy div "8"
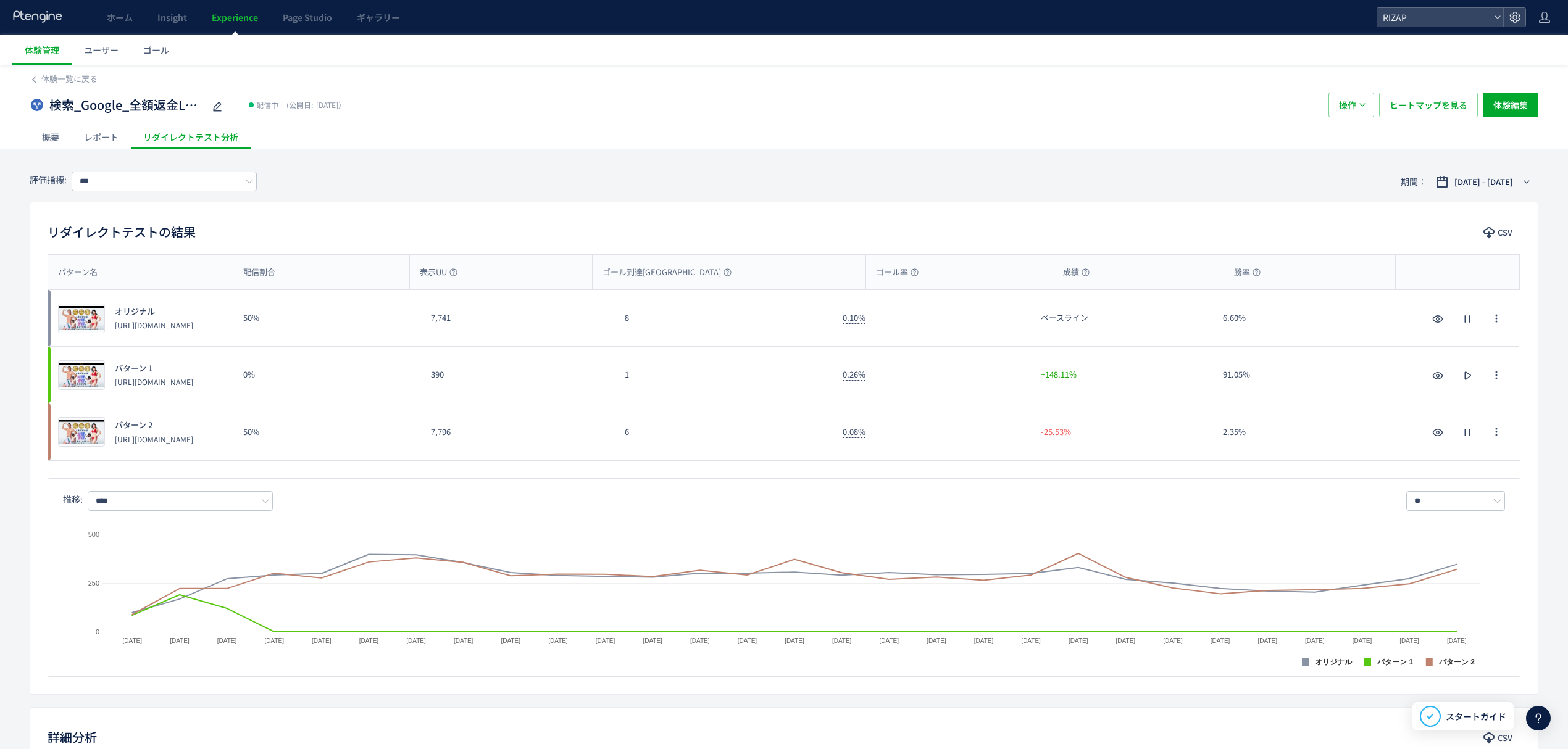
drag, startPoint x: 646, startPoint y: 440, endPoint x: 631, endPoint y: 440, distance: 15.0
click at [631, 440] on div "6" at bounding box center [724, 432] width 218 height 57
drag, startPoint x: 626, startPoint y: 447, endPoint x: 640, endPoint y: 453, distance: 15.2
click at [640, 453] on div "6" at bounding box center [724, 432] width 218 height 57
copy div "6"
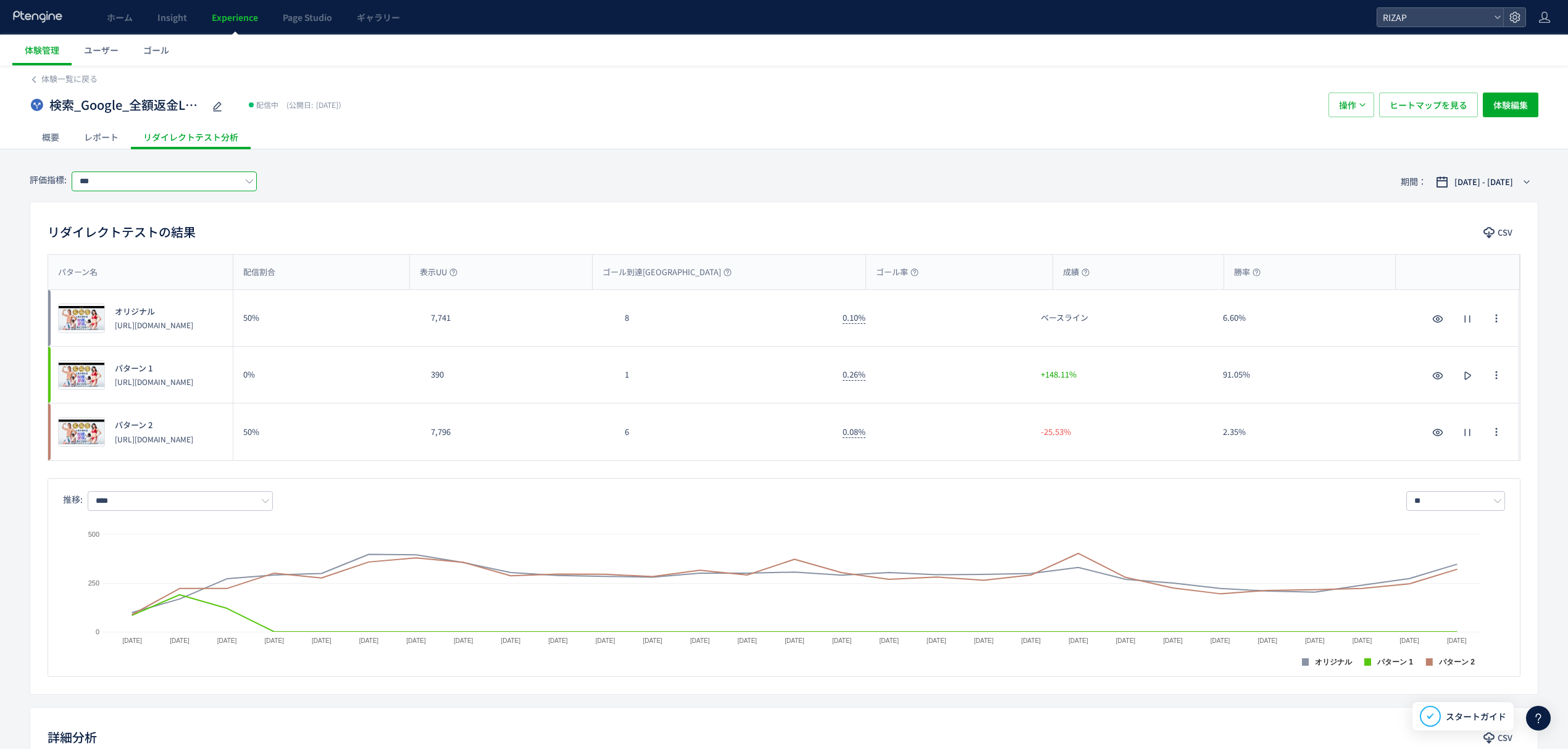
click at [169, 178] on input "***" at bounding box center [164, 181] width 185 height 20
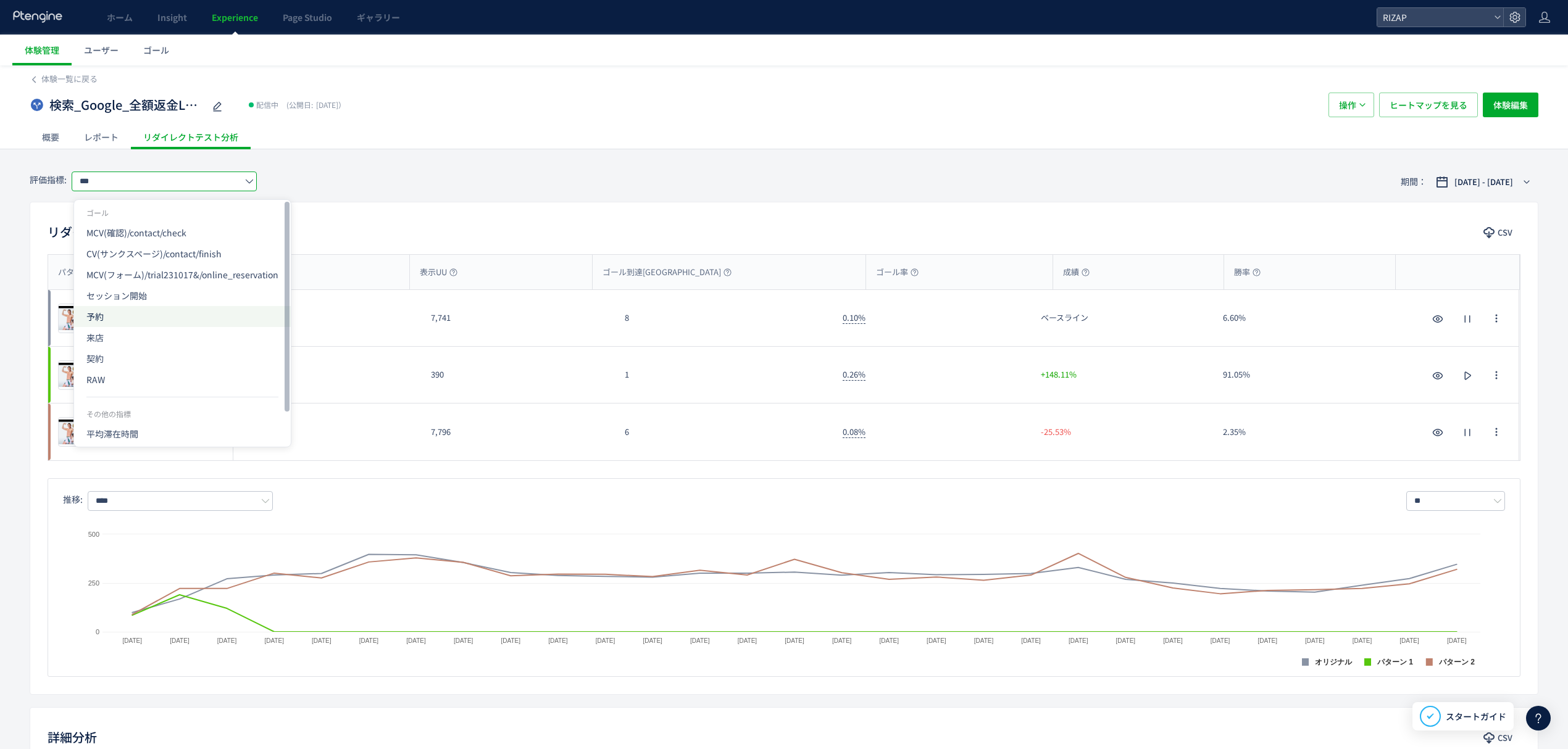
click at [122, 319] on span "予約" at bounding box center [182, 316] width 192 height 21
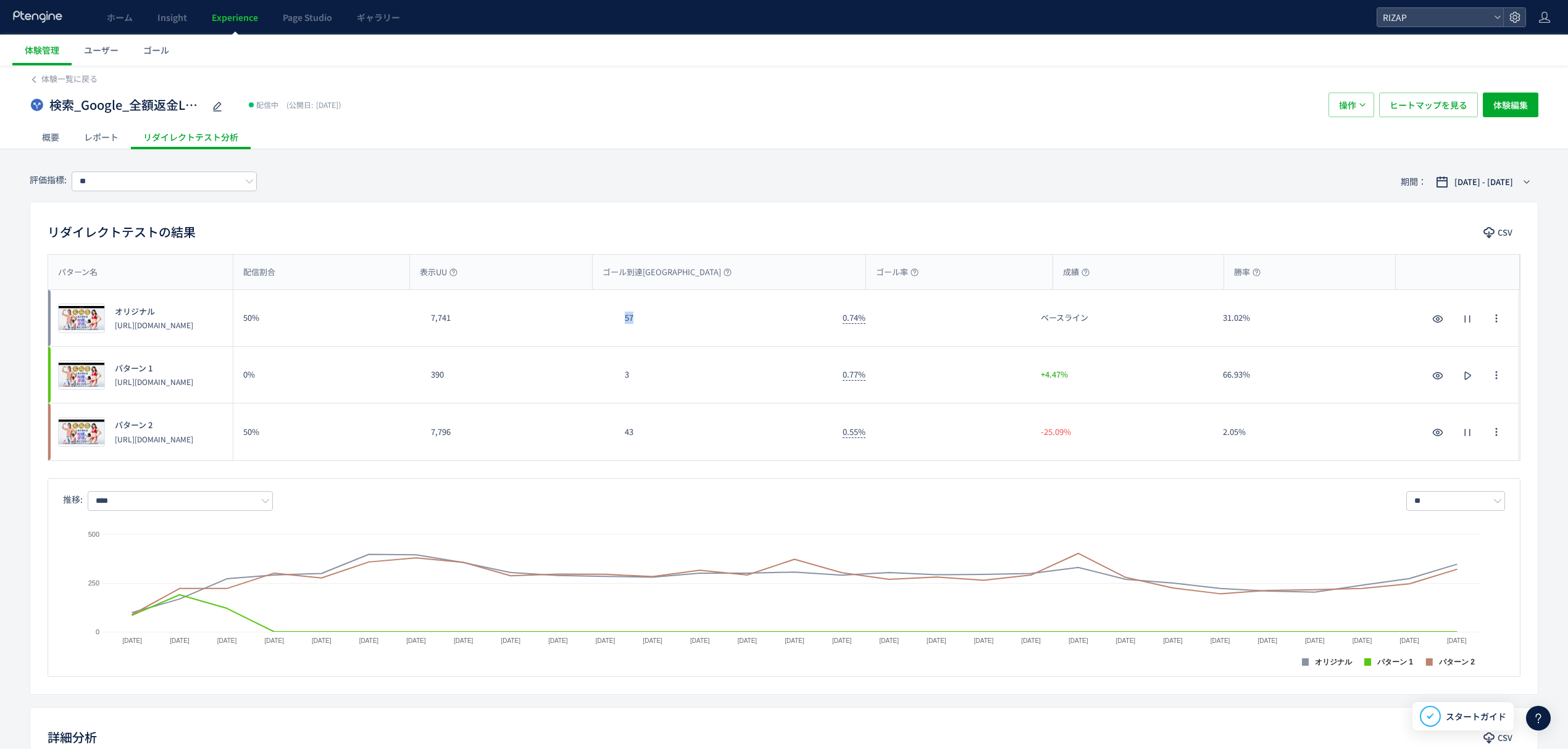
drag, startPoint x: 672, startPoint y: 319, endPoint x: 593, endPoint y: 319, distance: 79.0
click at [593, 319] on div "プレビュー オリジナル [URL][DOMAIN_NAME] 50% 7,741 57 0.74% ベースライン 31.02% プレビュー オリジナル [UR…" at bounding box center [783, 319] width 1471 height 57
copy div "57"
drag, startPoint x: 634, startPoint y: 437, endPoint x: 613, endPoint y: 429, distance: 22.5
click at [613, 429] on div "プレビュー パターン 2 [URL][DOMAIN_NAME] 50% 7,796 43 0.55% -25.09% 2.05% プレビュー パターン 2 […" at bounding box center [783, 432] width 1471 height 57
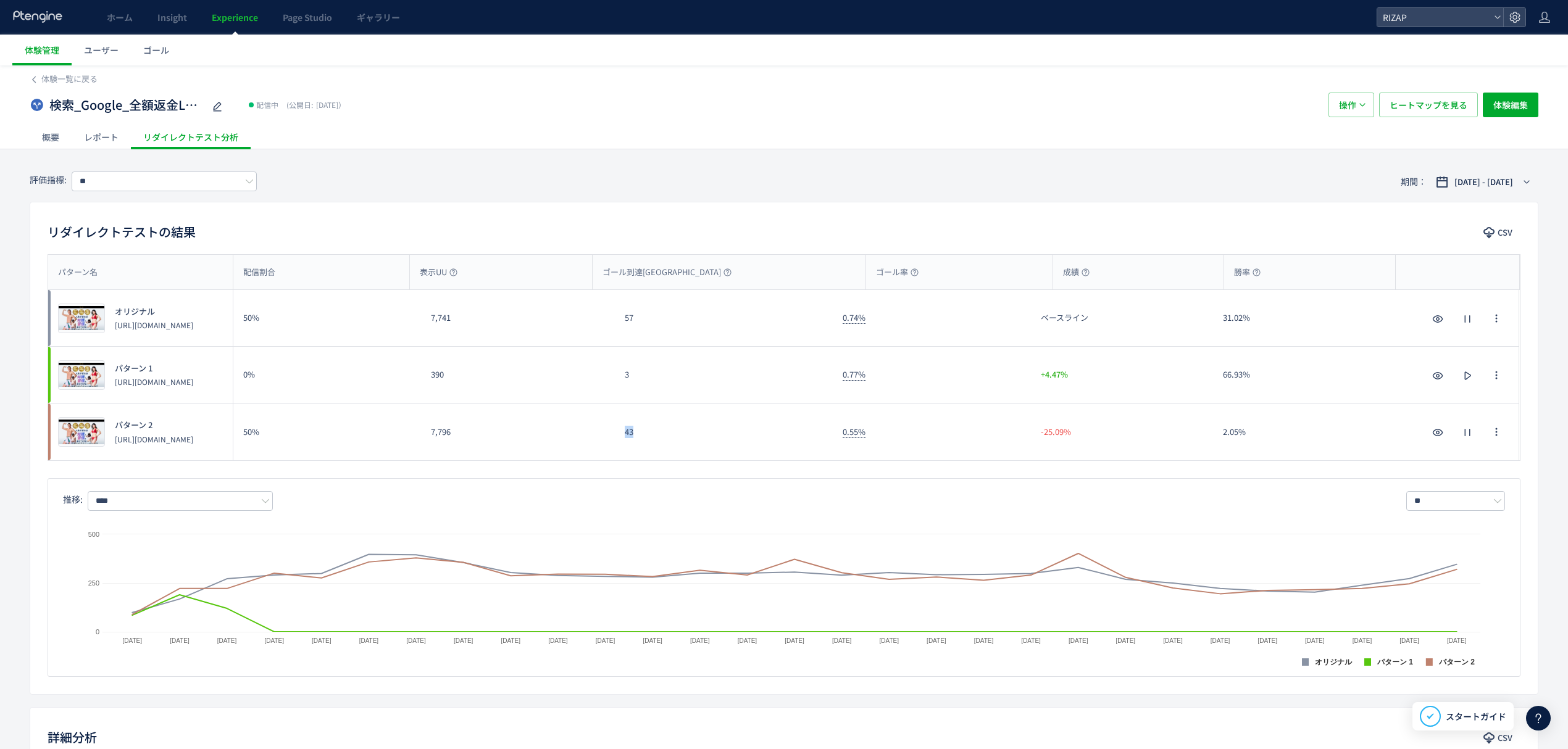
copy div "43"
click at [127, 181] on input "**" at bounding box center [164, 181] width 185 height 20
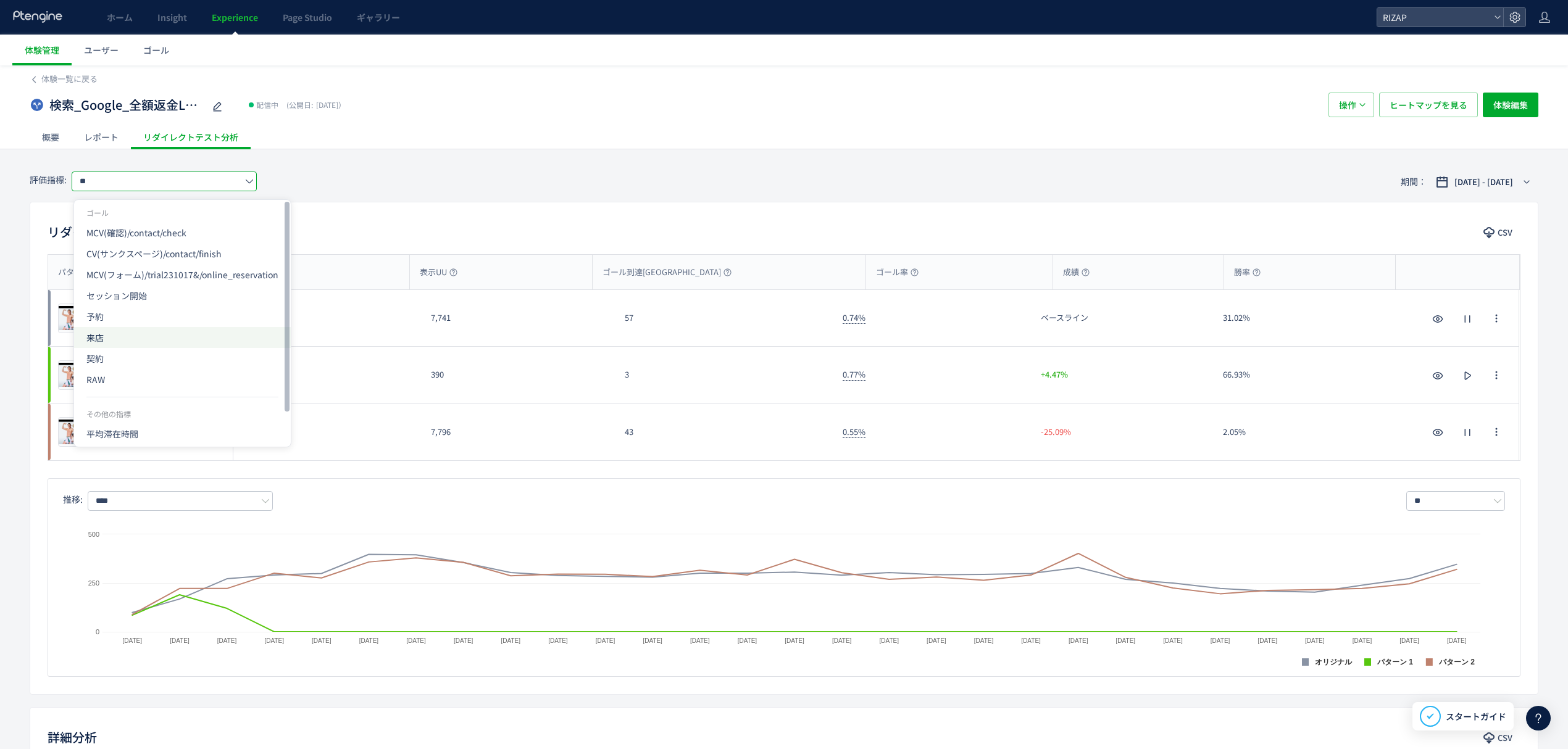
click at [104, 330] on span "来店" at bounding box center [182, 337] width 192 height 21
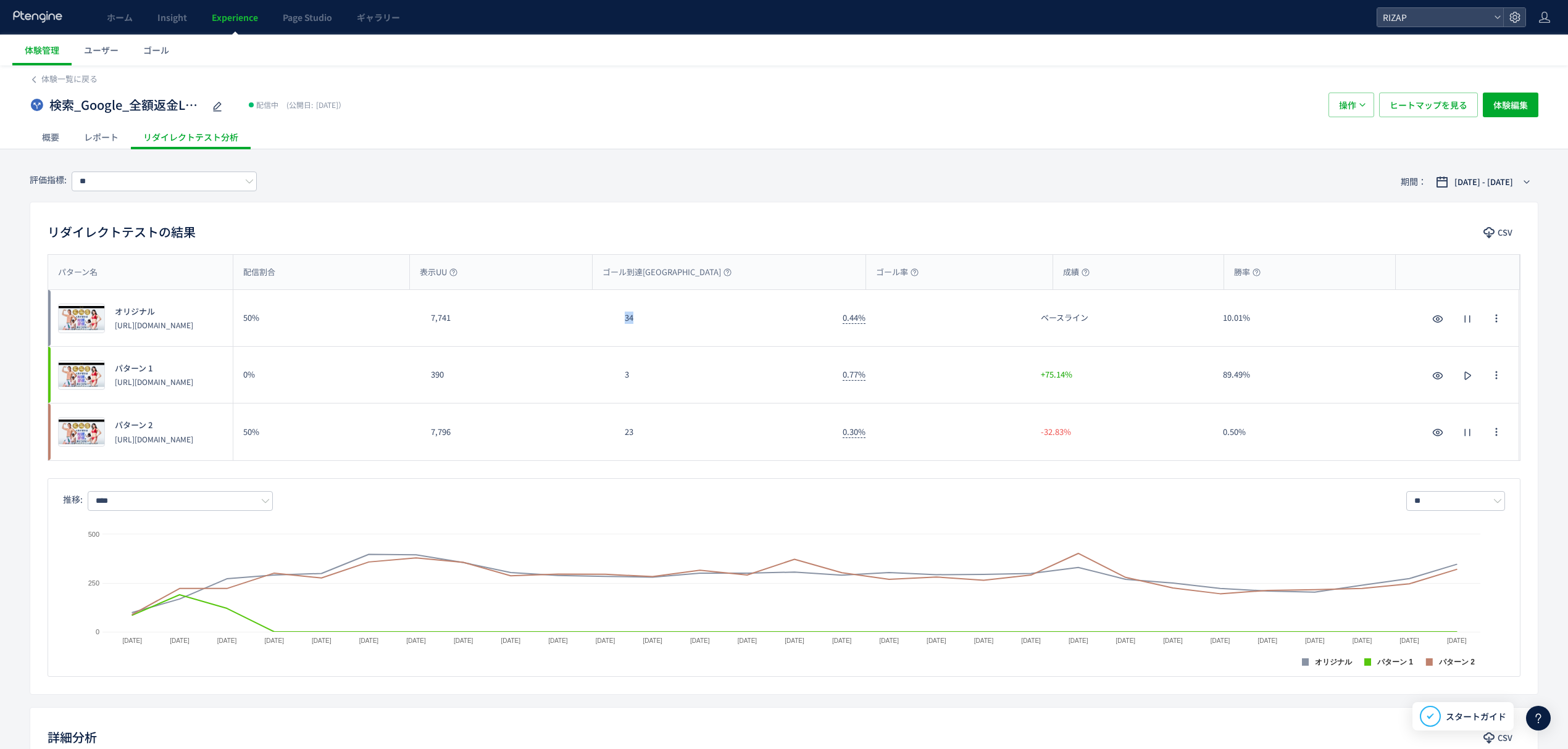
drag, startPoint x: 637, startPoint y: 333, endPoint x: 618, endPoint y: 330, distance: 19.2
click at [618, 330] on div "34" at bounding box center [724, 318] width 218 height 56
copy div "34"
drag, startPoint x: 642, startPoint y: 447, endPoint x: 610, endPoint y: 440, distance: 32.8
click at [610, 440] on div "プレビュー パターン 2 [URL][DOMAIN_NAME] 50% 7,796 23 0.30% -32.83% 0.50% プレビュー パターン 2 […" at bounding box center [783, 432] width 1471 height 57
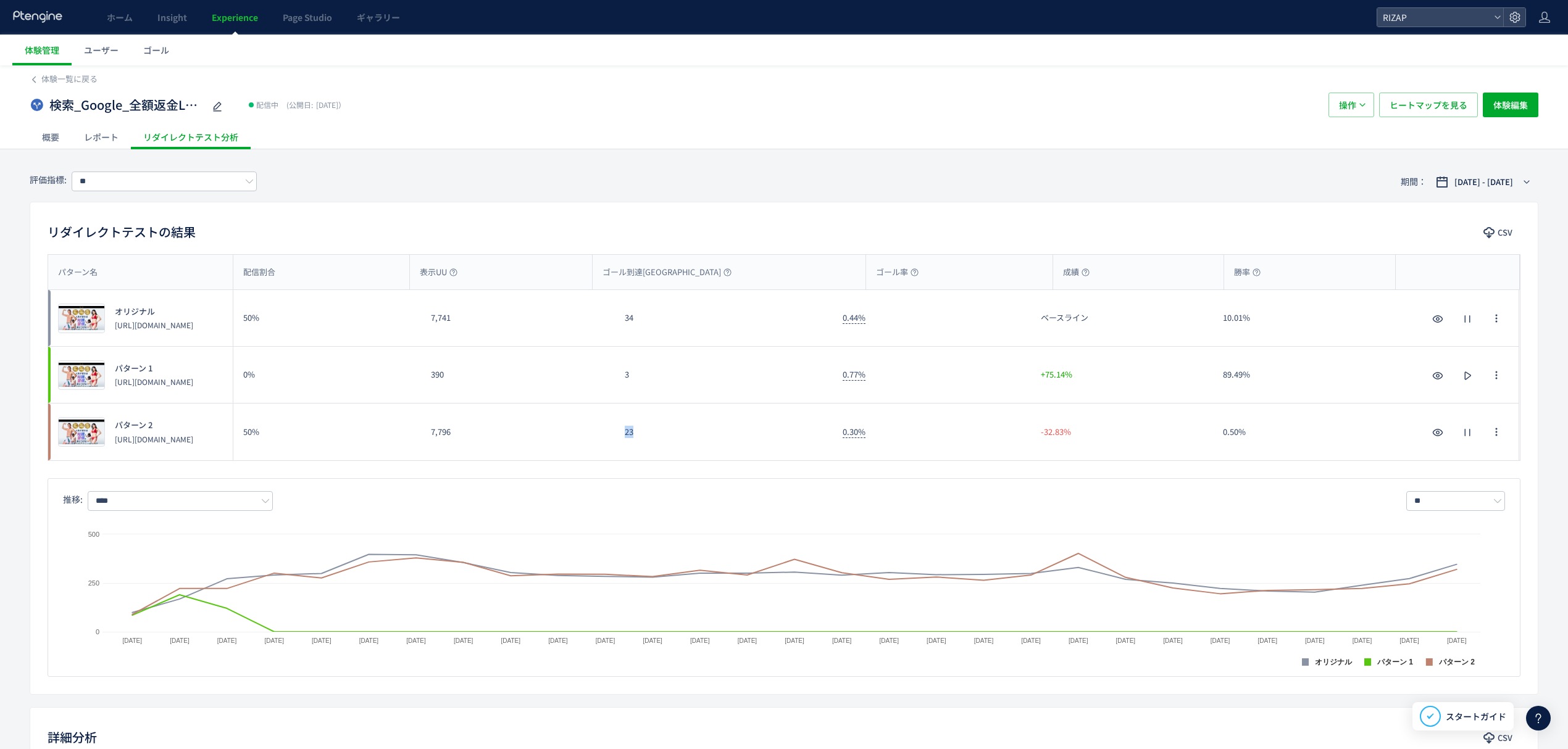
copy div "23"
click at [151, 179] on input "**" at bounding box center [164, 181] width 185 height 20
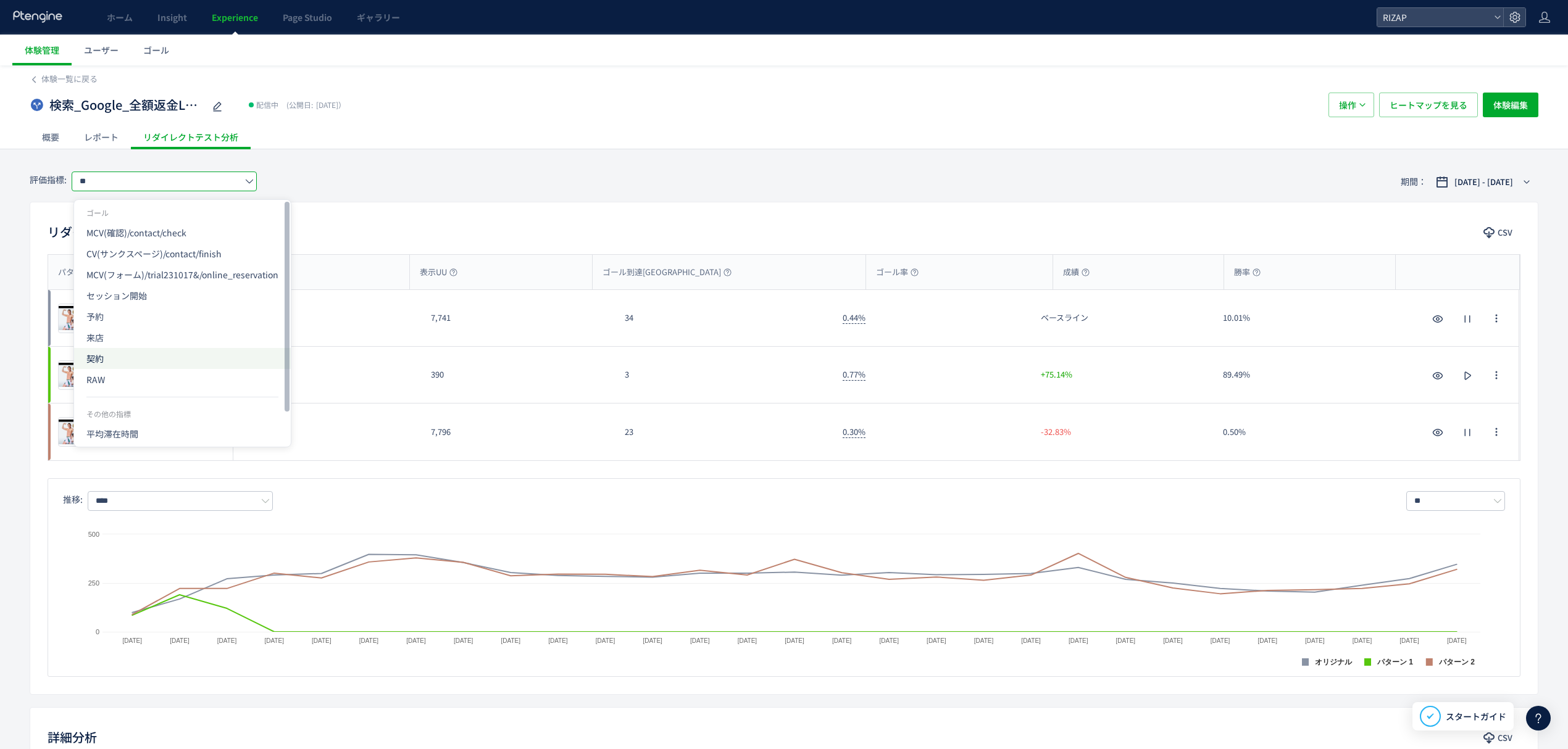
click at [139, 355] on span "契約" at bounding box center [182, 358] width 192 height 21
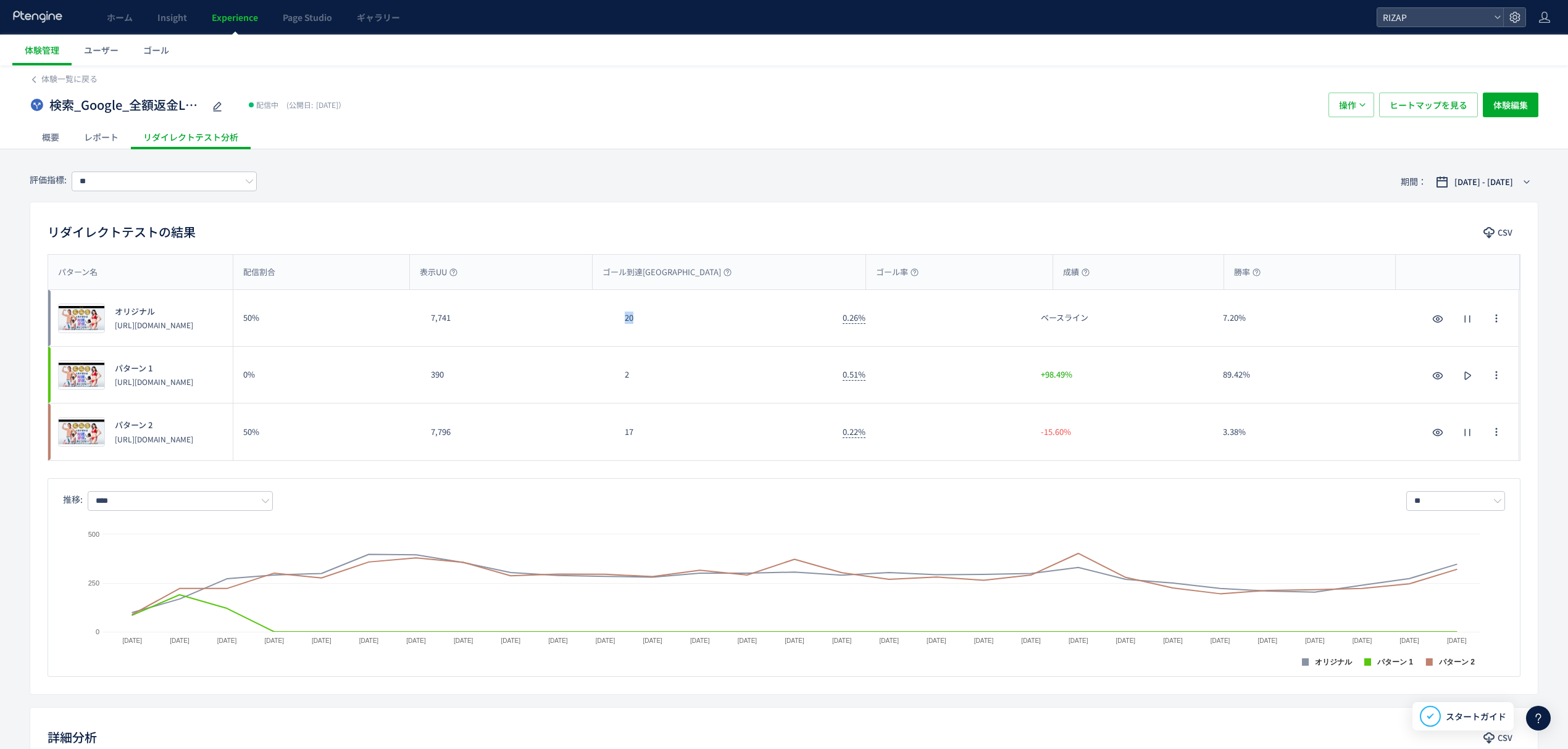
drag, startPoint x: 641, startPoint y: 329, endPoint x: 618, endPoint y: 329, distance: 23.0
click at [618, 329] on div "20" at bounding box center [724, 318] width 218 height 56
copy div "20"
drag, startPoint x: 629, startPoint y: 449, endPoint x: 618, endPoint y: 448, distance: 11.0
click at [618, 448] on div "17" at bounding box center [724, 432] width 218 height 57
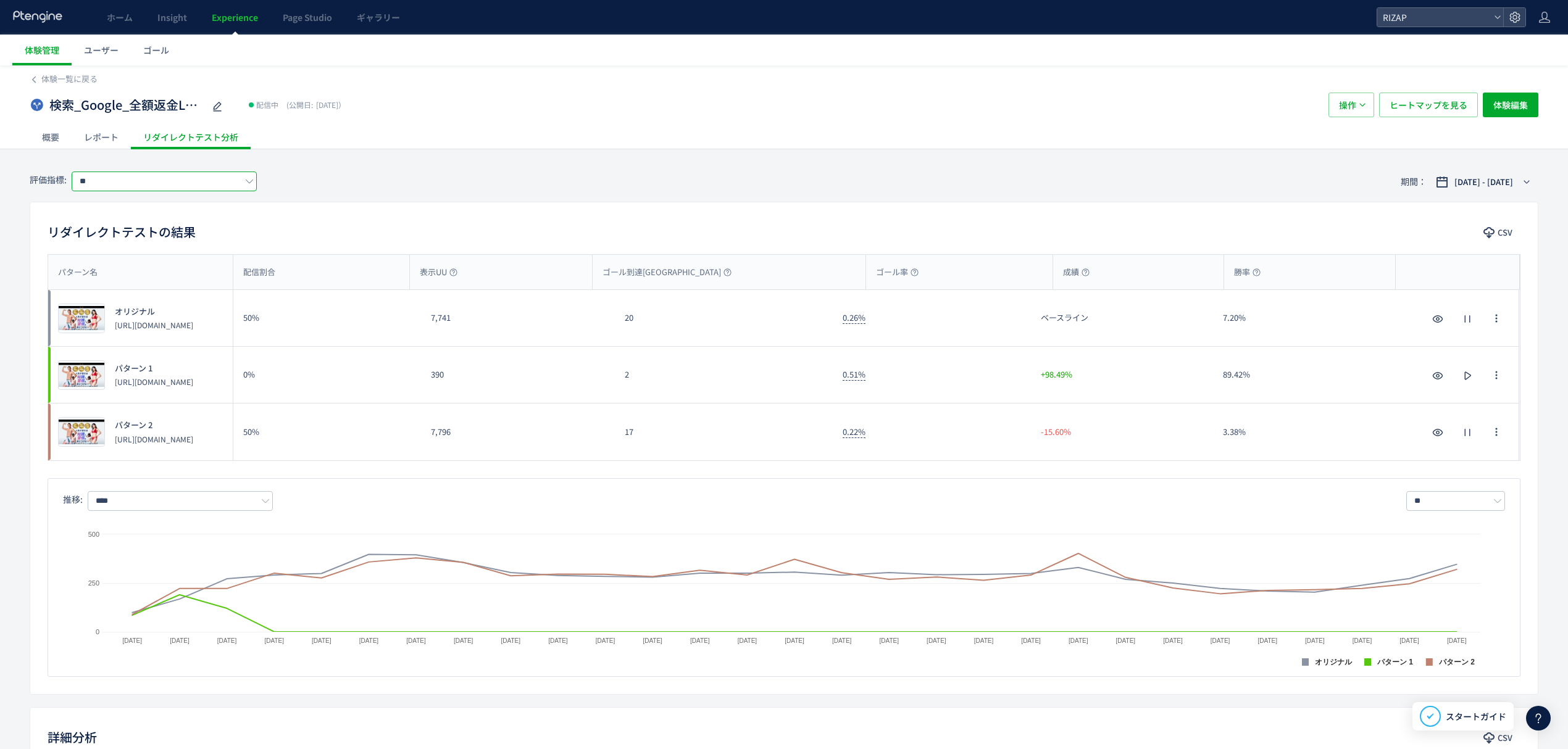
click at [196, 186] on input "**" at bounding box center [164, 181] width 185 height 20
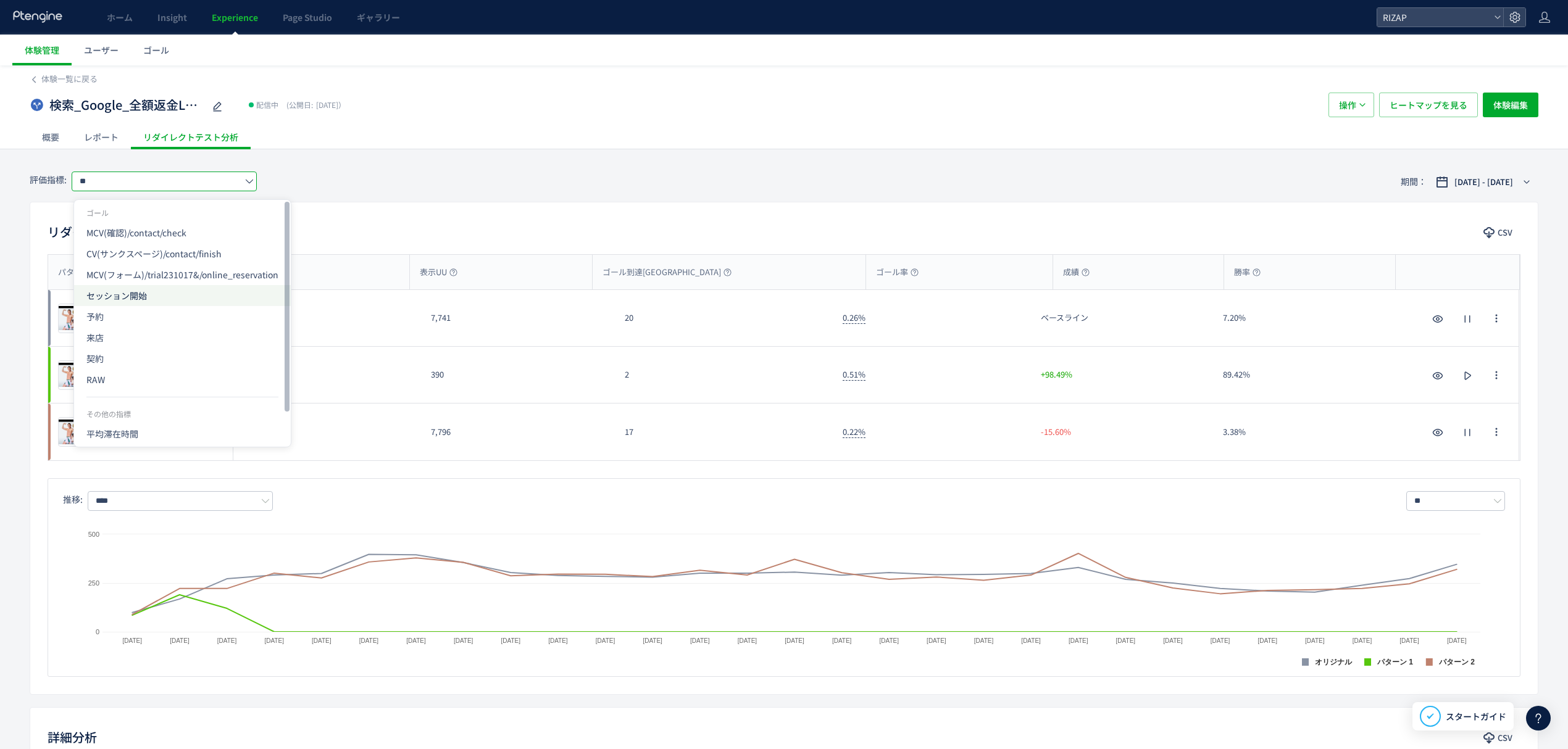
click at [143, 300] on span "セッション開始" at bounding box center [182, 295] width 192 height 21
type input "*******"
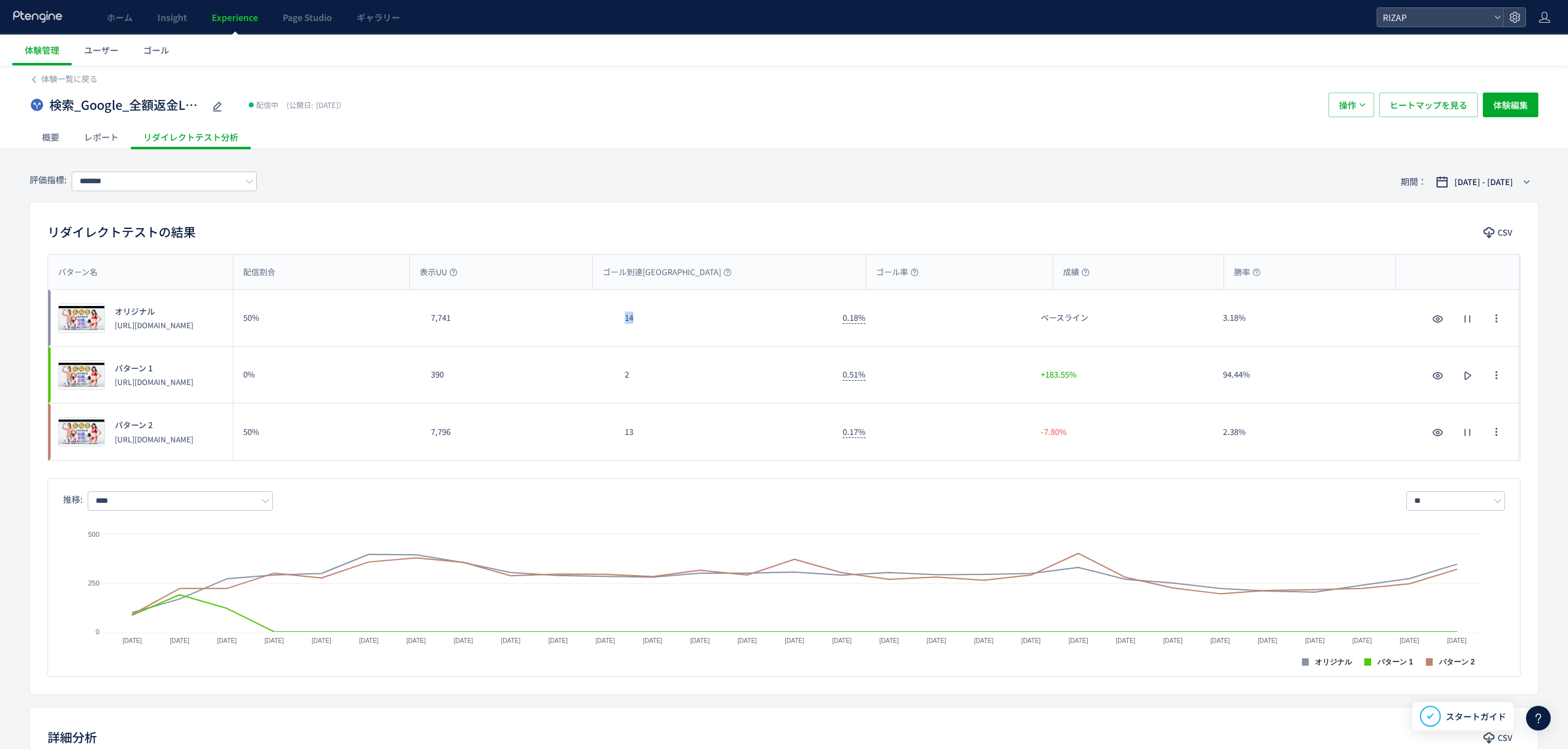
drag, startPoint x: 645, startPoint y: 321, endPoint x: 623, endPoint y: 324, distance: 22.2
click at [623, 324] on div "14" at bounding box center [724, 318] width 218 height 56
drag, startPoint x: 637, startPoint y: 440, endPoint x: 616, endPoint y: 438, distance: 21.1
click at [616, 438] on div "13" at bounding box center [724, 432] width 218 height 57
click at [1410, 104] on span "ヒートマップを見る" at bounding box center [1427, 105] width 77 height 25
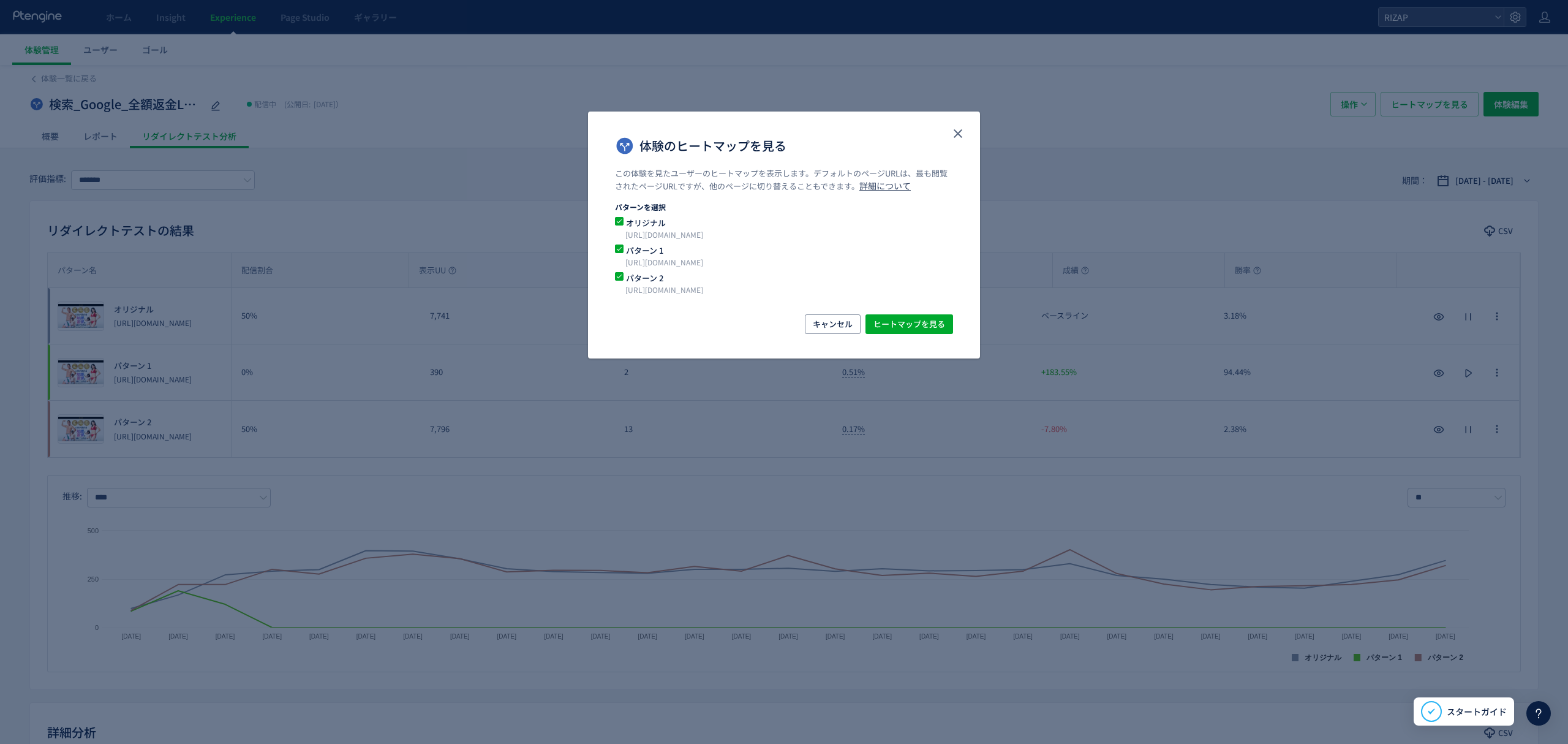
click at [623, 241] on div "オリジナル [URL][DOMAIN_NAME]" at bounding box center [784, 231] width 338 height 27
click at [614, 251] on div "この体験を見たユーザーのヒートマップを表示します。デフォルトのページURLは、最も閲覧されたページURLですが、他のページに切り替えることもできます。 詳細に…" at bounding box center [784, 241] width 392 height 146
click at [621, 251] on span "体験のヒートマップを見る" at bounding box center [620, 249] width 8 height 8
click at [921, 336] on div "キャンセル ヒートマップを見る" at bounding box center [784, 336] width 392 height 44
click at [937, 325] on span "ヒートマップを見る" at bounding box center [909, 324] width 72 height 20
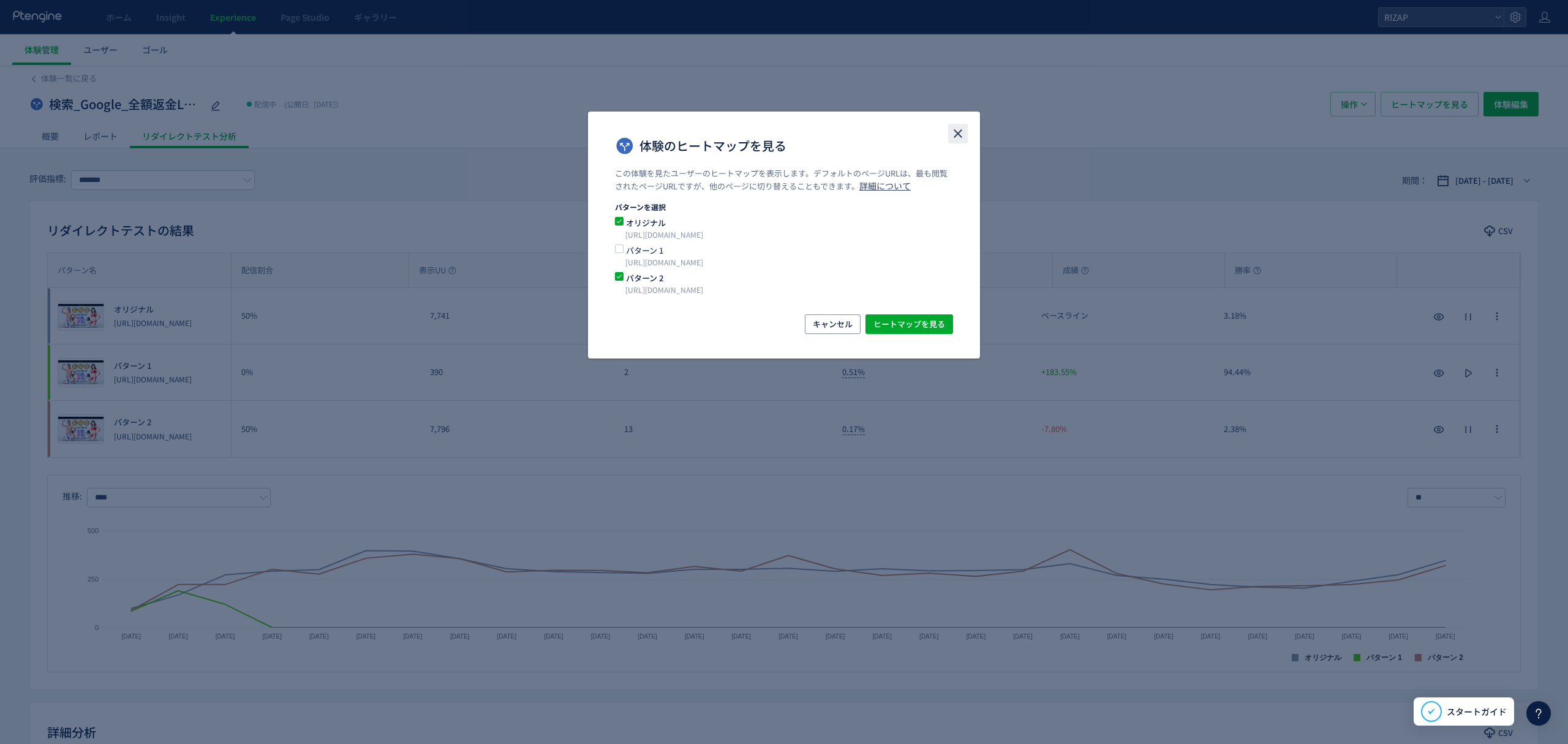
click at [956, 141] on icon "close" at bounding box center [958, 134] width 15 height 15
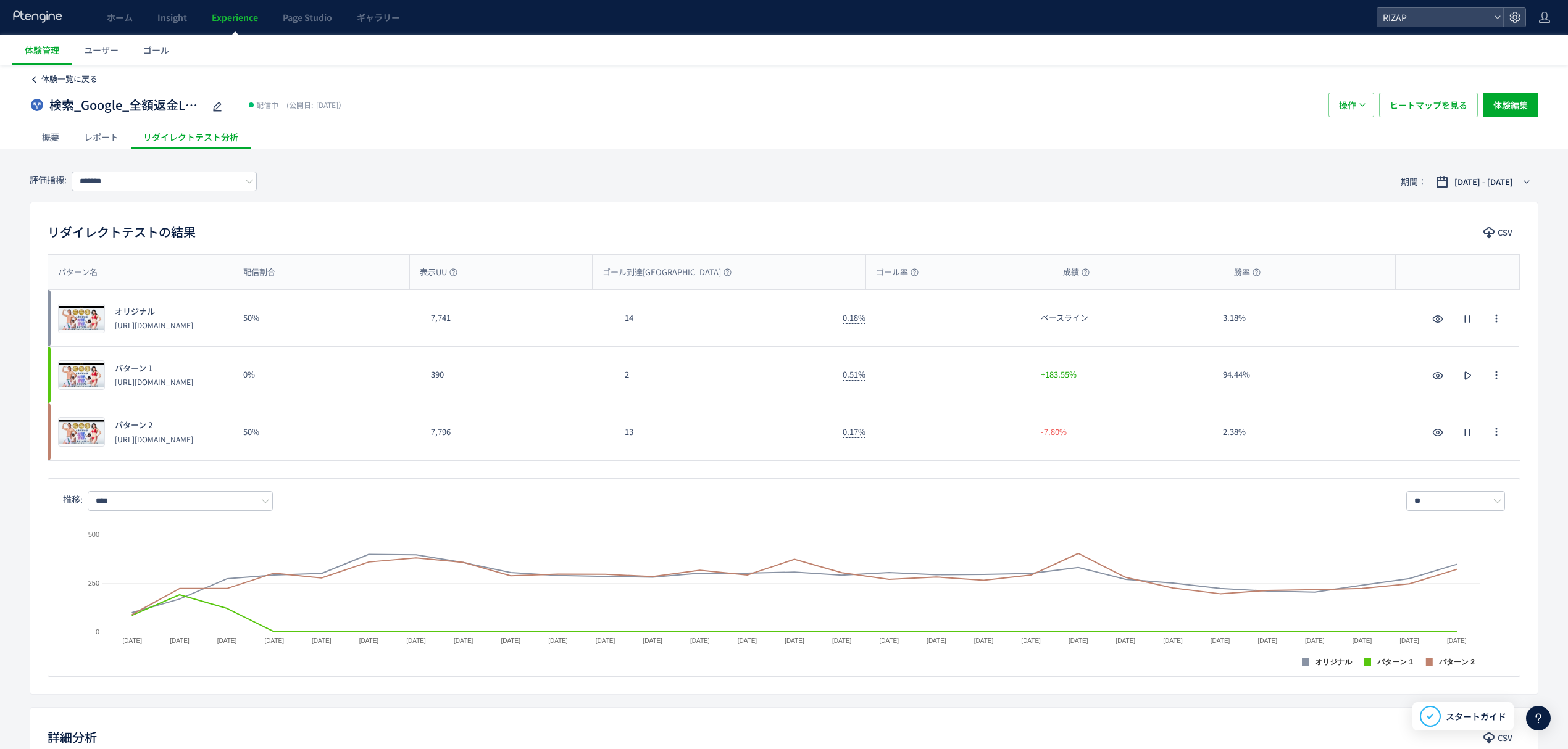
click at [85, 80] on span "体験一覧に戻る" at bounding box center [69, 79] width 56 height 12
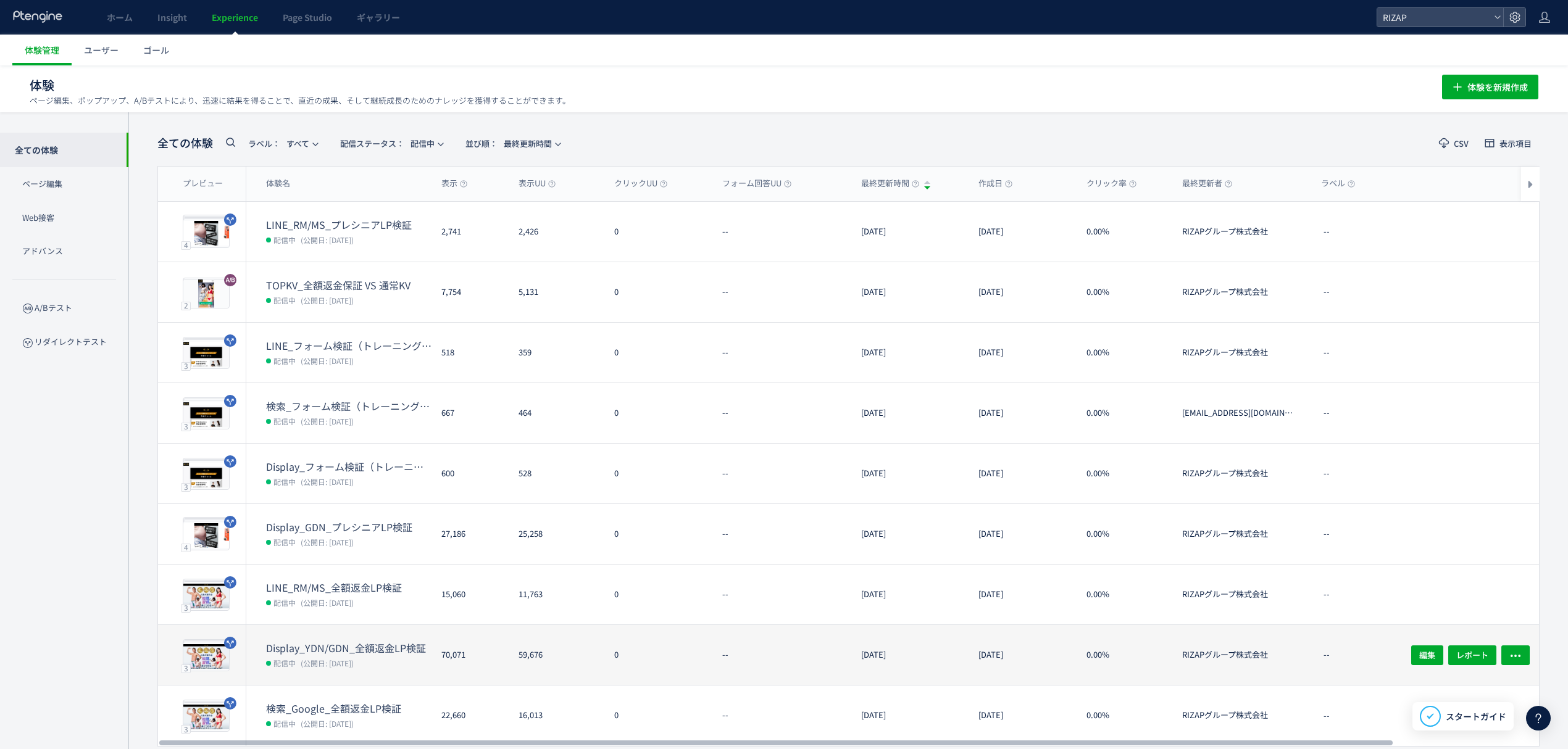
click at [324, 653] on dt "Display_YDN/GDN_全額返金LP検証" at bounding box center [349, 647] width 166 height 14
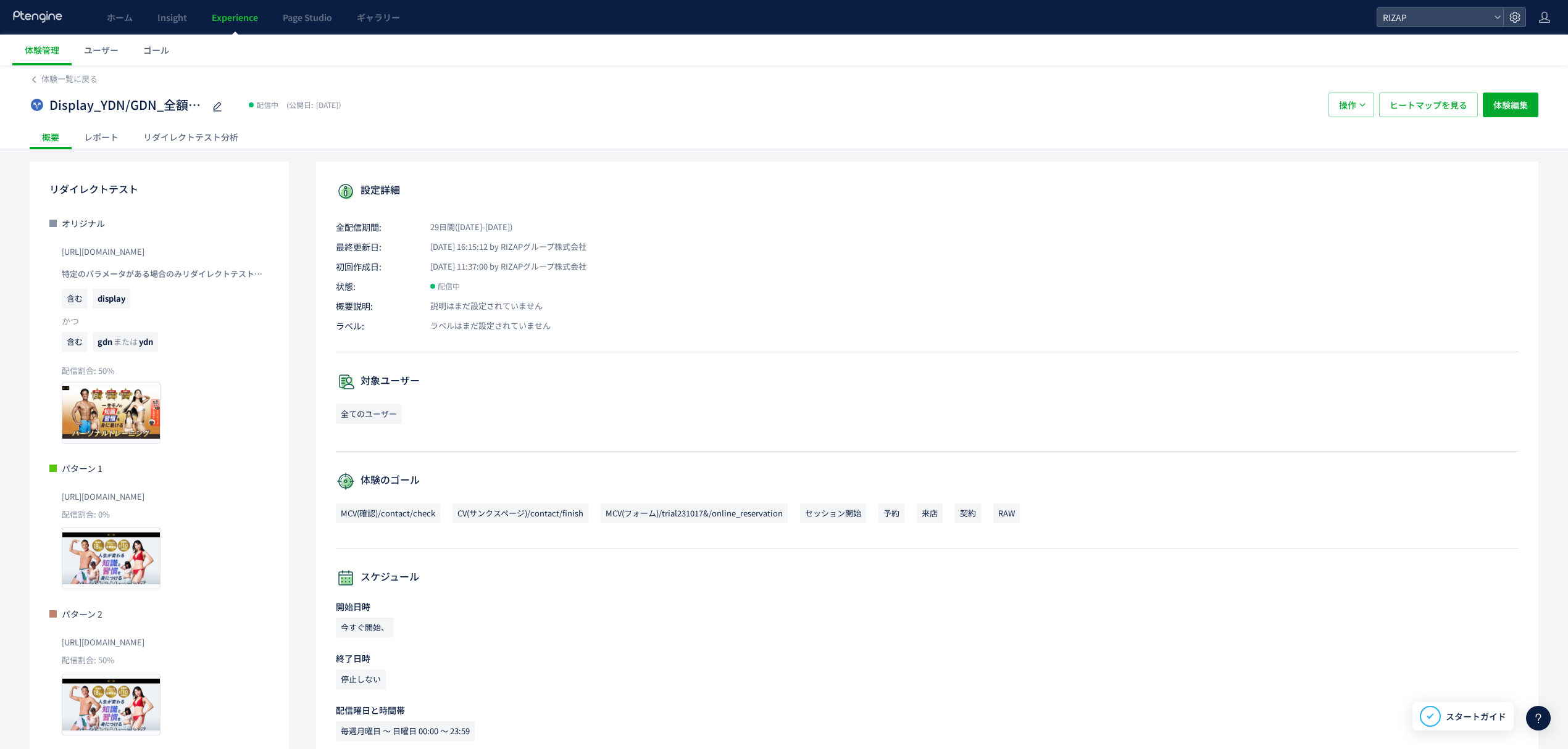
click at [109, 129] on div "レポート" at bounding box center [101, 137] width 59 height 25
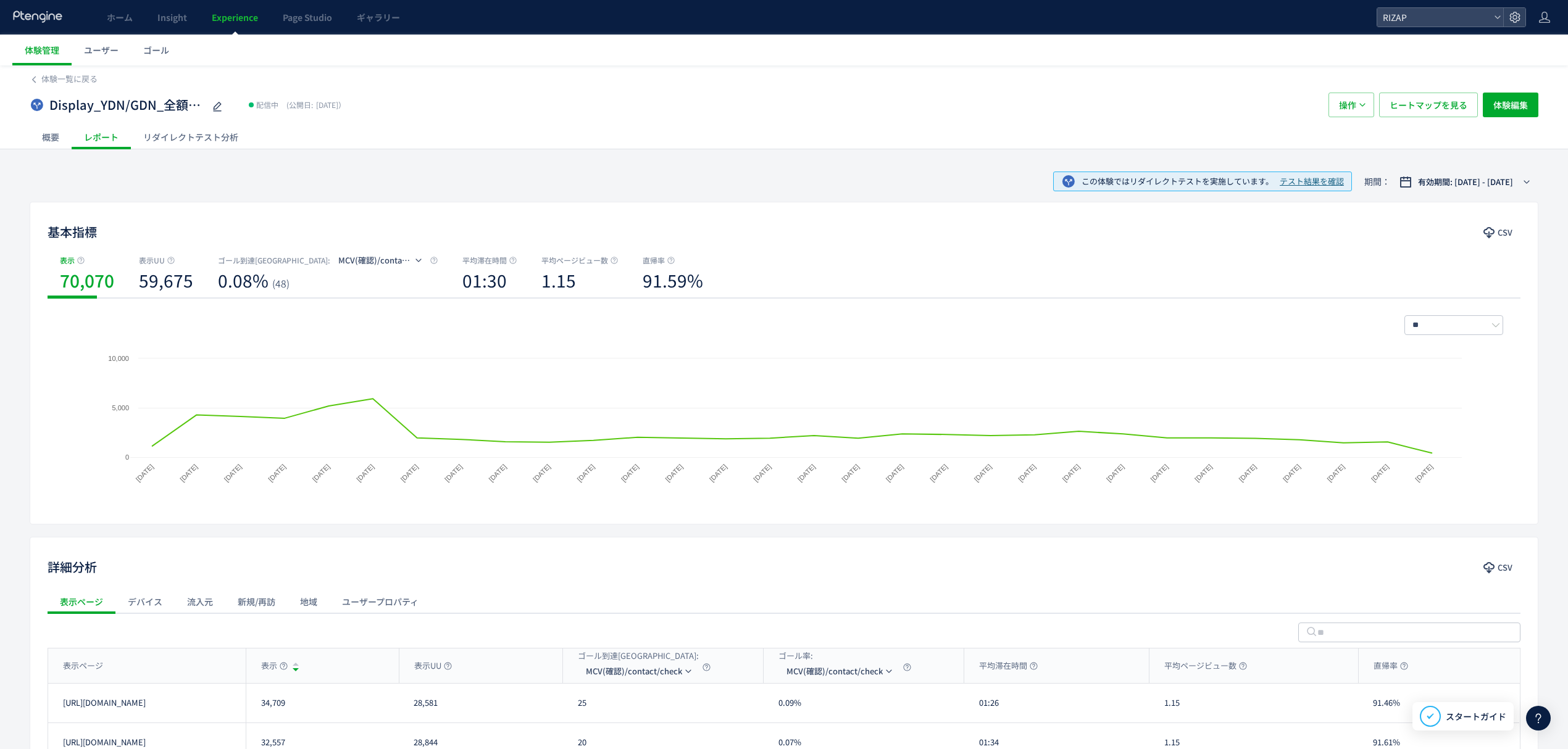
scroll to position [159, 0]
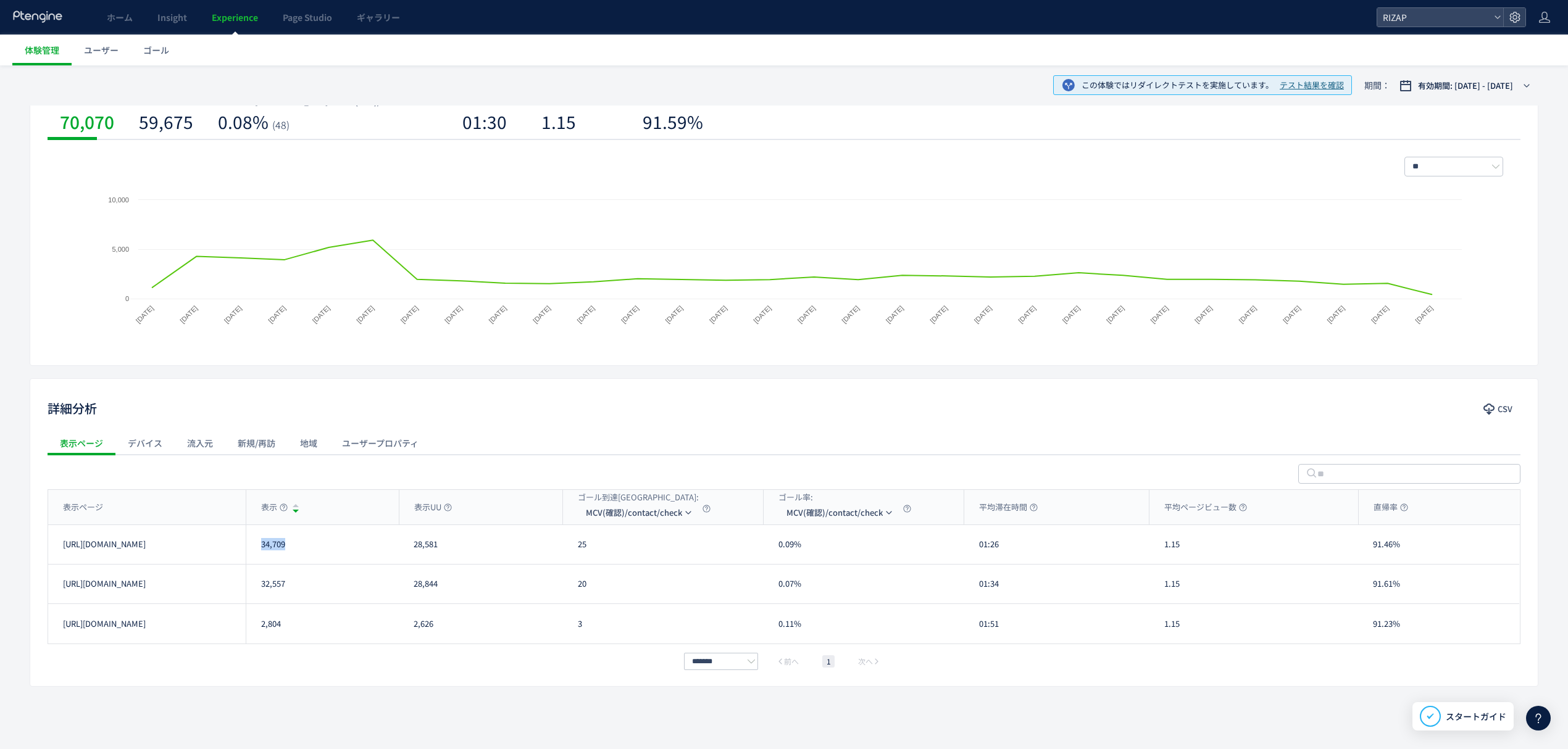
drag, startPoint x: 294, startPoint y: 548, endPoint x: 256, endPoint y: 548, distance: 38.0
click at [256, 548] on div "34,709" at bounding box center [322, 544] width 153 height 39
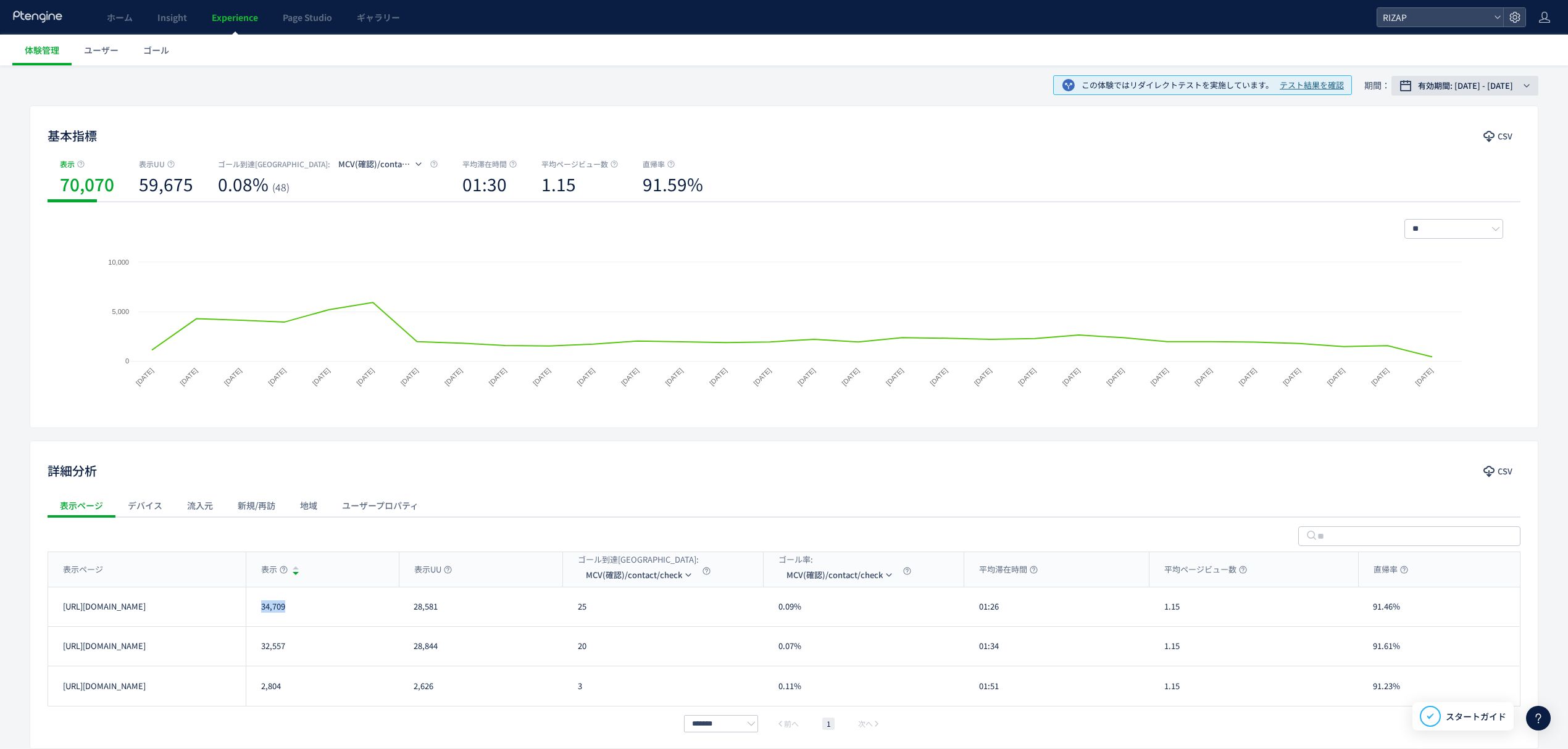
scroll to position [77, 0]
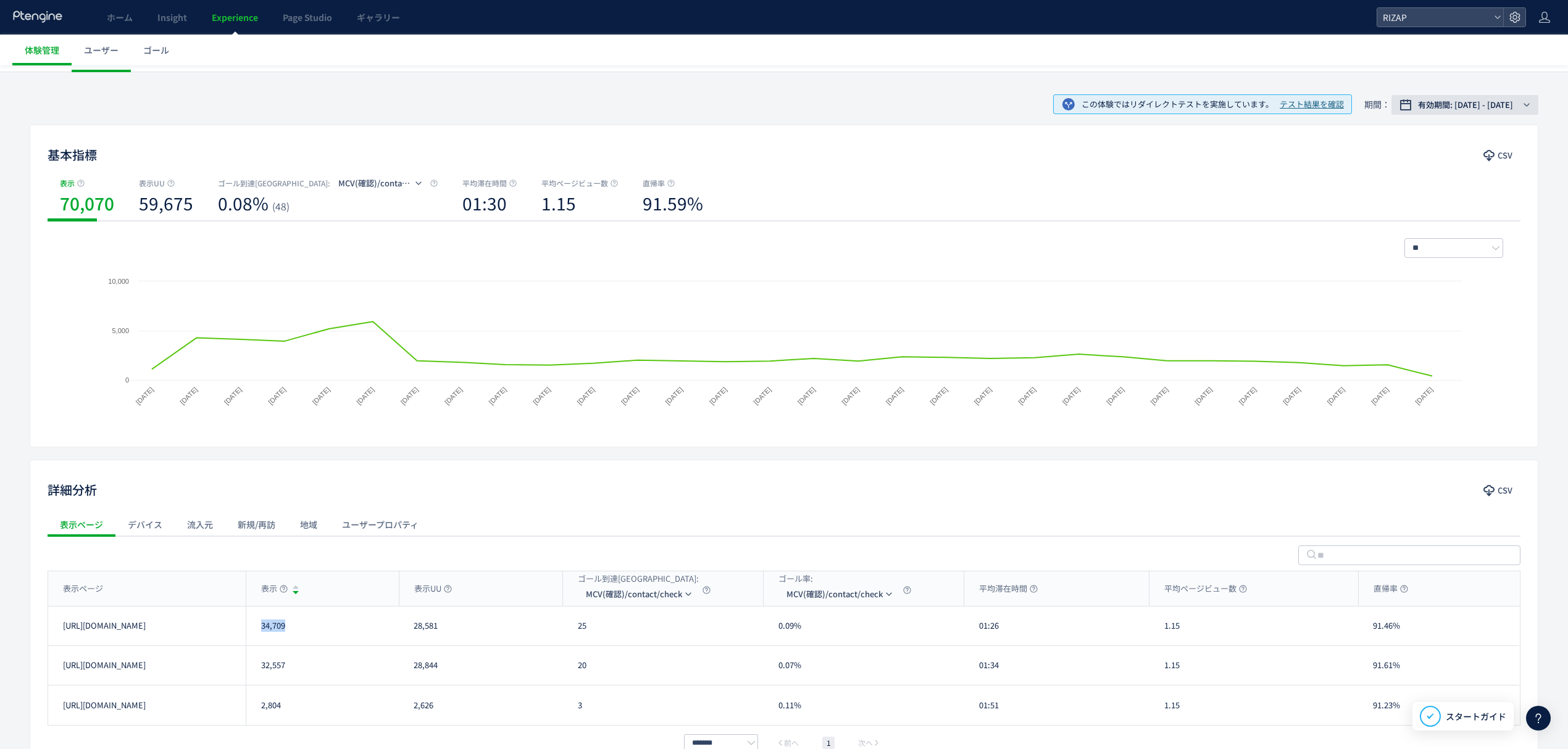
click at [1469, 102] on span "有効期間: [DATE] - [DATE]" at bounding box center [1465, 105] width 95 height 12
click at [1420, 310] on span "期間指定" at bounding box center [1427, 308] width 35 height 12
click at [1444, 310] on input "**********" at bounding box center [1442, 308] width 47 height 9
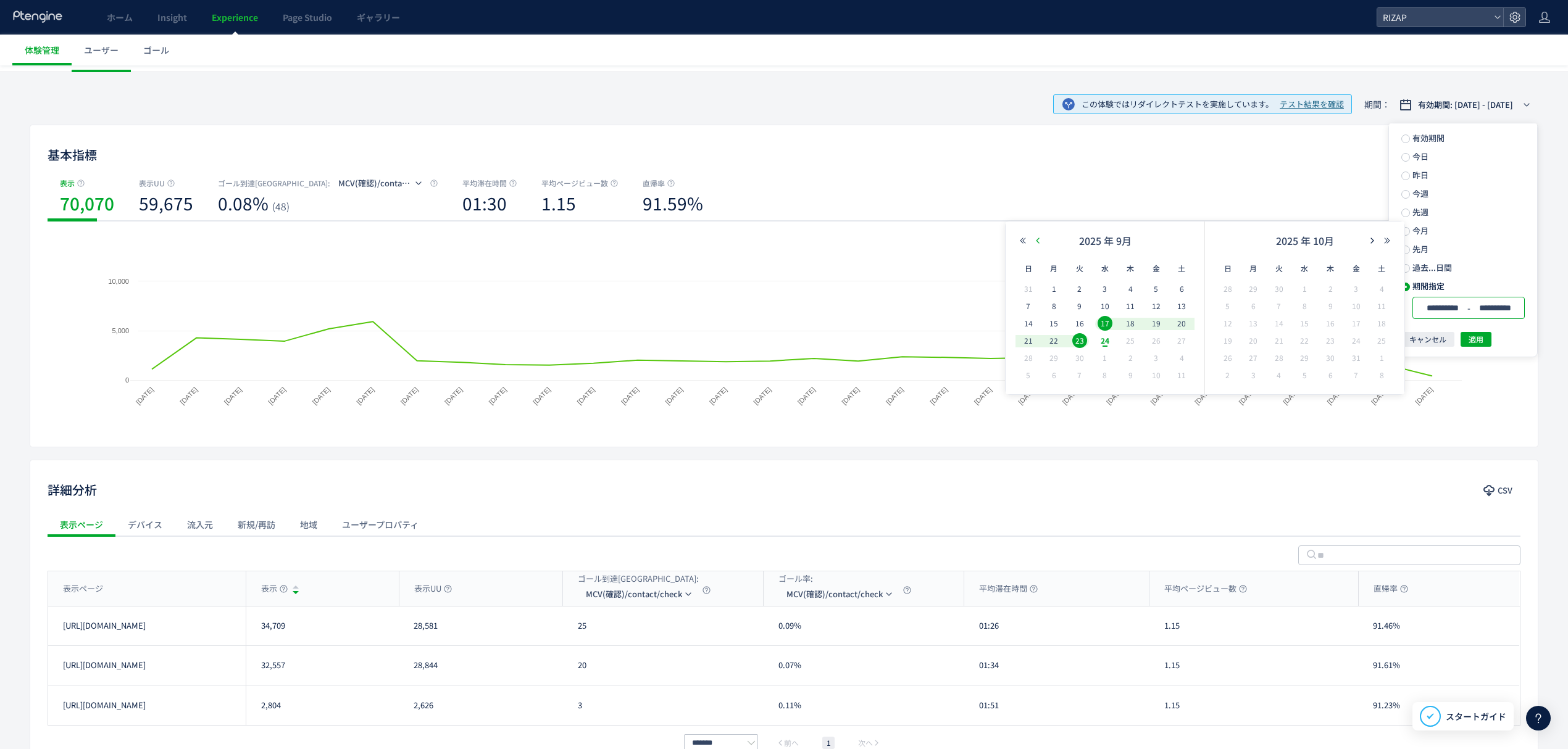
click at [1040, 238] on icon "button" at bounding box center [1037, 241] width 7 height 7
click at [1079, 360] on span "26" at bounding box center [1079, 358] width 15 height 15
click at [1288, 338] on div "23" at bounding box center [1278, 341] width 26 height 12
type input "**********"
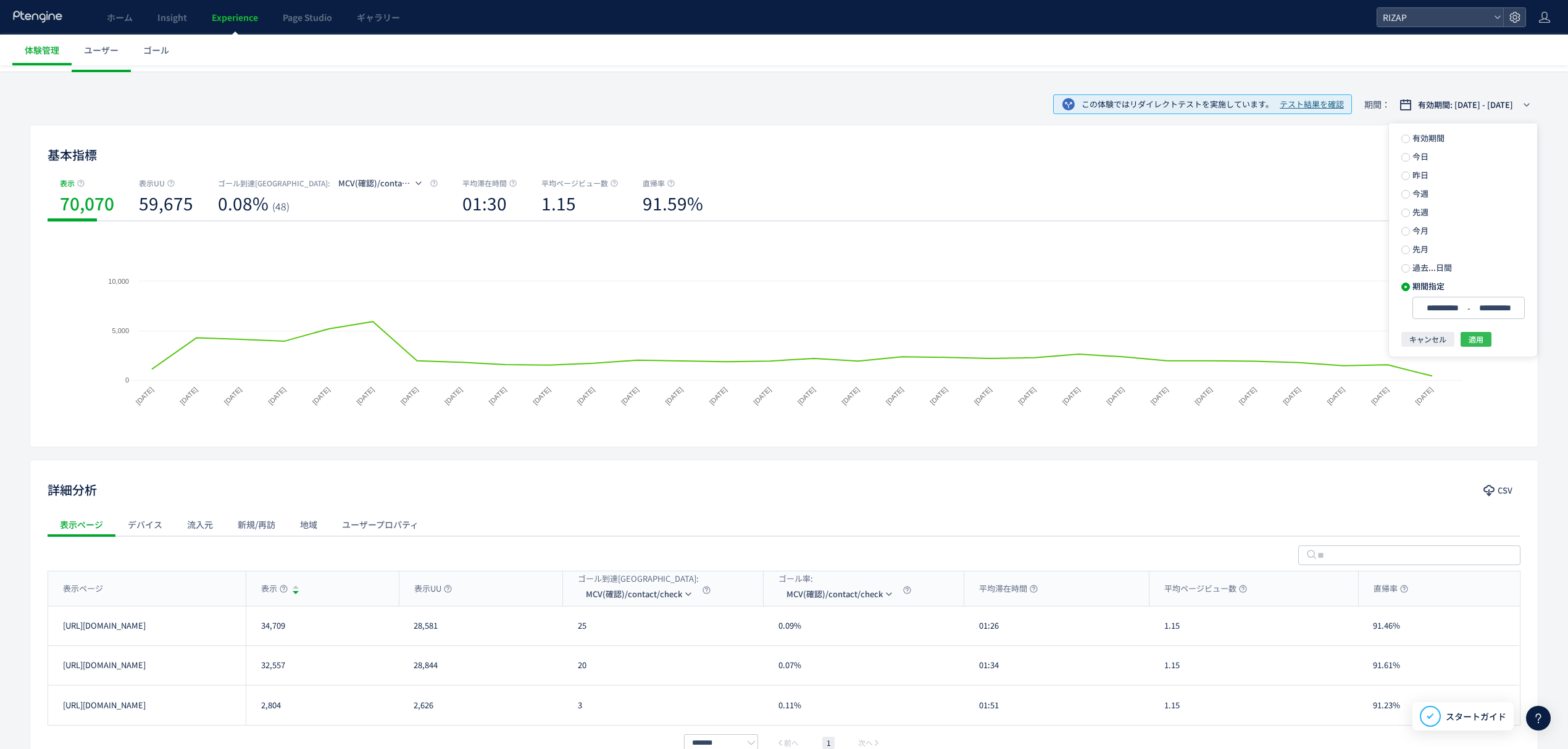
click at [1472, 340] on span "適用" at bounding box center [1476, 340] width 15 height 15
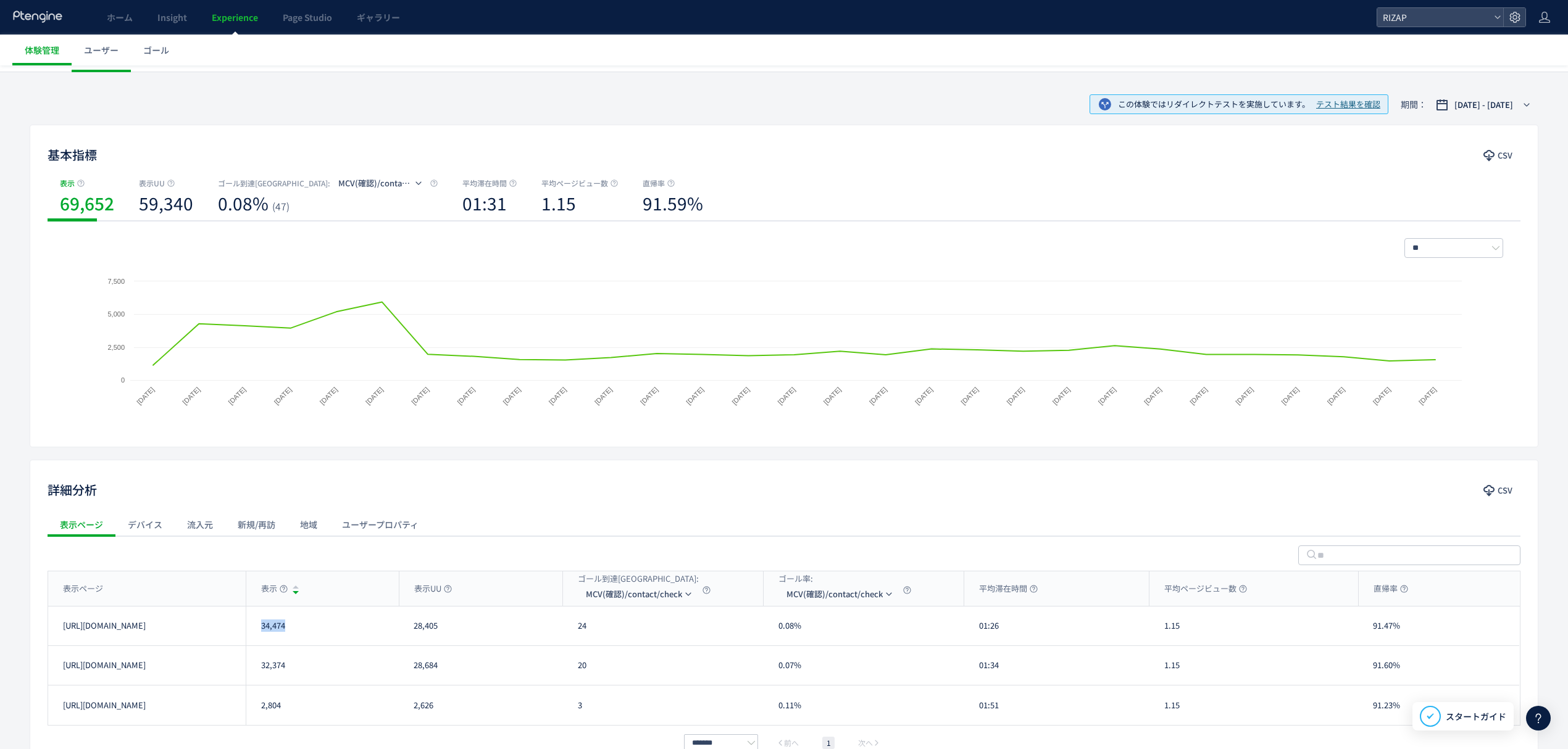
drag, startPoint x: 291, startPoint y: 632, endPoint x: 255, endPoint y: 635, distance: 36.1
click at [255, 635] on div "34,474" at bounding box center [322, 626] width 153 height 39
drag, startPoint x: 266, startPoint y: 655, endPoint x: 258, endPoint y: 656, distance: 8.1
click at [258, 656] on div "32,374" at bounding box center [322, 665] width 153 height 39
click at [611, 598] on span "MCV(確認)/contact/check" at bounding box center [634, 594] width 97 height 20
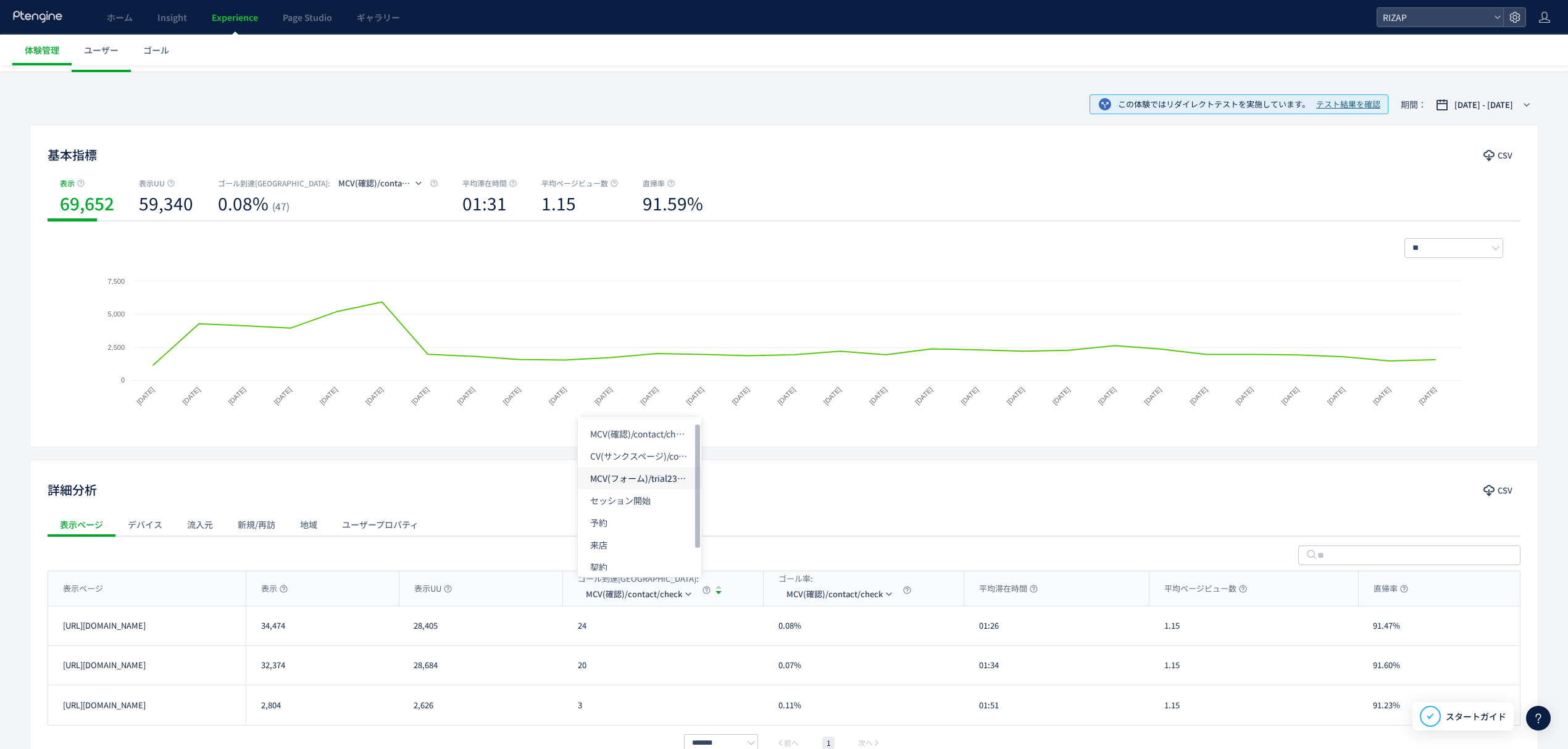
click at [628, 484] on li "MCV(フォーム)/trial231017&/online_reservation" at bounding box center [639, 478] width 123 height 22
click at [567, 634] on div "742" at bounding box center [662, 626] width 201 height 39
drag, startPoint x: 593, startPoint y: 674, endPoint x: 561, endPoint y: 672, distance: 32.1
click at [561, 672] on div "[URL][DOMAIN_NAME] 32,374 28,684 711 2.48% 01:34 1.15 91.60% [URL][DOMAIN_NAME]" at bounding box center [783, 665] width 1471 height 39
drag, startPoint x: 641, startPoint y: 450, endPoint x: 639, endPoint y: 472, distance: 22.1
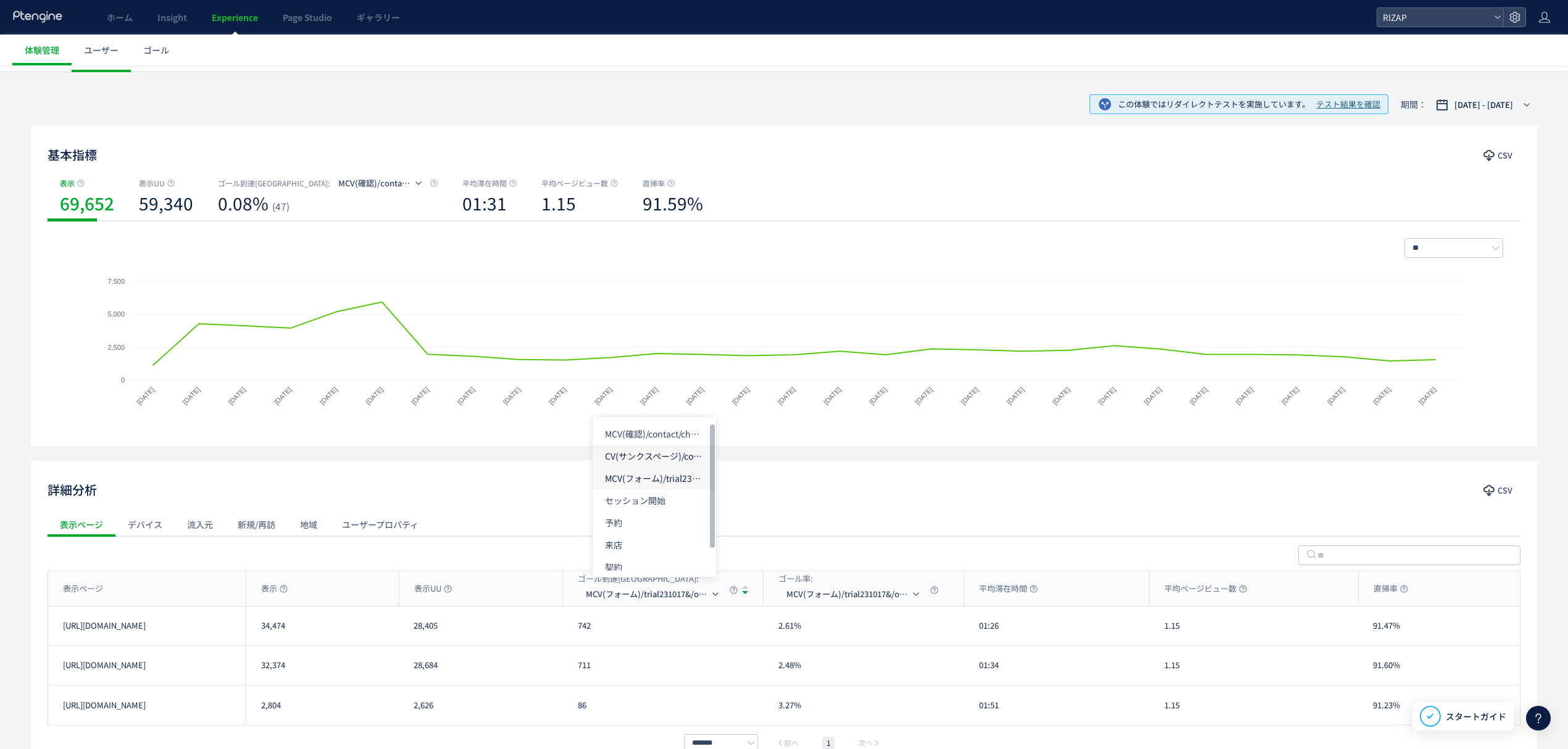
click at [641, 450] on li "CV(サンクスページ)/contact/finish" at bounding box center [654, 456] width 123 height 22
drag, startPoint x: 603, startPoint y: 634, endPoint x: 566, endPoint y: 637, distance: 37.1
click at [566, 637] on div "19" at bounding box center [662, 626] width 201 height 39
drag, startPoint x: 603, startPoint y: 679, endPoint x: 578, endPoint y: 679, distance: 25.0
click at [578, 679] on div "18" at bounding box center [662, 665] width 201 height 39
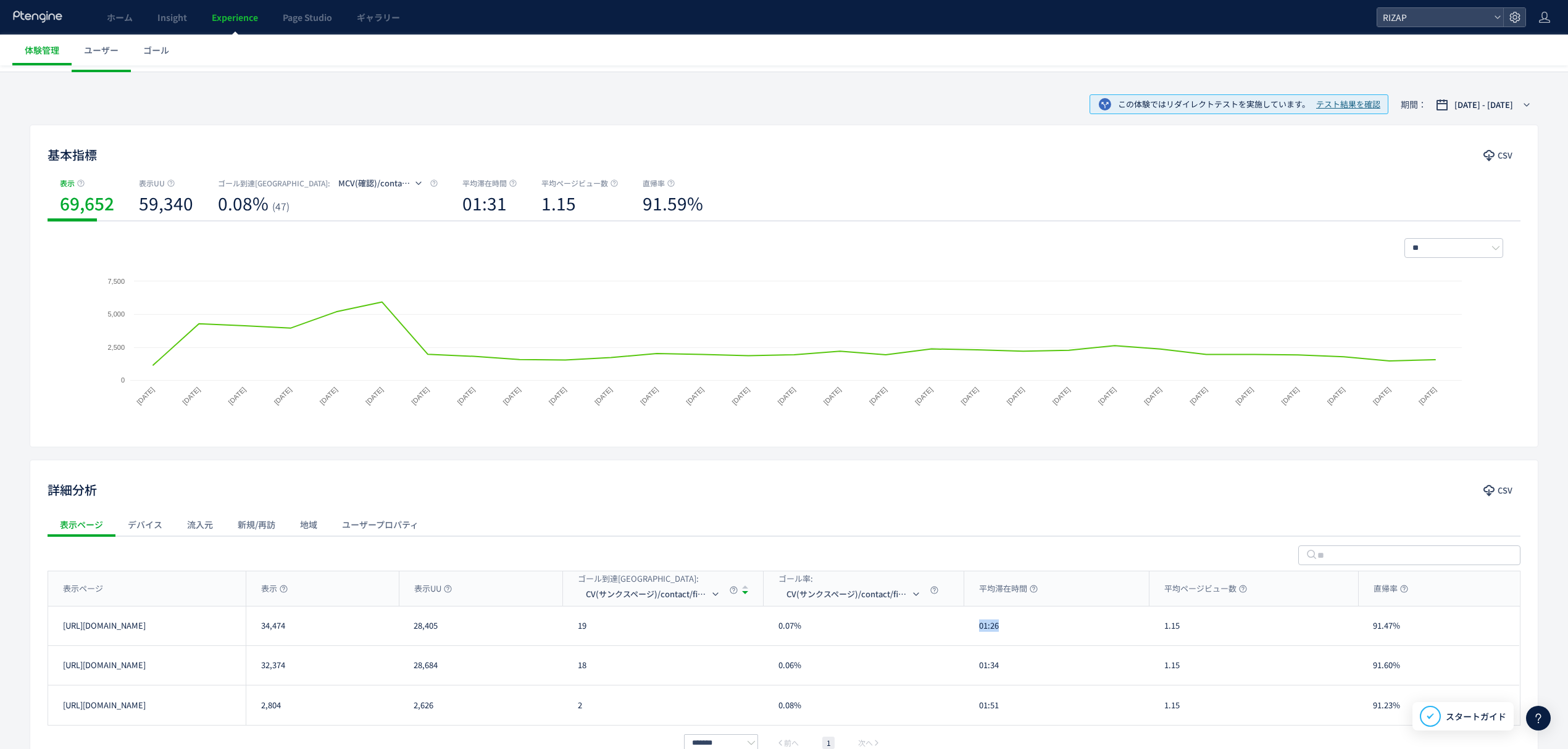
drag, startPoint x: 1017, startPoint y: 627, endPoint x: 975, endPoint y: 630, distance: 42.1
click at [975, 630] on div "01:26" at bounding box center [1056, 626] width 185 height 39
drag, startPoint x: 1002, startPoint y: 670, endPoint x: 971, endPoint y: 670, distance: 31.0
click at [971, 670] on div "01:34" at bounding box center [1056, 665] width 185 height 39
drag, startPoint x: 1178, startPoint y: 632, endPoint x: 1163, endPoint y: 632, distance: 15.0
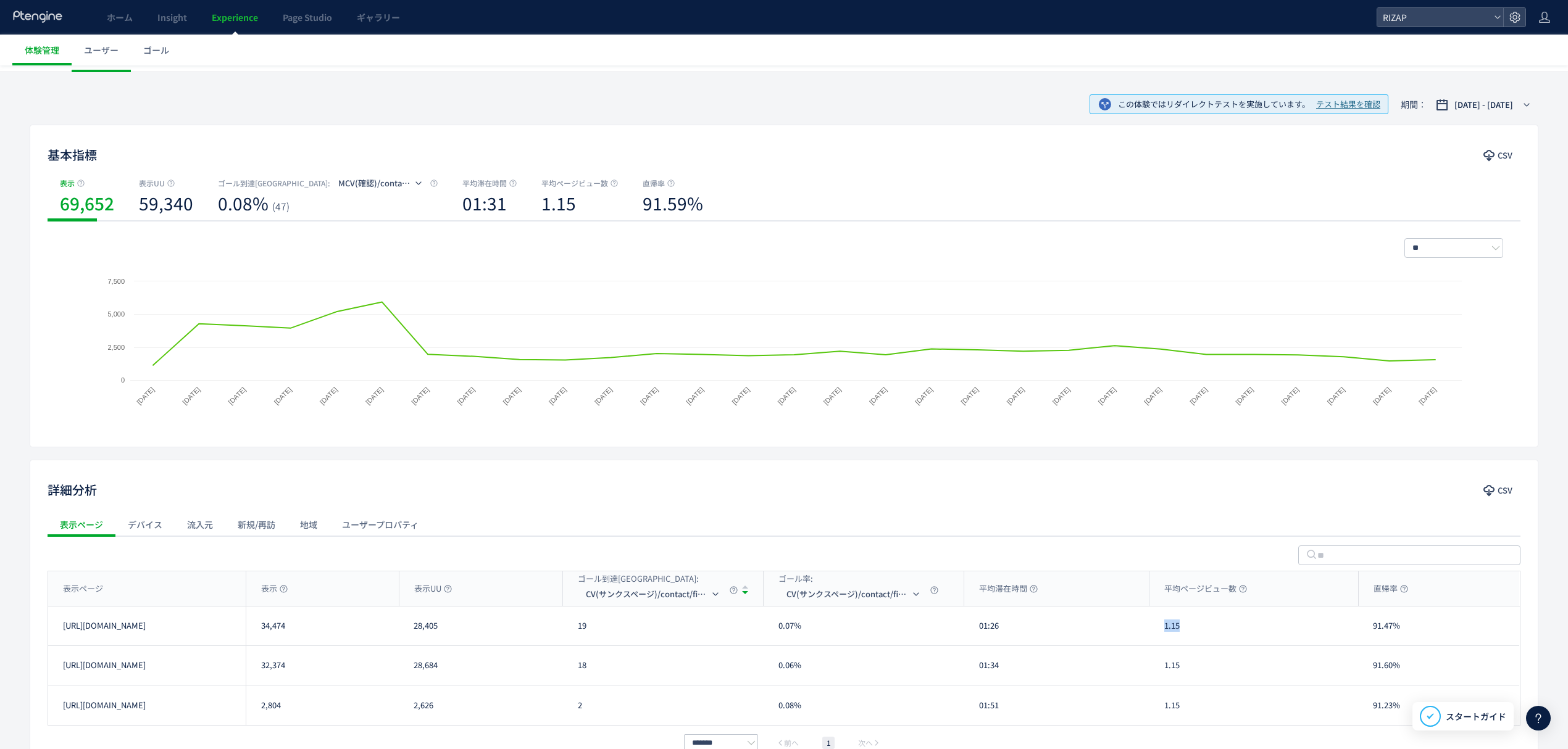
click at [1163, 632] on div "1.15" at bounding box center [1253, 626] width 209 height 39
drag, startPoint x: 1183, startPoint y: 672, endPoint x: 1165, endPoint y: 672, distance: 18.0
click at [1165, 672] on div "1.15" at bounding box center [1253, 665] width 209 height 39
drag, startPoint x: 1407, startPoint y: 637, endPoint x: 1368, endPoint y: 637, distance: 39.0
click at [1368, 637] on div "91.47%" at bounding box center [1438, 626] width 161 height 39
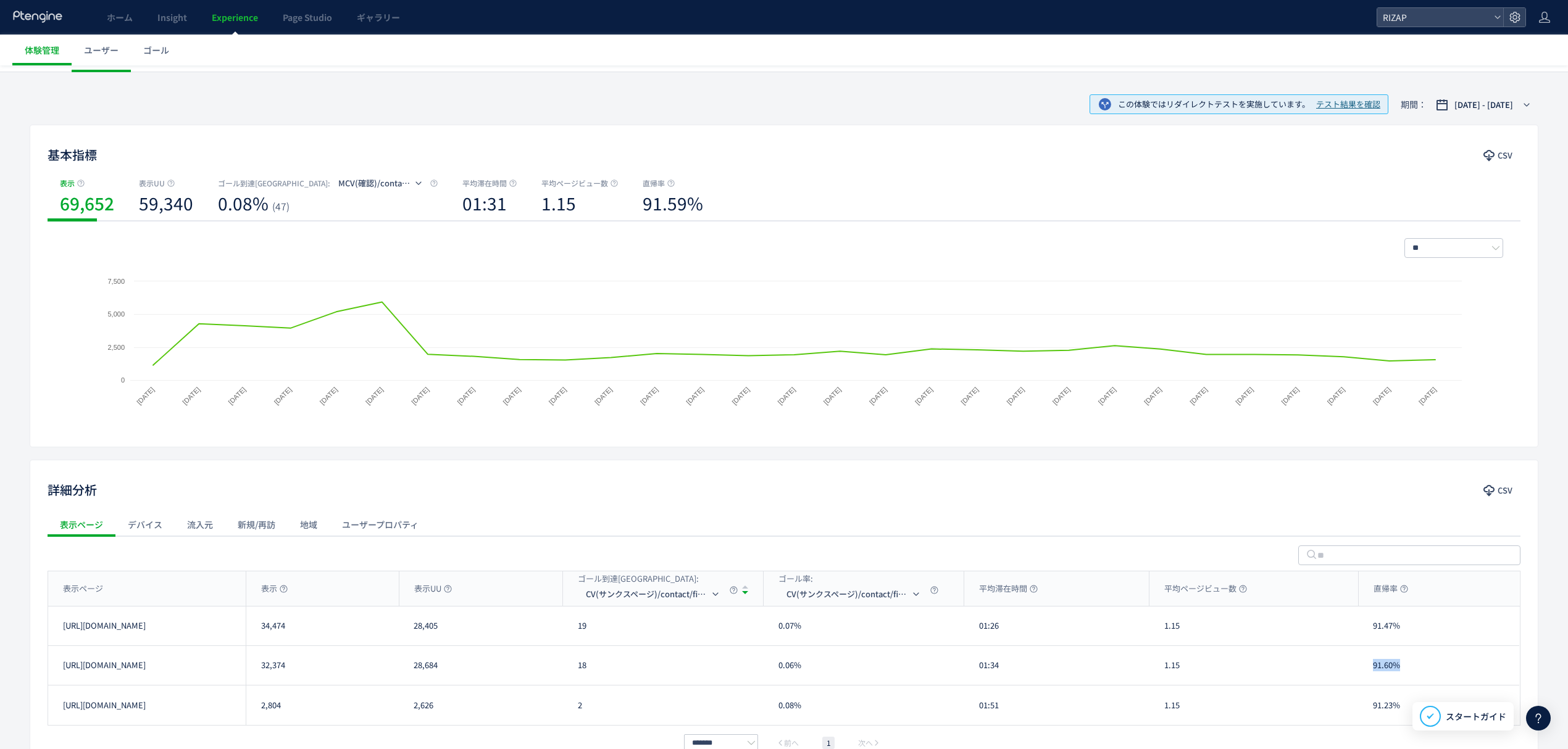
drag, startPoint x: 1400, startPoint y: 675, endPoint x: 1365, endPoint y: 675, distance: 35.0
click at [1365, 675] on div "91.60%" at bounding box center [1438, 665] width 161 height 39
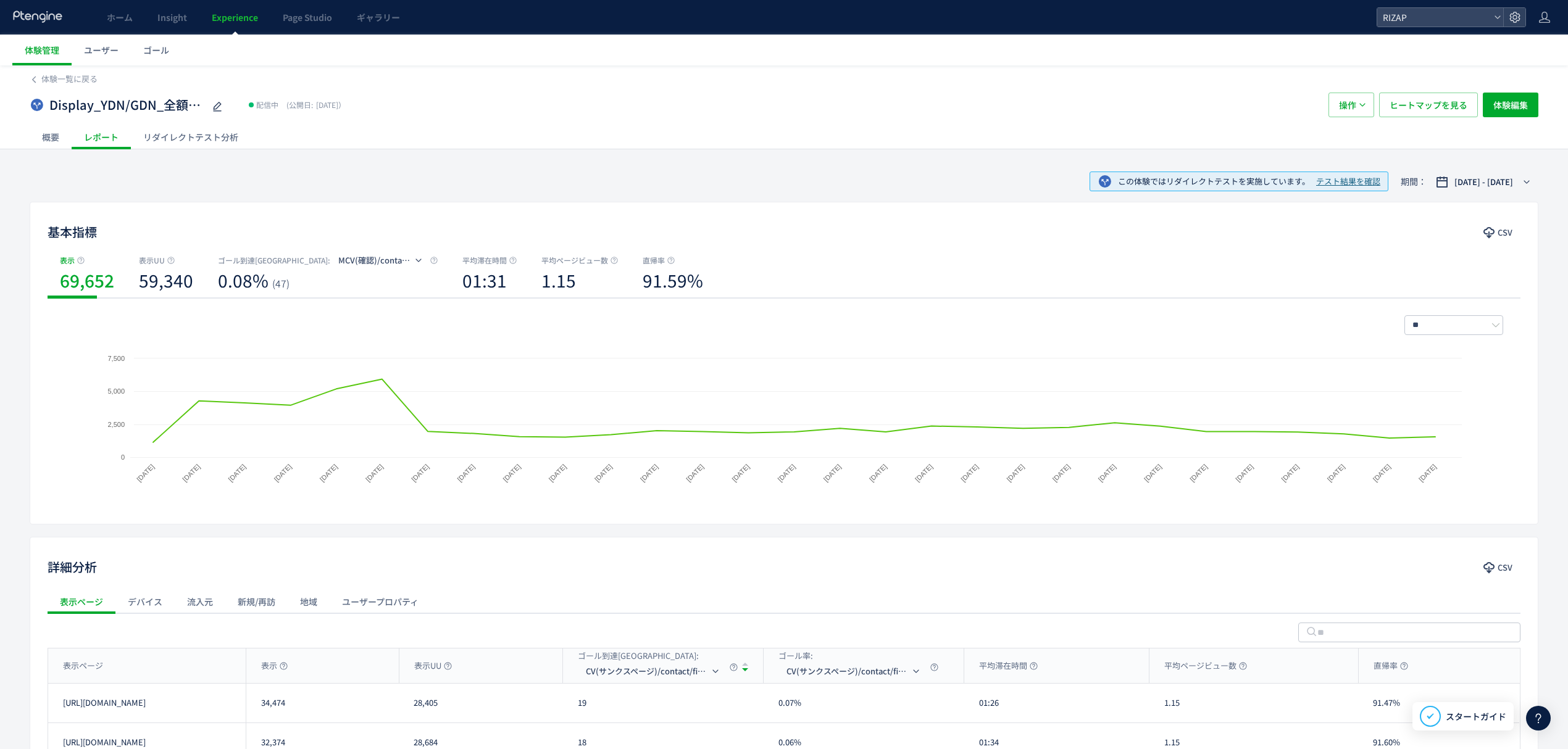
click at [189, 145] on div "リダイレクトテスト分析" at bounding box center [191, 137] width 120 height 25
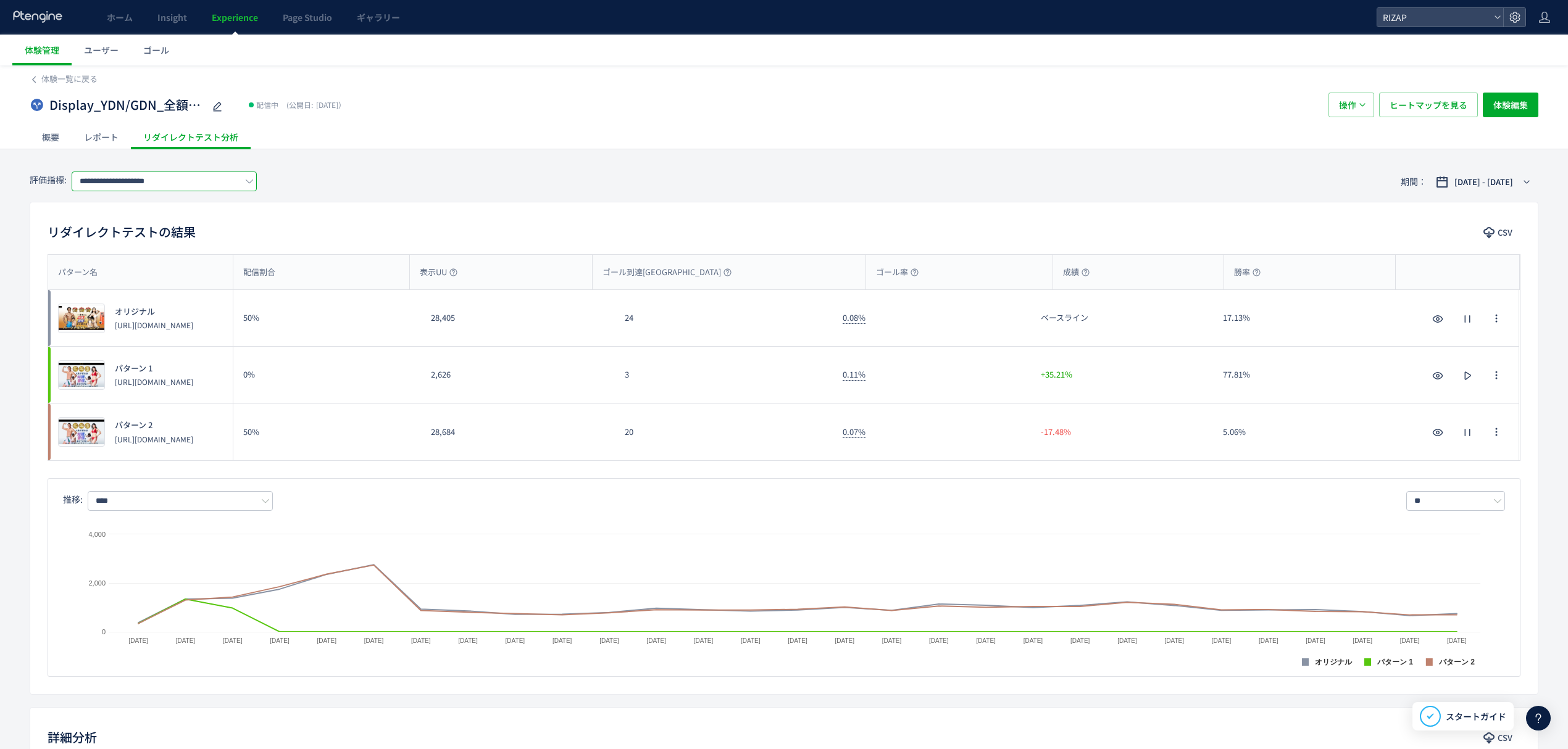
click at [178, 181] on input "**********" at bounding box center [164, 181] width 185 height 20
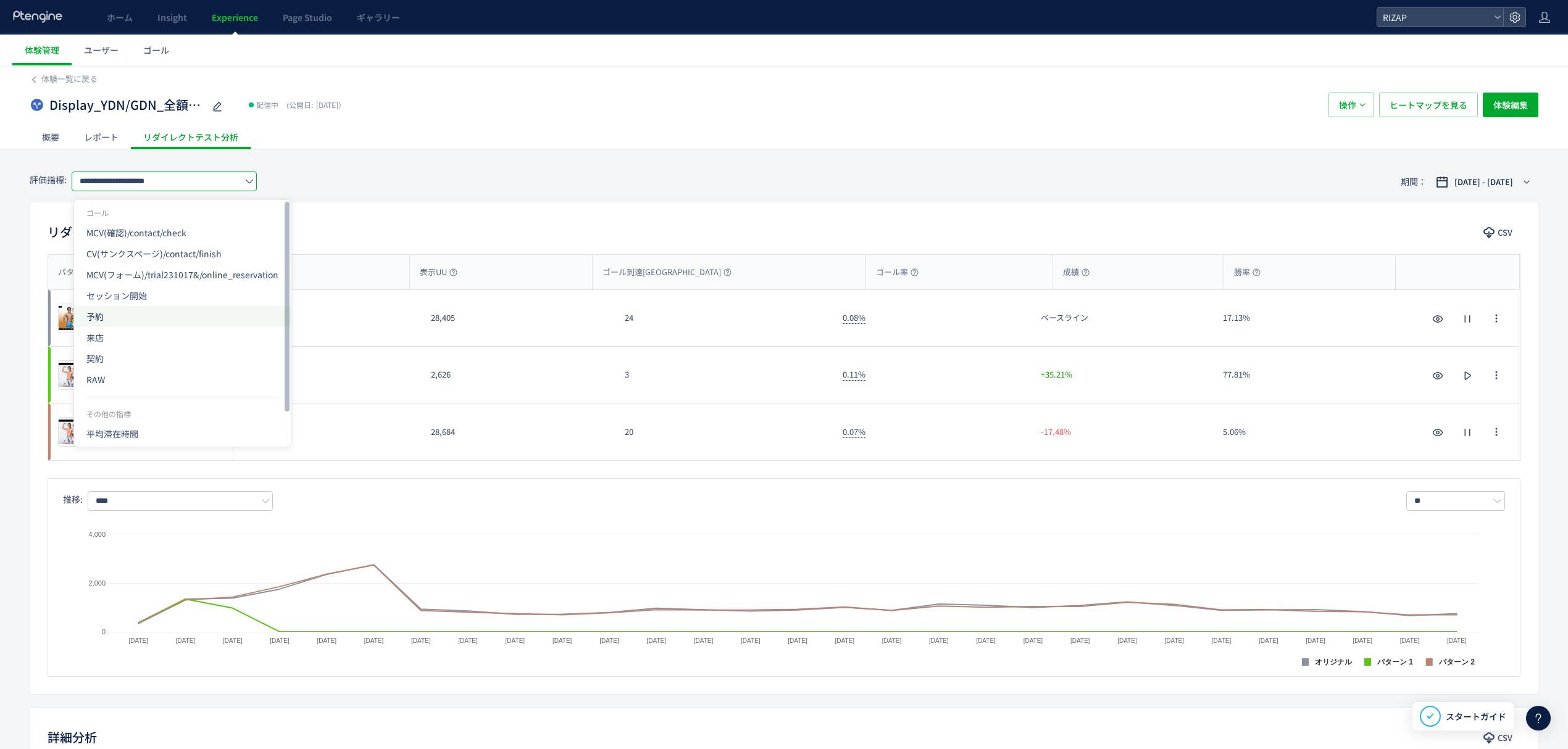
click at [122, 310] on span "予約" at bounding box center [182, 316] width 192 height 21
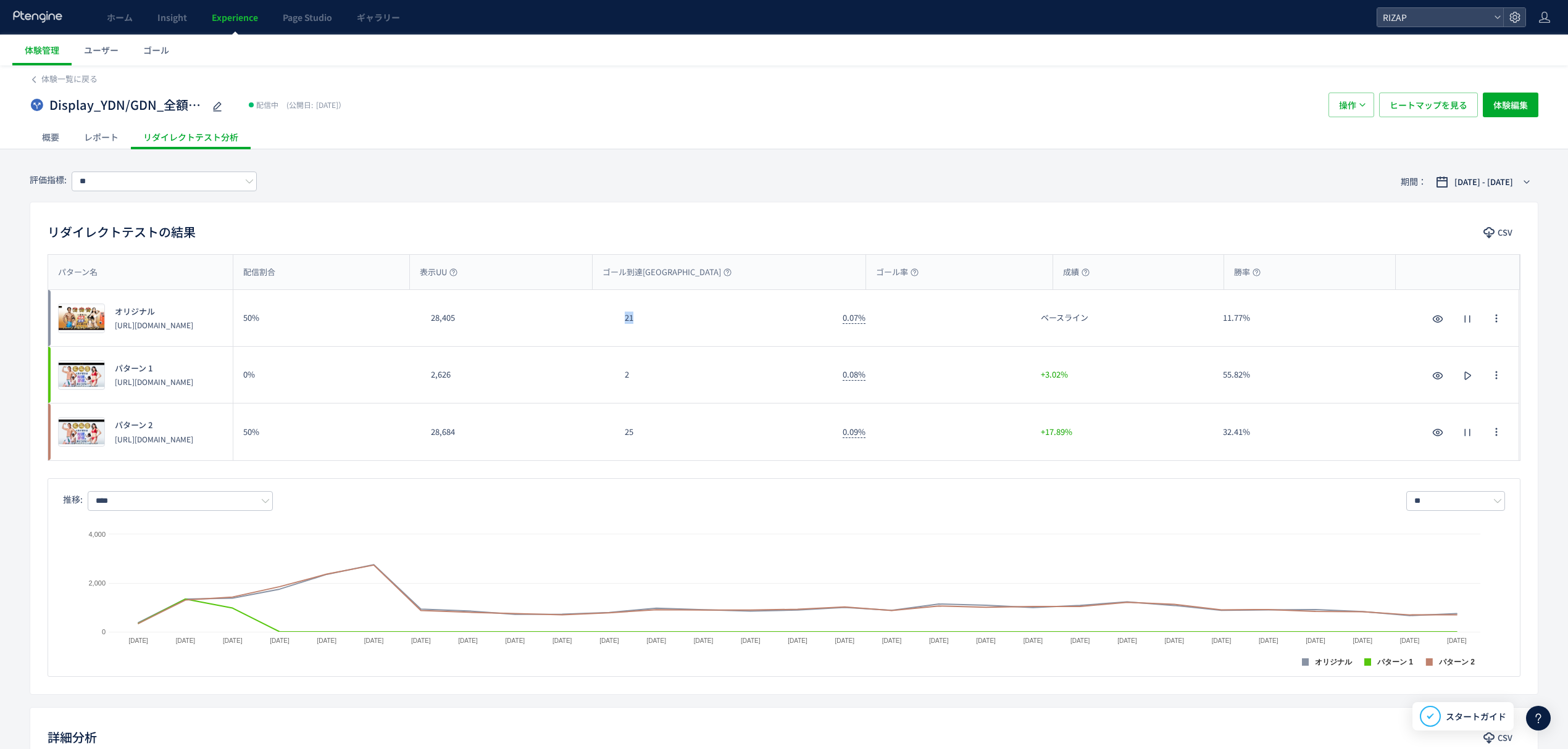
drag, startPoint x: 649, startPoint y: 330, endPoint x: 623, endPoint y: 326, distance: 26.3
click at [623, 326] on div "21" at bounding box center [724, 318] width 218 height 56
drag, startPoint x: 651, startPoint y: 437, endPoint x: 610, endPoint y: 433, distance: 41.2
click at [610, 433] on div "プレビュー パターン 2 [URL][DOMAIN_NAME] 50% 28,684 25 0.09% +17.89% 32.41% プレビュー パターン 2…" at bounding box center [783, 432] width 1471 height 57
click at [156, 179] on input "**" at bounding box center [164, 181] width 185 height 20
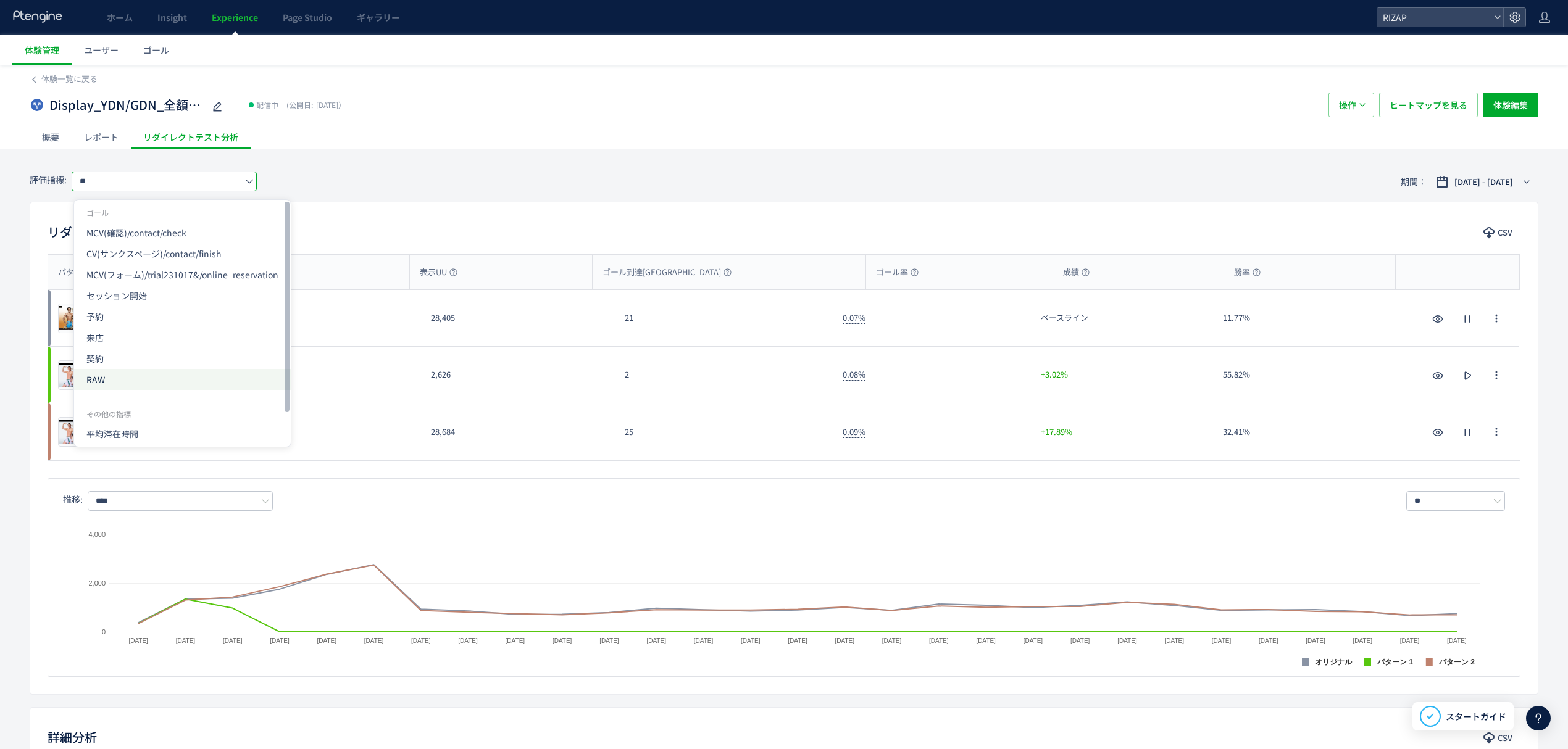
click at [102, 388] on span "RAW" at bounding box center [182, 379] width 192 height 21
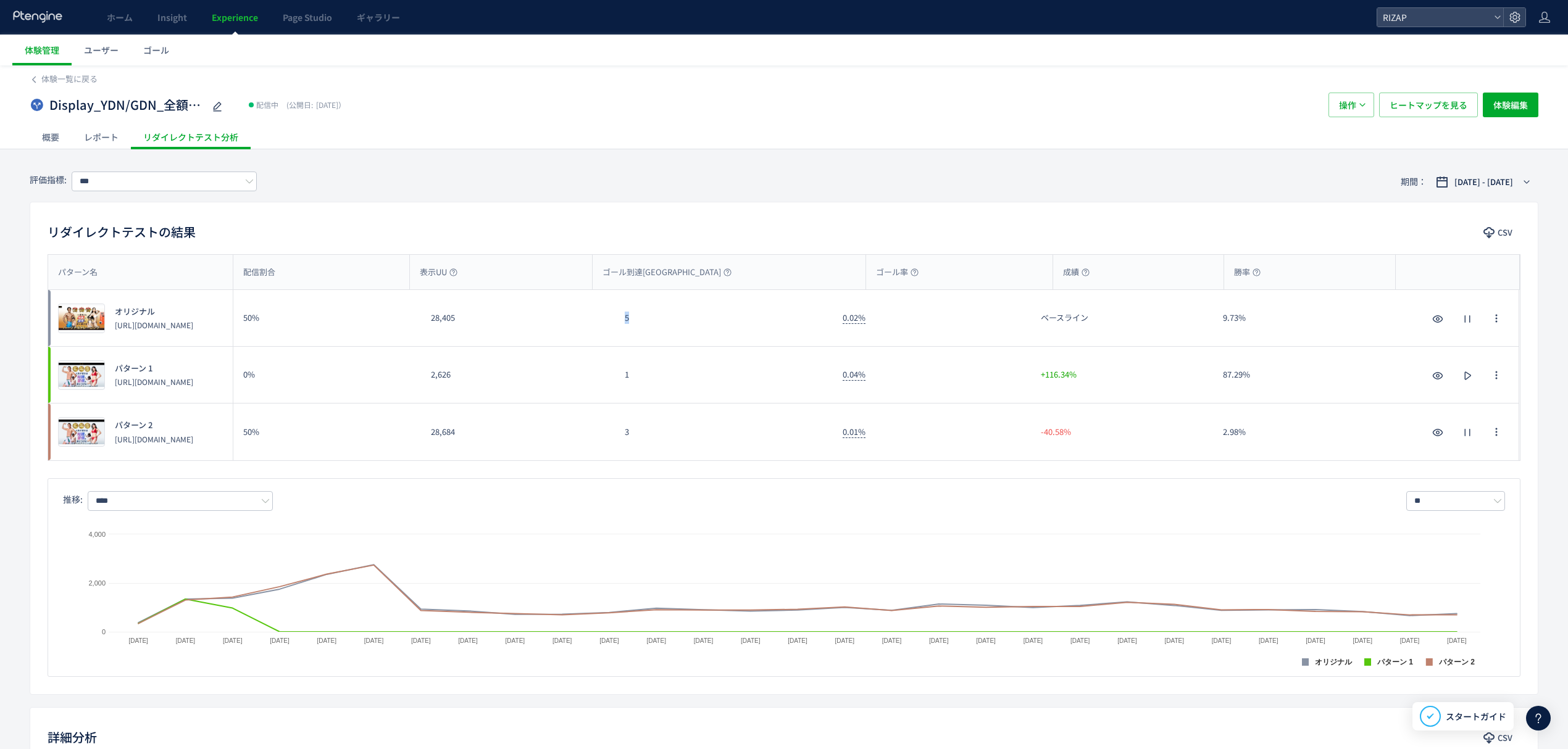
drag, startPoint x: 640, startPoint y: 330, endPoint x: 613, endPoint y: 327, distance: 27.2
click at [613, 327] on div "プレビュー オリジナル [URL][DOMAIN_NAME] 50% 28,405 5 0.02% ベースライン 9.73% プレビュー オリジナル [URL…" at bounding box center [783, 319] width 1471 height 57
drag, startPoint x: 653, startPoint y: 445, endPoint x: 606, endPoint y: 439, distance: 47.4
click at [606, 439] on div "プレビュー パターン 2 [URL][DOMAIN_NAME] 50% 28,684 3 0.01% -40.58% 2.98% プレビュー パターン 2 […" at bounding box center [783, 432] width 1471 height 57
click at [156, 188] on input "***" at bounding box center [164, 181] width 185 height 20
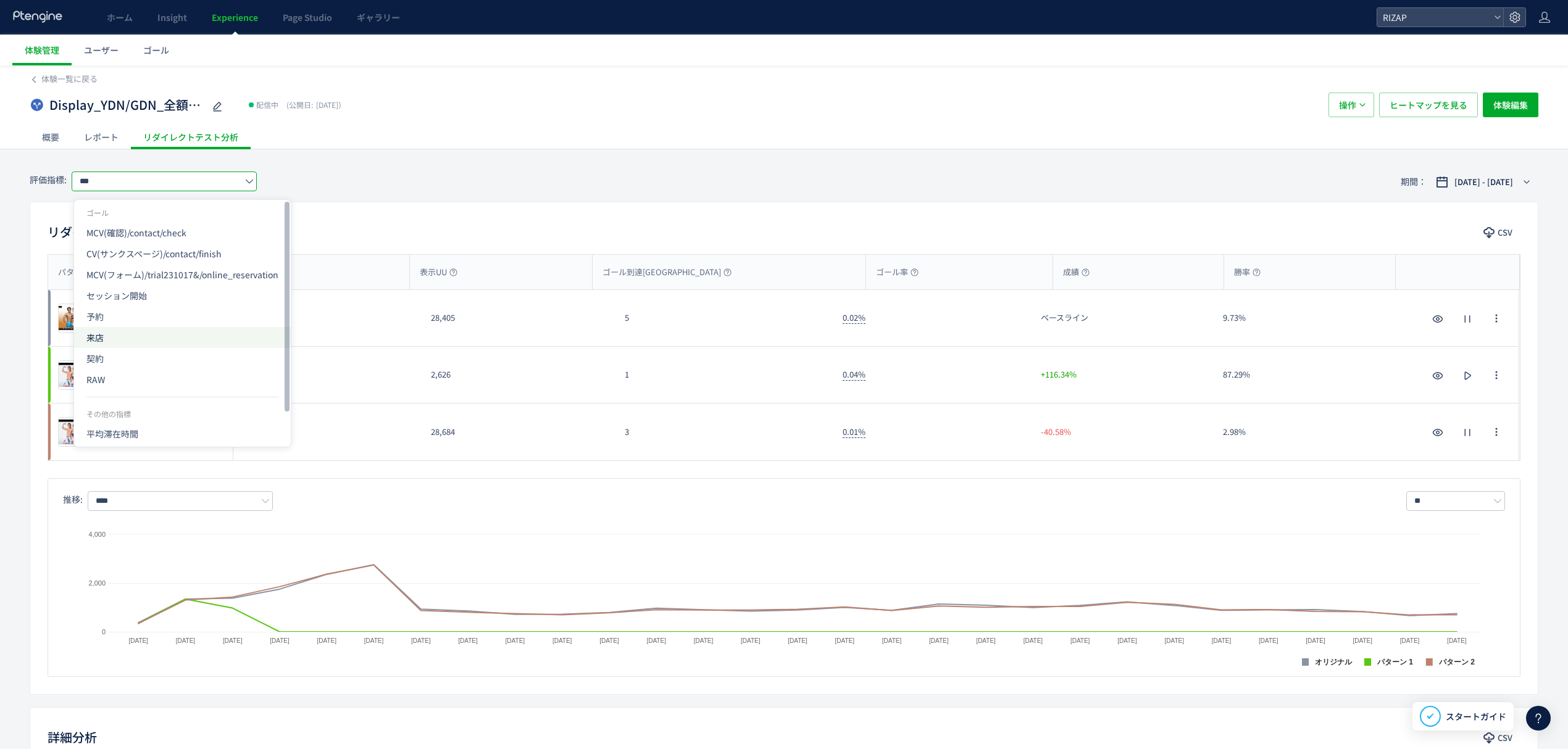
click at [139, 333] on span "来店" at bounding box center [182, 337] width 192 height 21
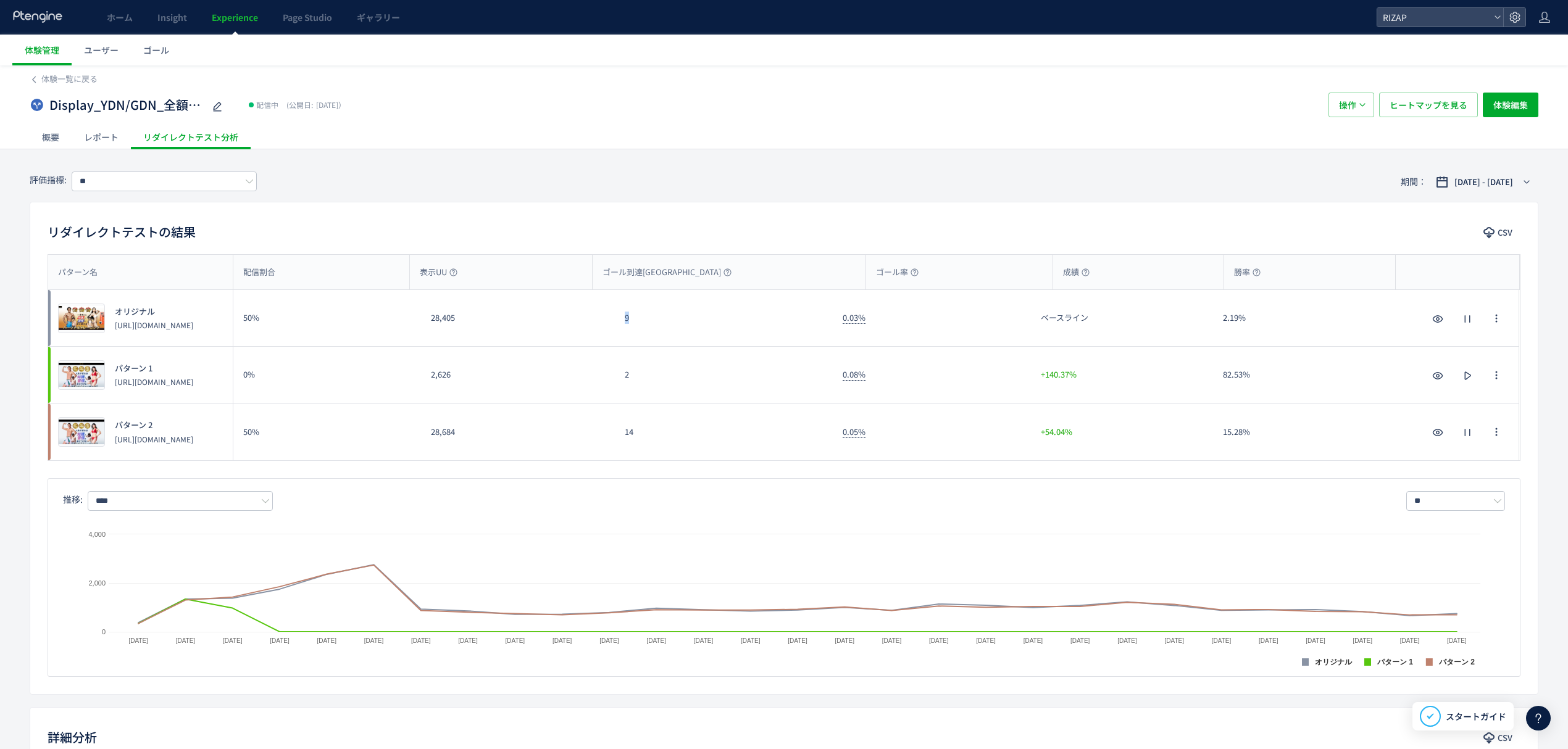
drag, startPoint x: 644, startPoint y: 326, endPoint x: 613, endPoint y: 326, distance: 31.0
click at [615, 326] on div "9" at bounding box center [724, 318] width 218 height 56
drag, startPoint x: 662, startPoint y: 435, endPoint x: 603, endPoint y: 437, distance: 59.0
click at [603, 437] on div "プレビュー パターン 2 [URL][DOMAIN_NAME] 50% 28,684 14 0.05% +54.04% 15.28% プレビュー パターン 2…" at bounding box center [783, 432] width 1471 height 57
click at [130, 183] on input "**" at bounding box center [164, 181] width 185 height 20
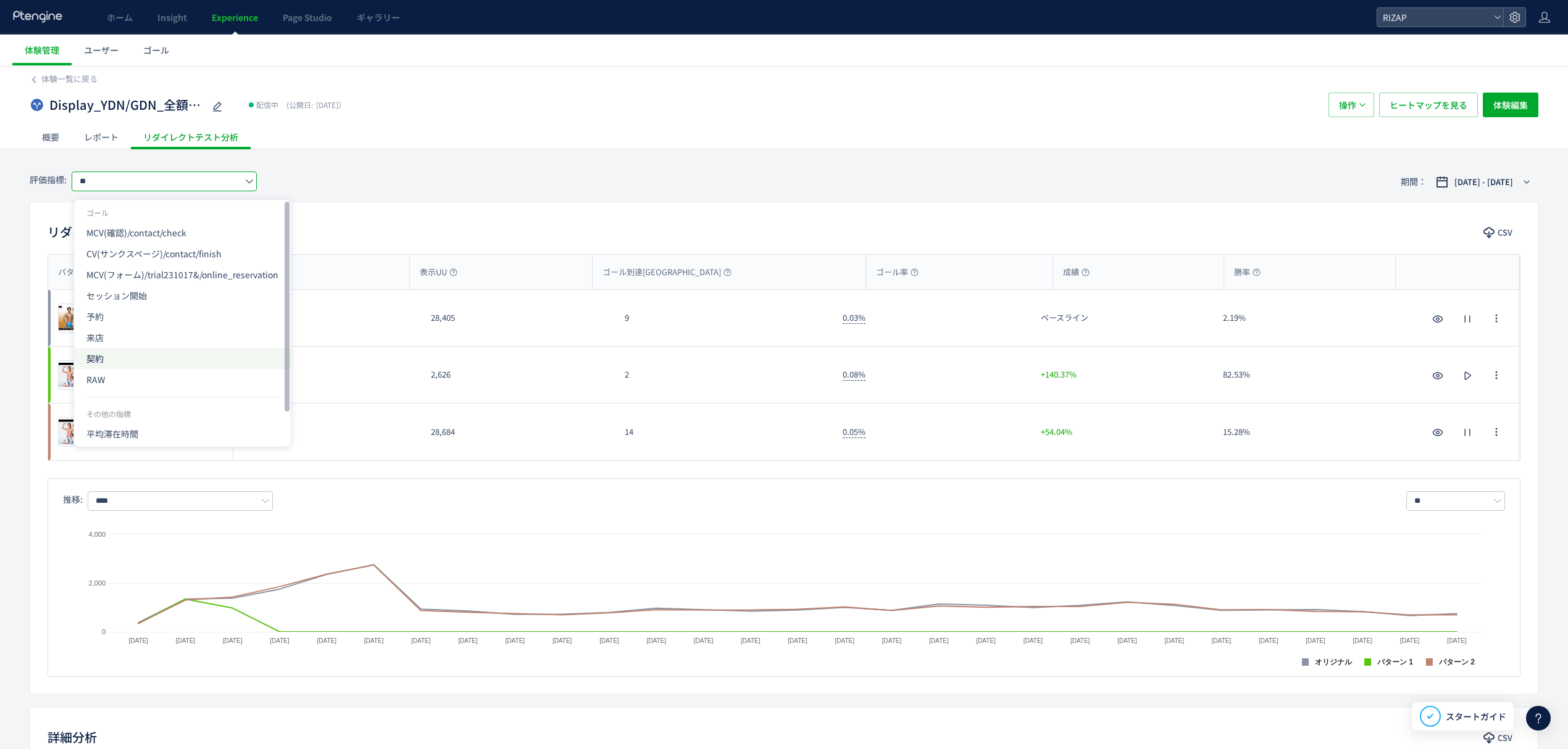
click at [117, 361] on span "契約" at bounding box center [182, 358] width 192 height 21
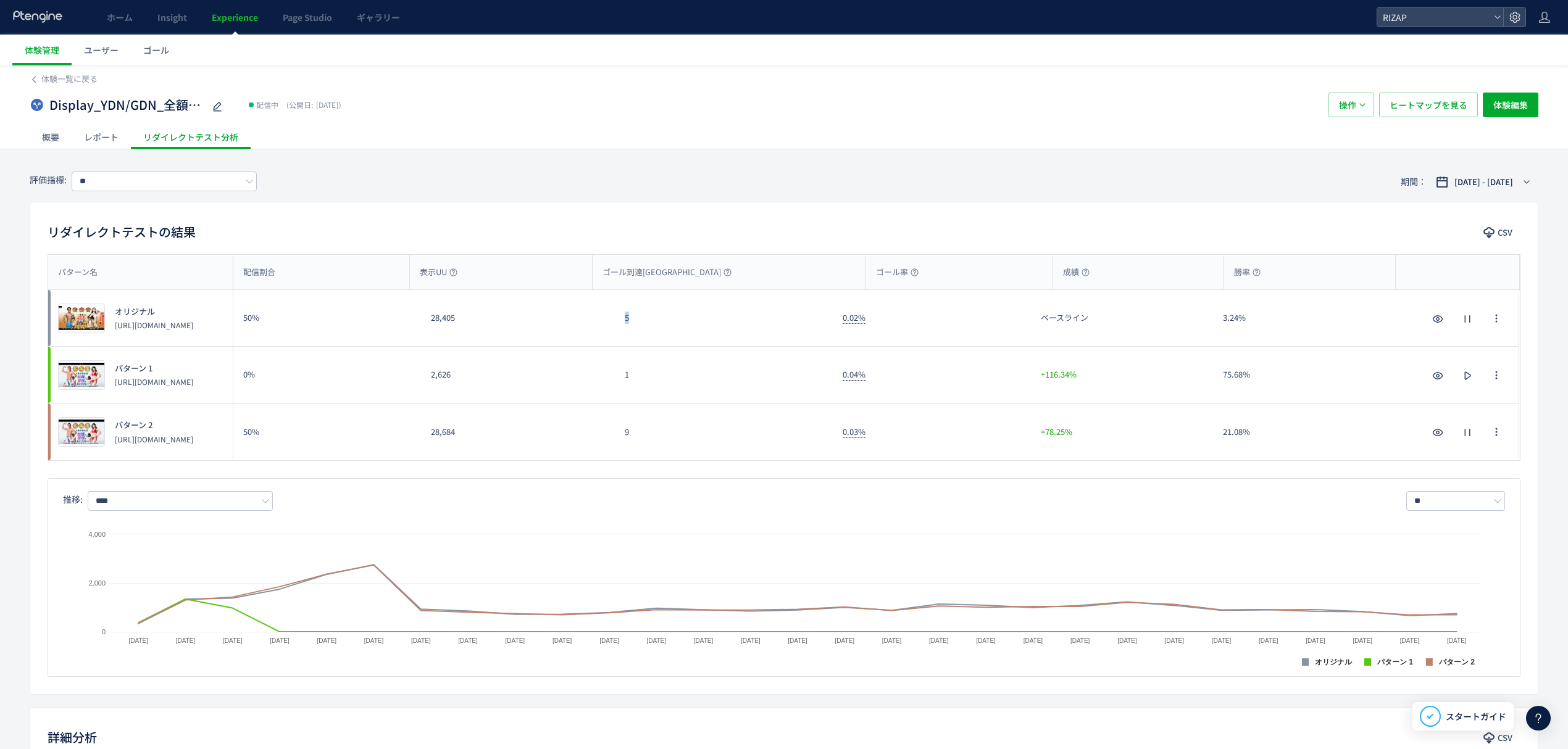
drag, startPoint x: 635, startPoint y: 322, endPoint x: 623, endPoint y: 322, distance: 12.0
click at [623, 322] on div "5" at bounding box center [724, 318] width 218 height 56
drag, startPoint x: 623, startPoint y: 434, endPoint x: 613, endPoint y: 434, distance: 10.0
click at [615, 434] on div "9" at bounding box center [724, 432] width 218 height 57
click at [131, 179] on input "**" at bounding box center [164, 181] width 185 height 20
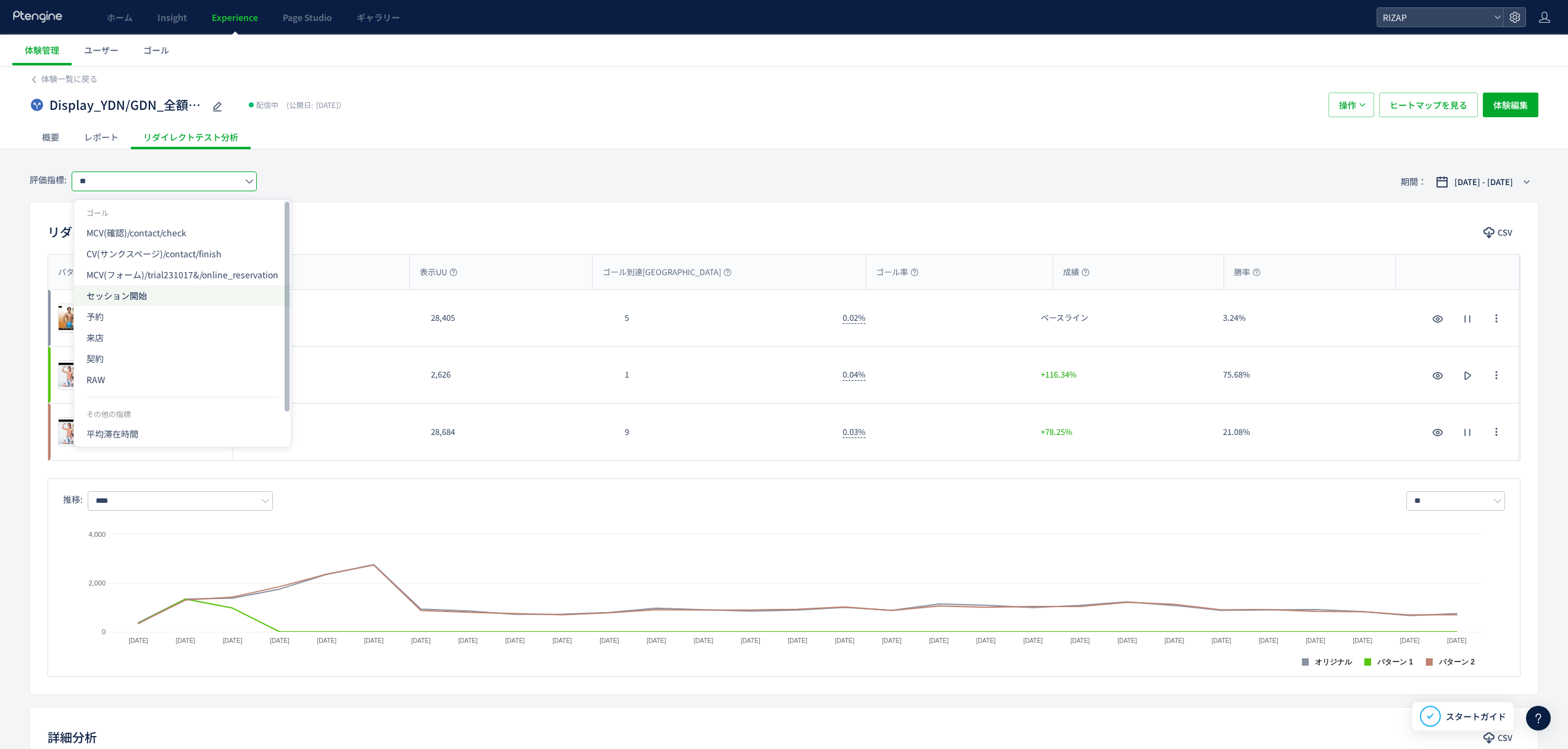
click at [126, 294] on span "セッション開始" at bounding box center [182, 295] width 192 height 21
type input "*******"
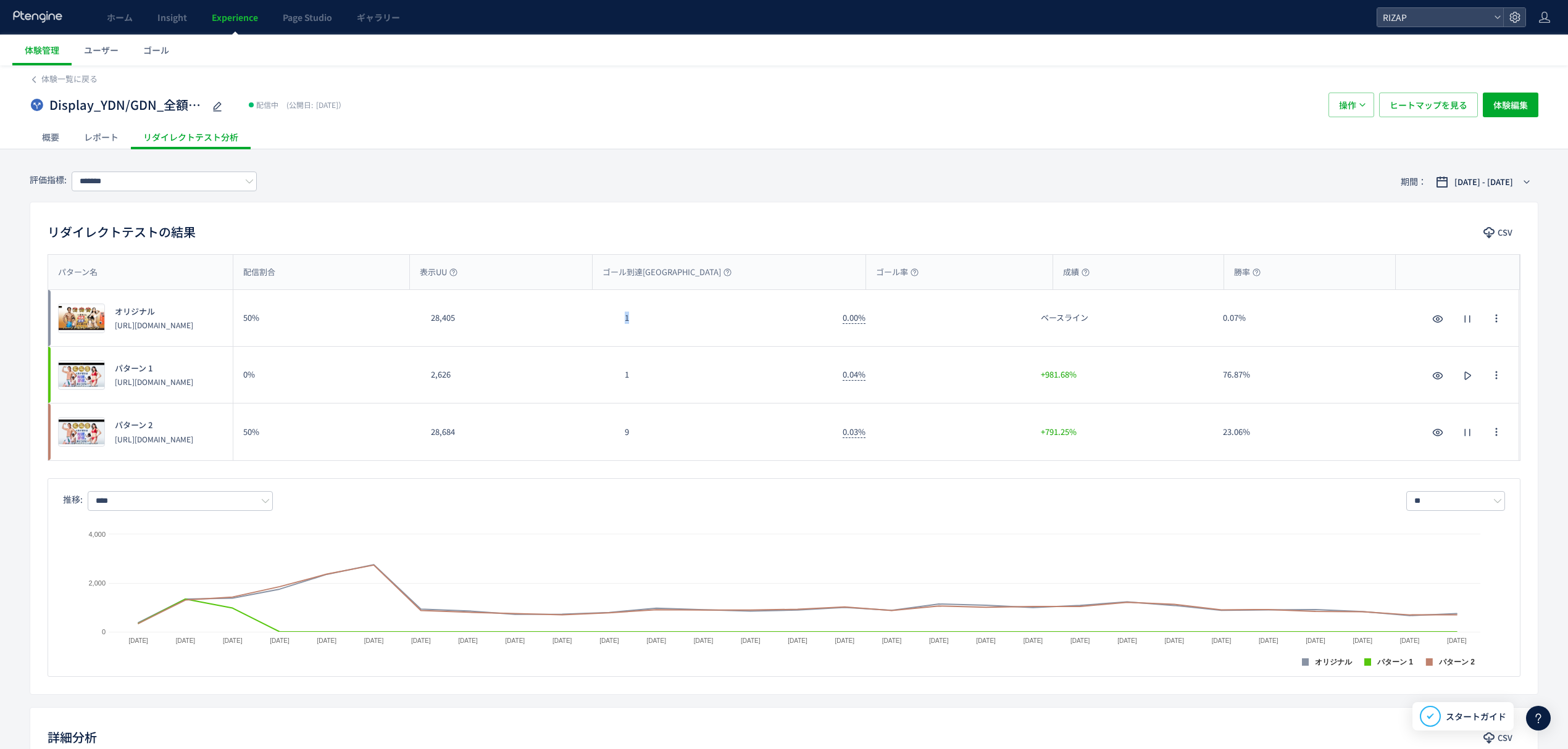
drag, startPoint x: 648, startPoint y: 325, endPoint x: 618, endPoint y: 330, distance: 30.4
click at [618, 330] on div "1" at bounding box center [724, 318] width 218 height 56
drag, startPoint x: 662, startPoint y: 434, endPoint x: 618, endPoint y: 440, distance: 44.4
click at [618, 440] on div "9" at bounding box center [724, 432] width 218 height 57
click at [102, 141] on div "レポート" at bounding box center [101, 137] width 59 height 25
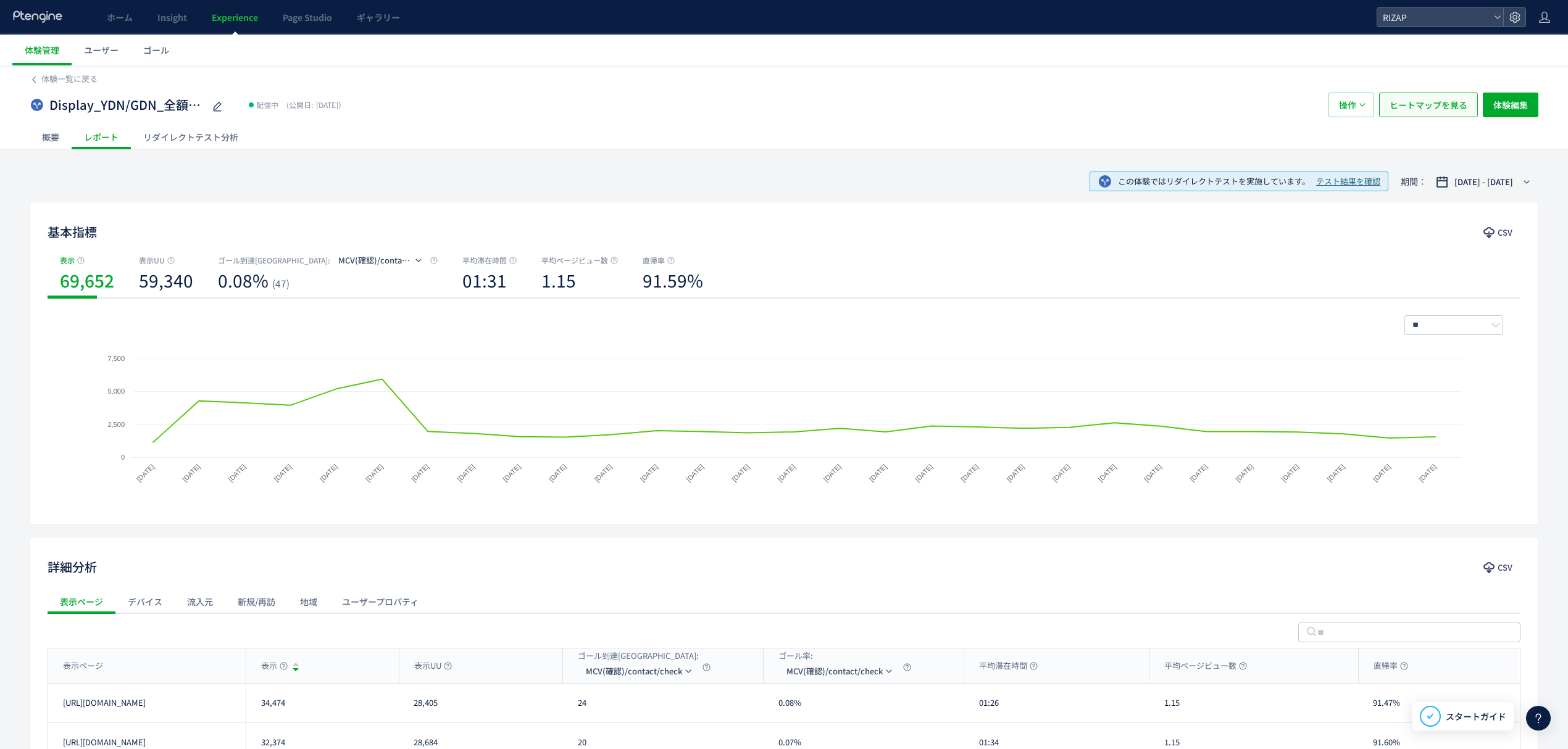
click at [1434, 107] on span "ヒートマップを見る" at bounding box center [1427, 105] width 77 height 25
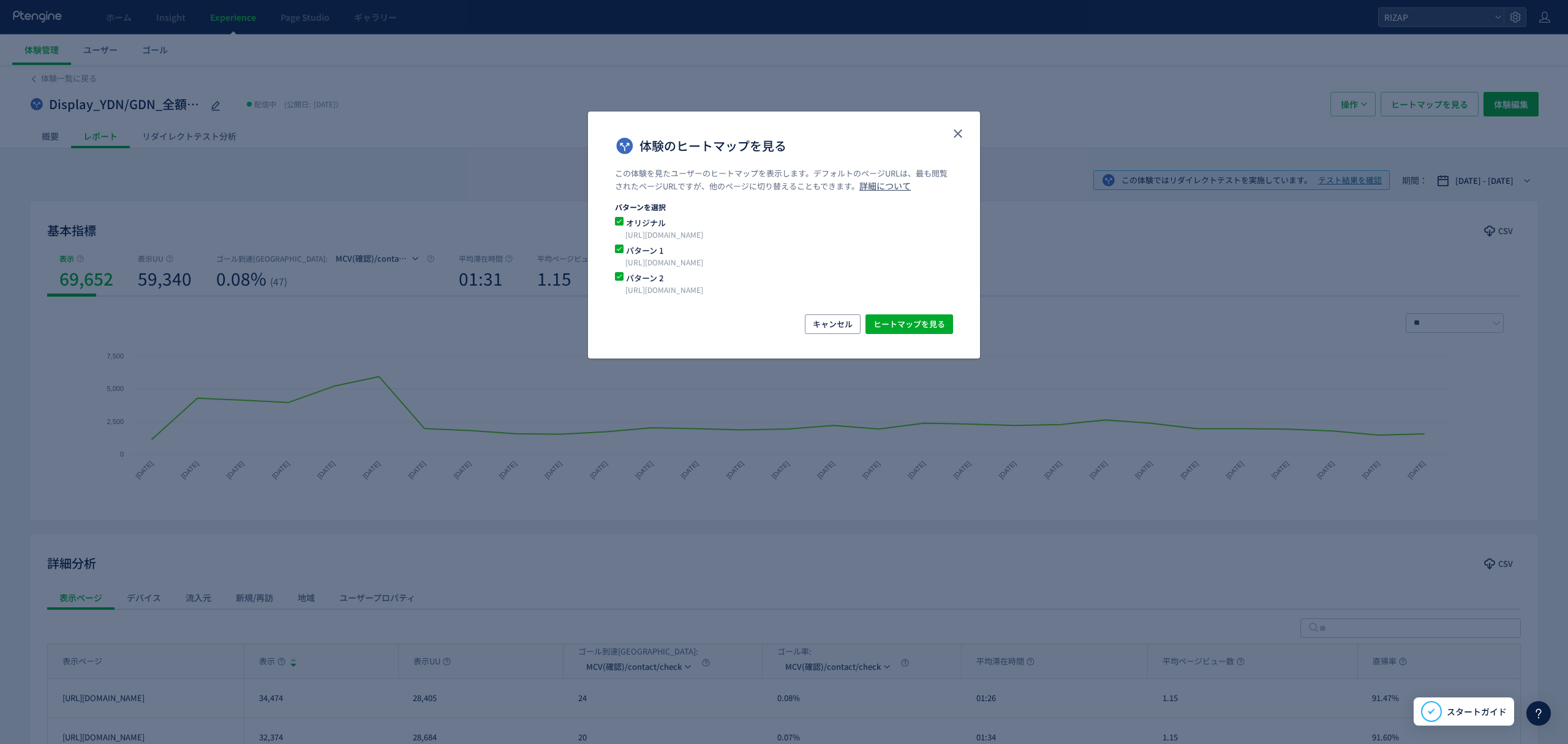
click at [623, 246] on span "体験のヒートマップを見る" at bounding box center [620, 249] width 8 height 8
click at [897, 322] on span "ヒートマップを見る" at bounding box center [909, 324] width 72 height 20
